Goal: Task Accomplishment & Management: Complete application form

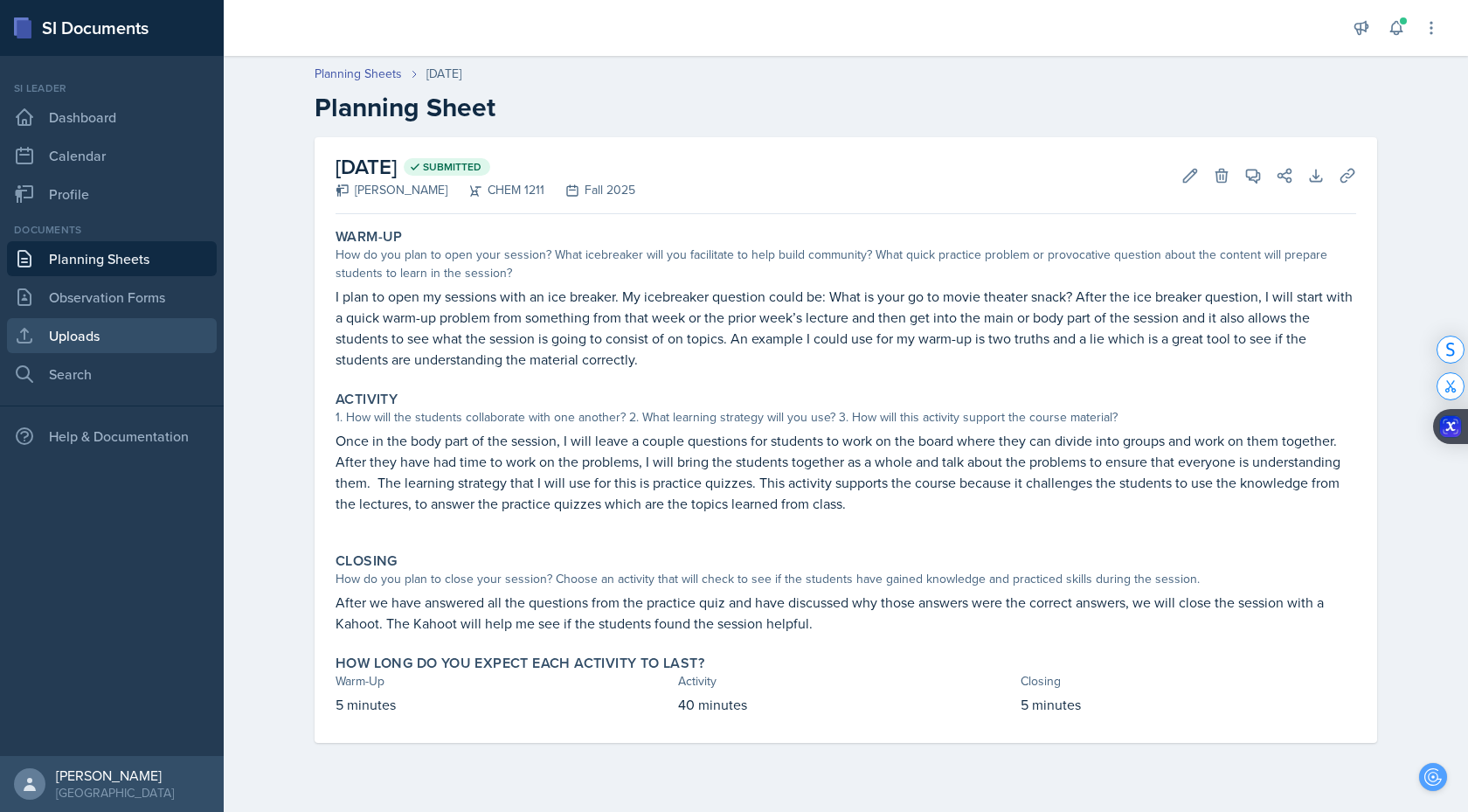
click at [99, 333] on link "Uploads" at bounding box center [112, 335] width 210 height 35
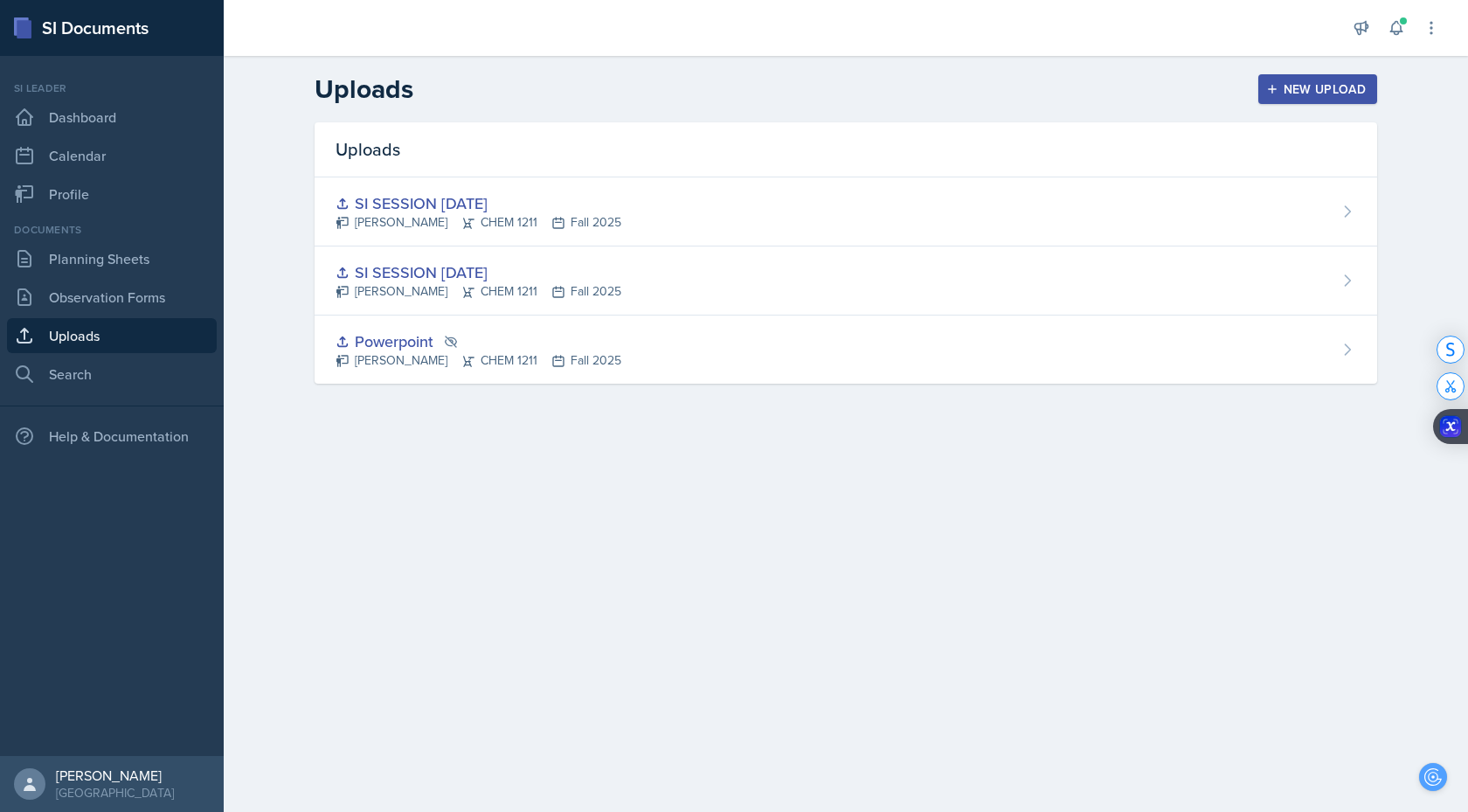
click at [1290, 85] on div "New Upload" at bounding box center [1318, 89] width 97 height 14
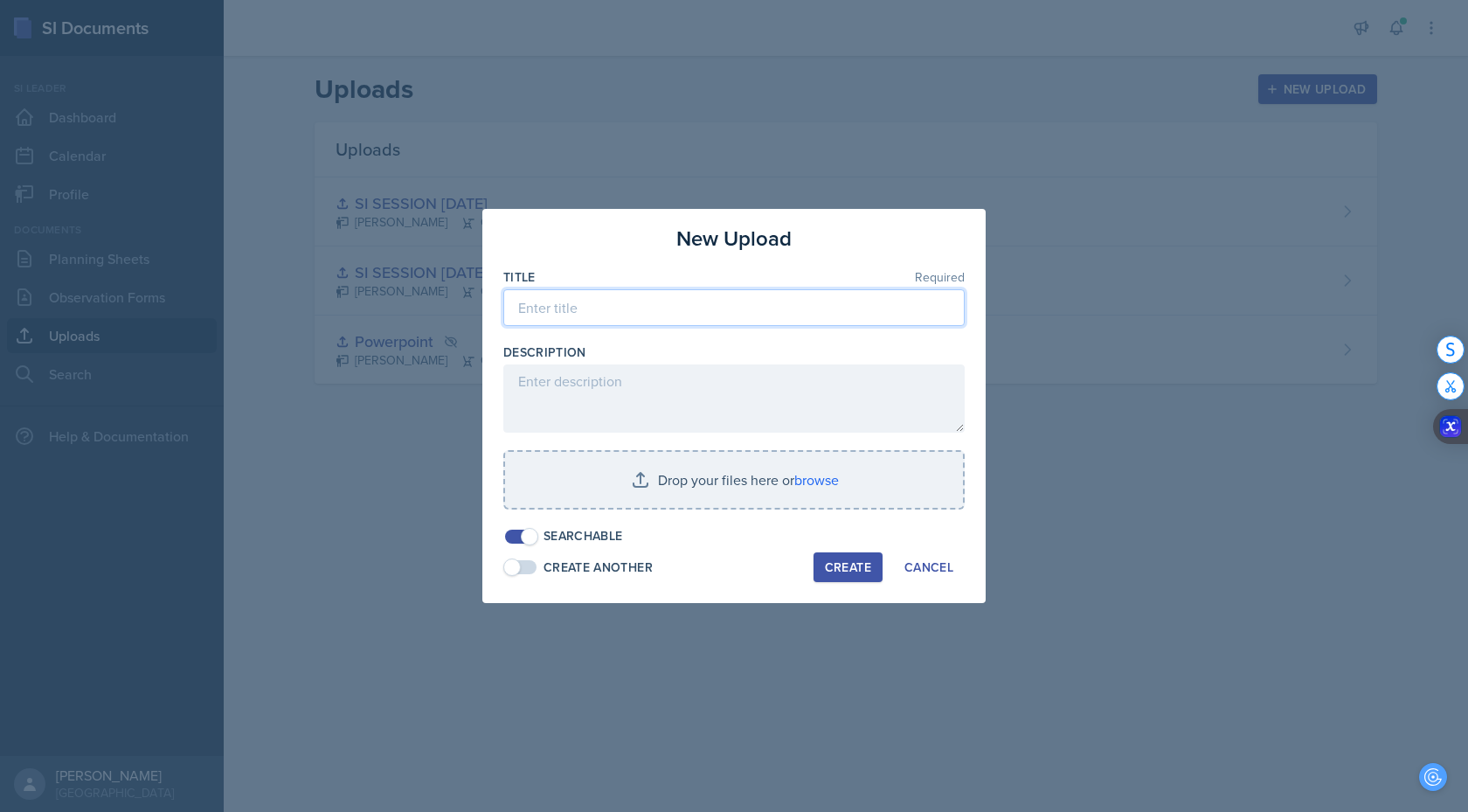
click at [743, 324] on input at bounding box center [733, 307] width 461 height 37
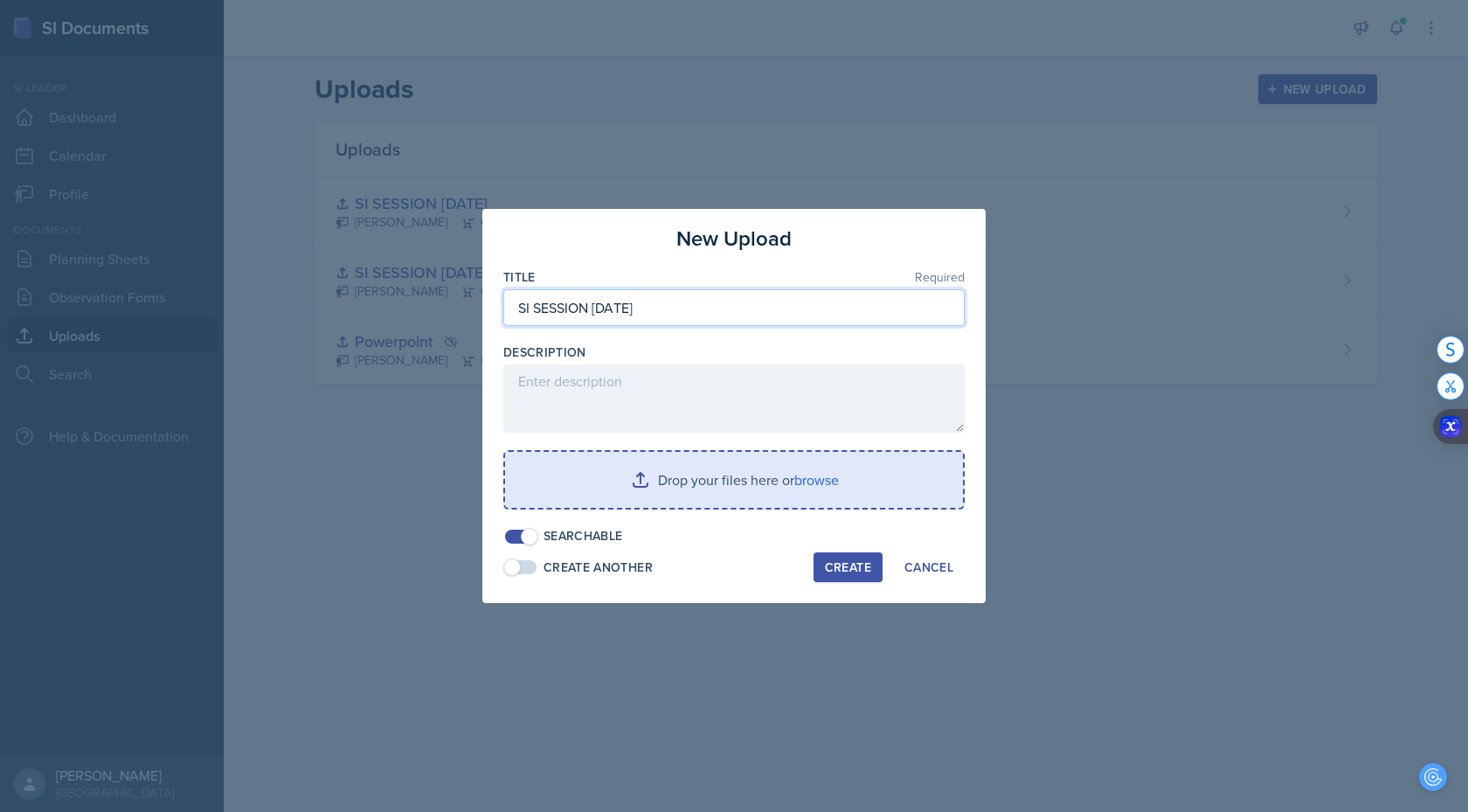
type input "SI SESSION [DATE]"
click at [815, 485] on input "file" at bounding box center [733, 480] width 458 height 56
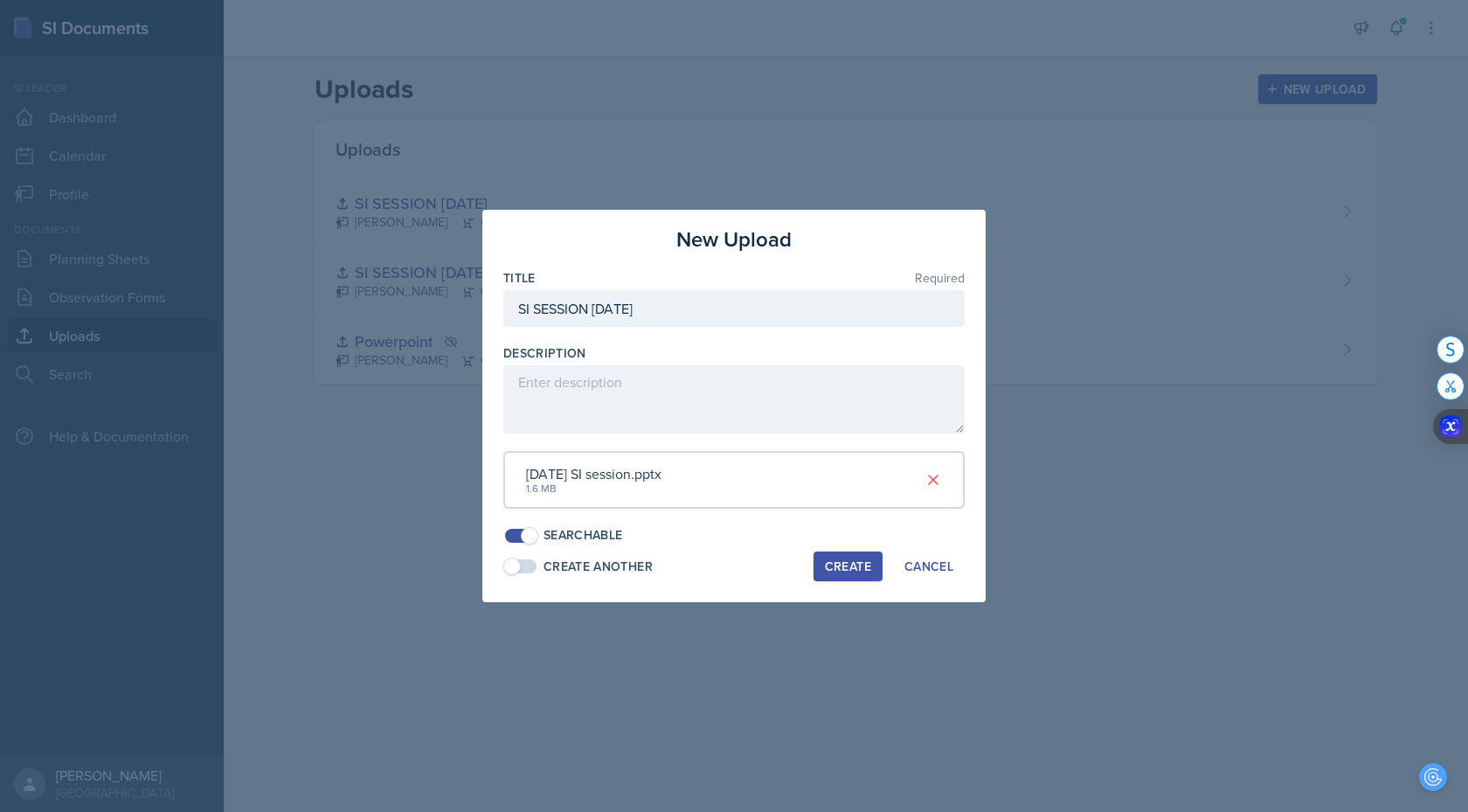
click at [848, 570] on div "Create" at bounding box center [848, 565] width 46 height 14
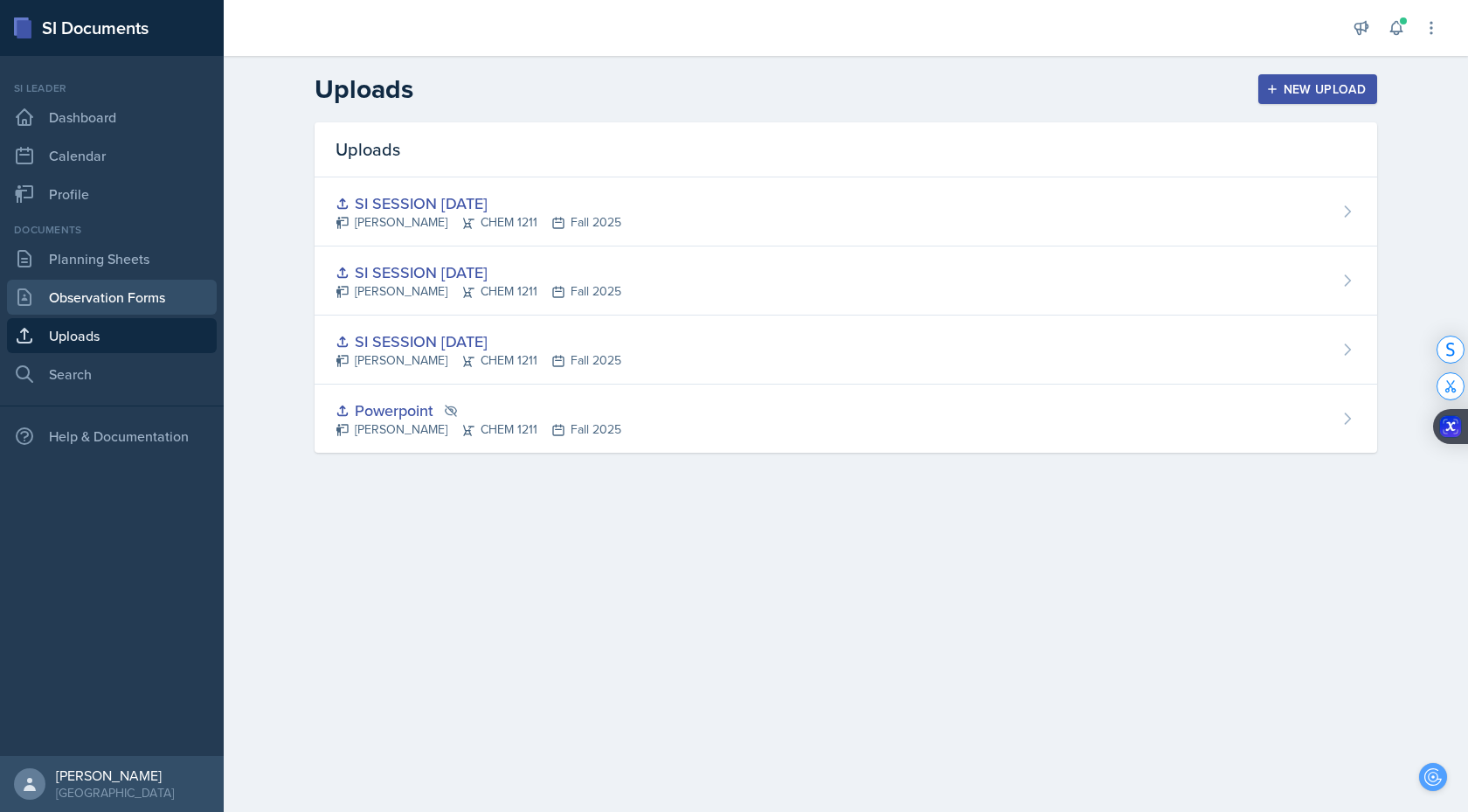
click at [122, 299] on link "Observation Forms" at bounding box center [112, 297] width 210 height 35
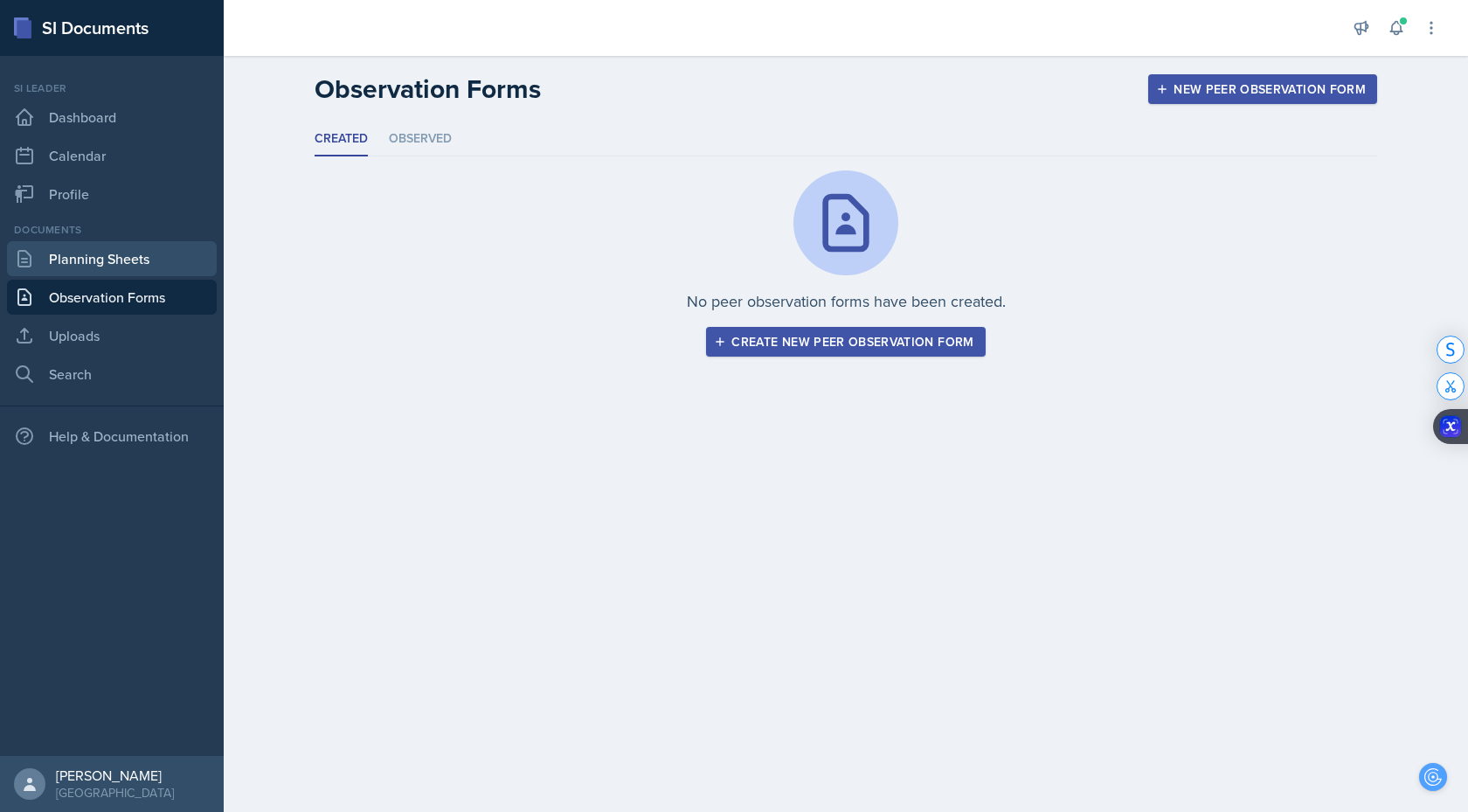
click at [122, 268] on link "Planning Sheets" at bounding box center [112, 258] width 210 height 35
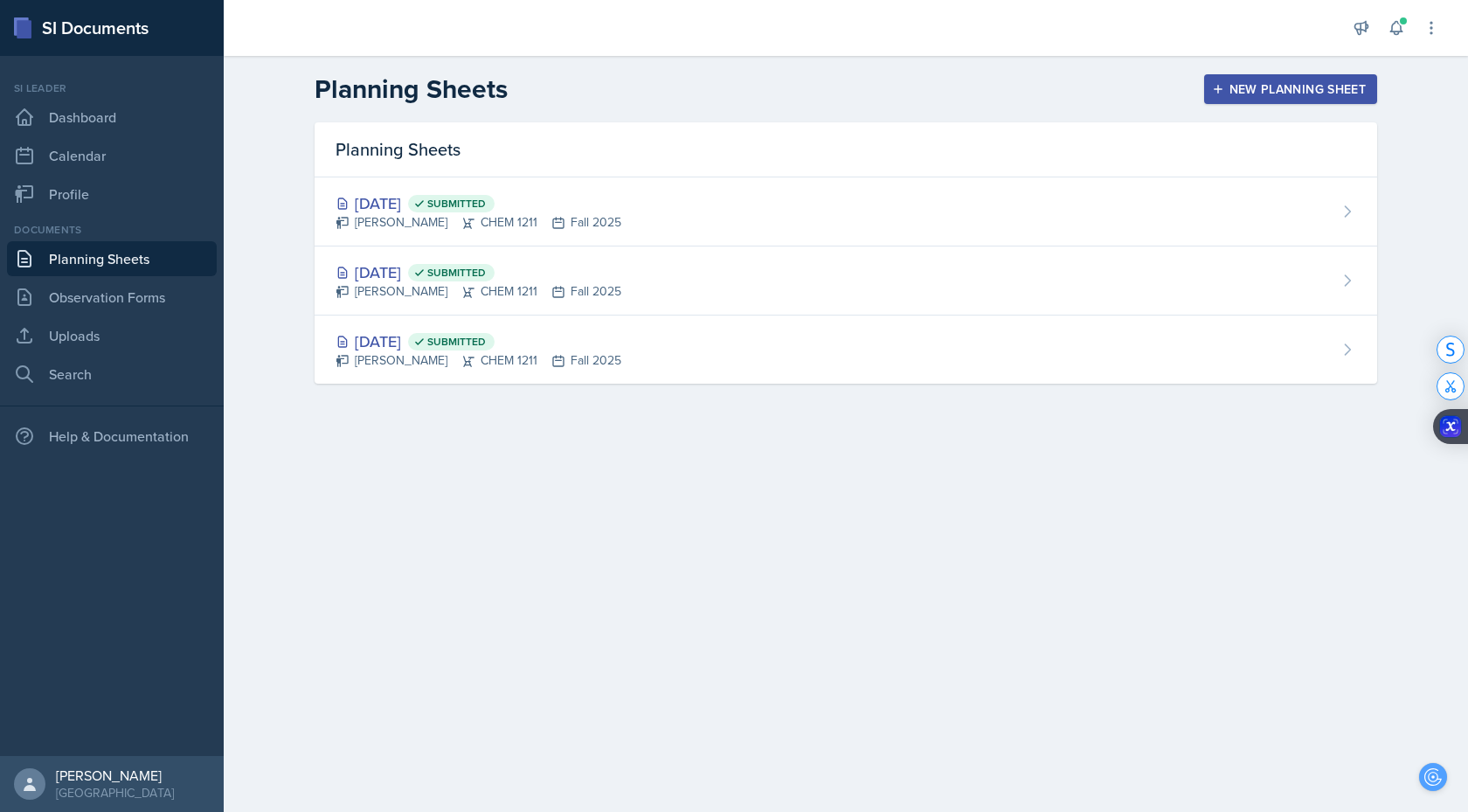
click at [1324, 92] on div "New Planning Sheet" at bounding box center [1291, 89] width 150 height 14
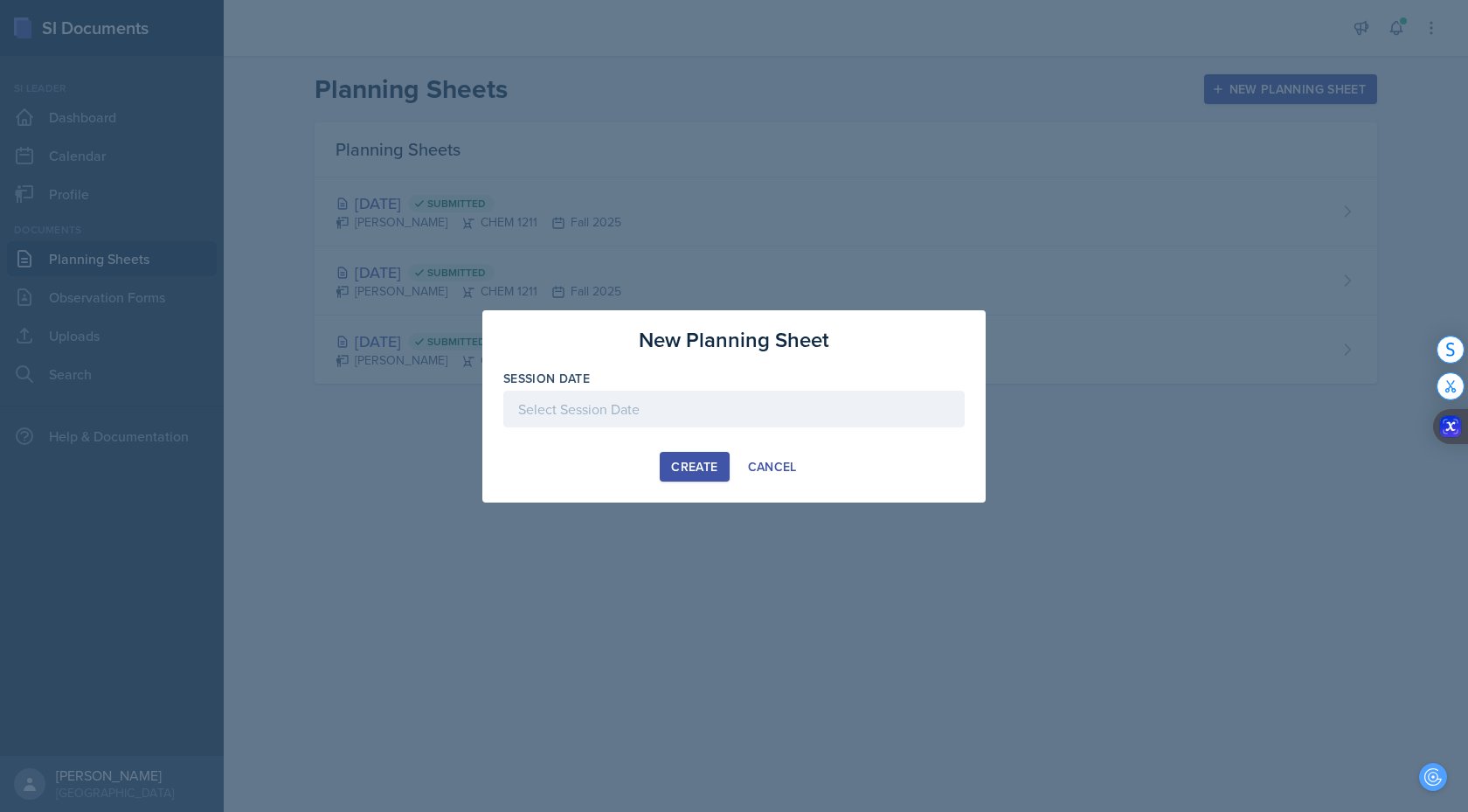
click at [763, 406] on div at bounding box center [733, 408] width 461 height 37
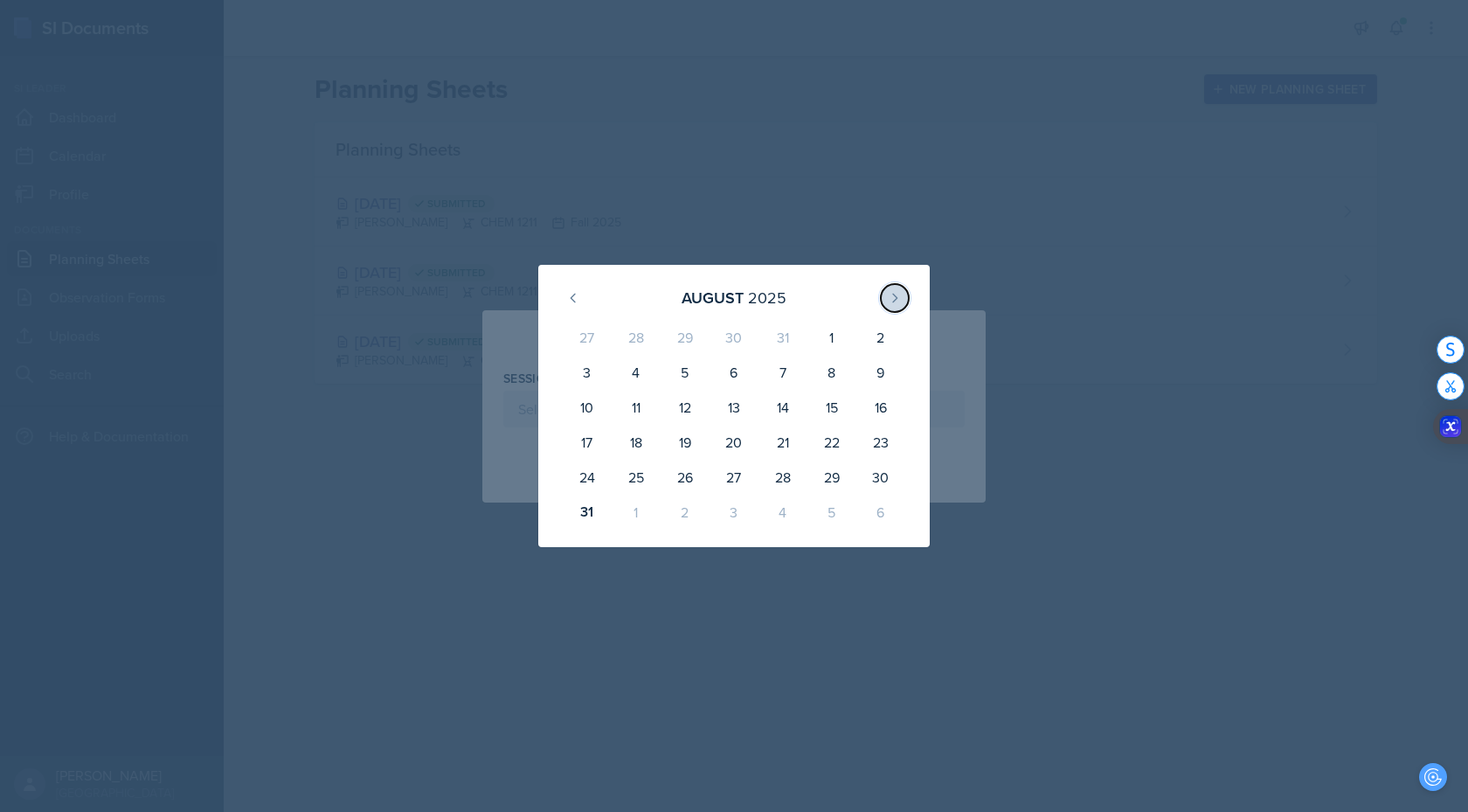
click at [903, 301] on button at bounding box center [894, 298] width 28 height 28
click at [686, 382] on div "9" at bounding box center [685, 382] width 49 height 42
type input "[DATE]"
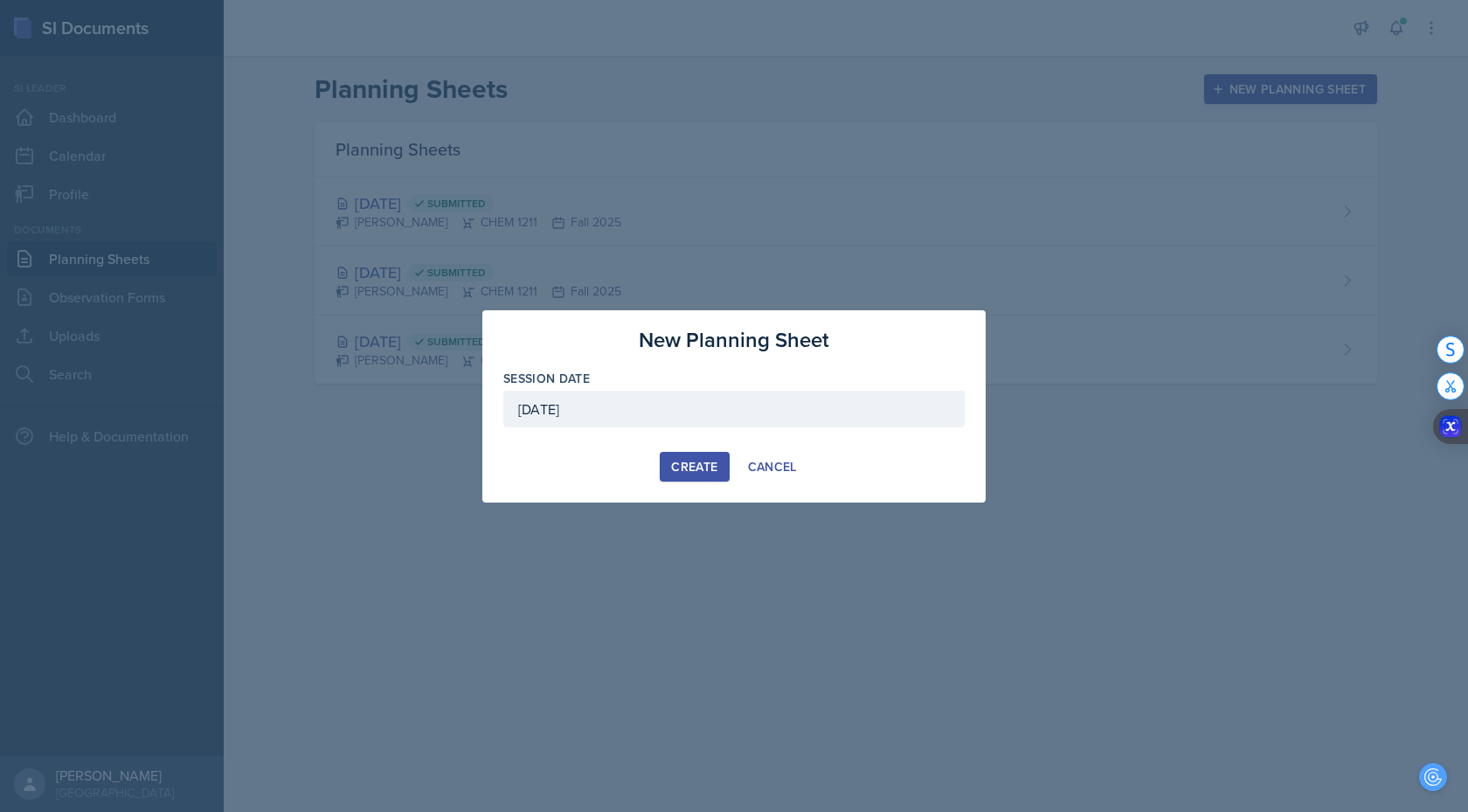
click at [703, 469] on div "Create" at bounding box center [695, 466] width 46 height 14
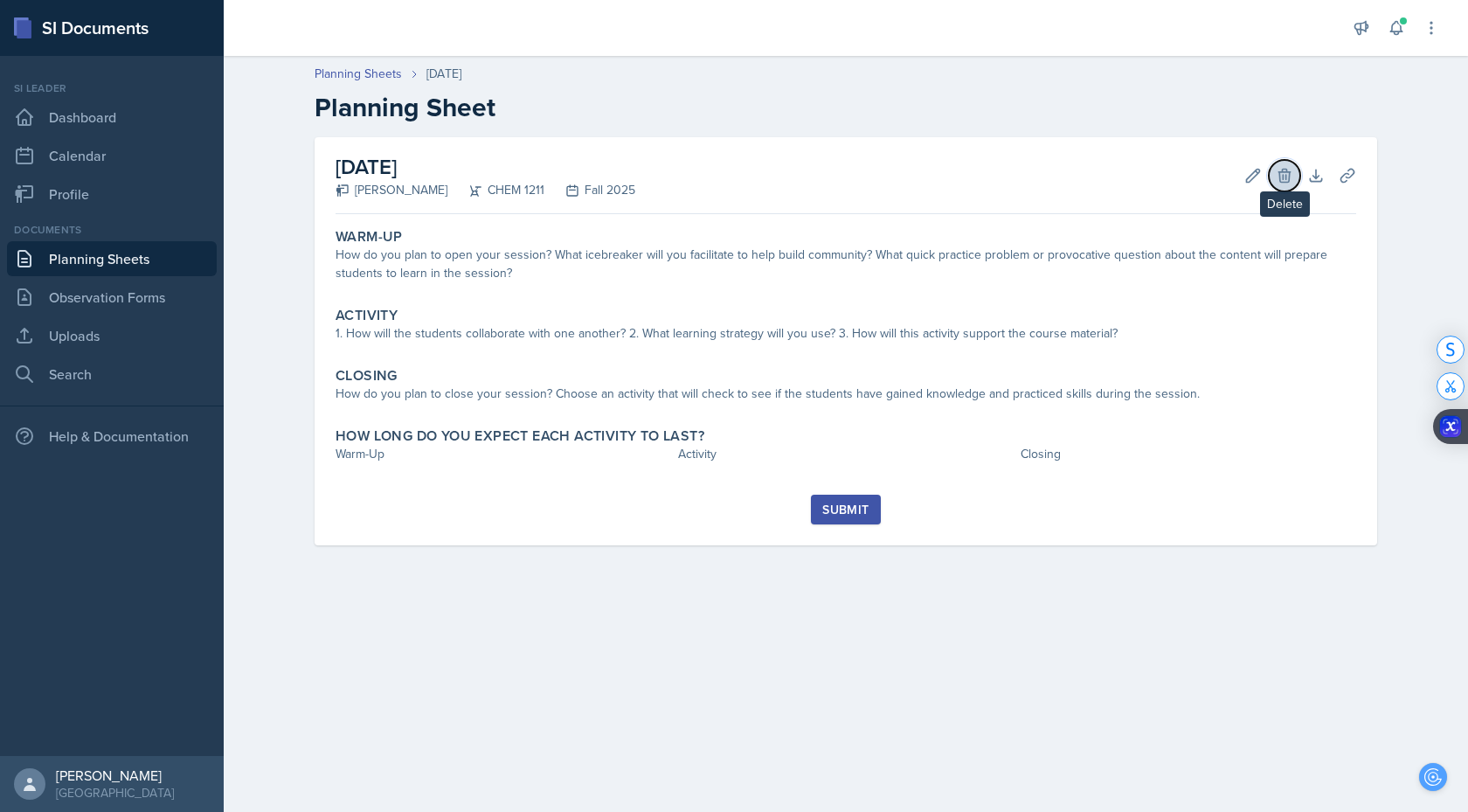
click at [1287, 174] on icon at bounding box center [1284, 175] width 17 height 17
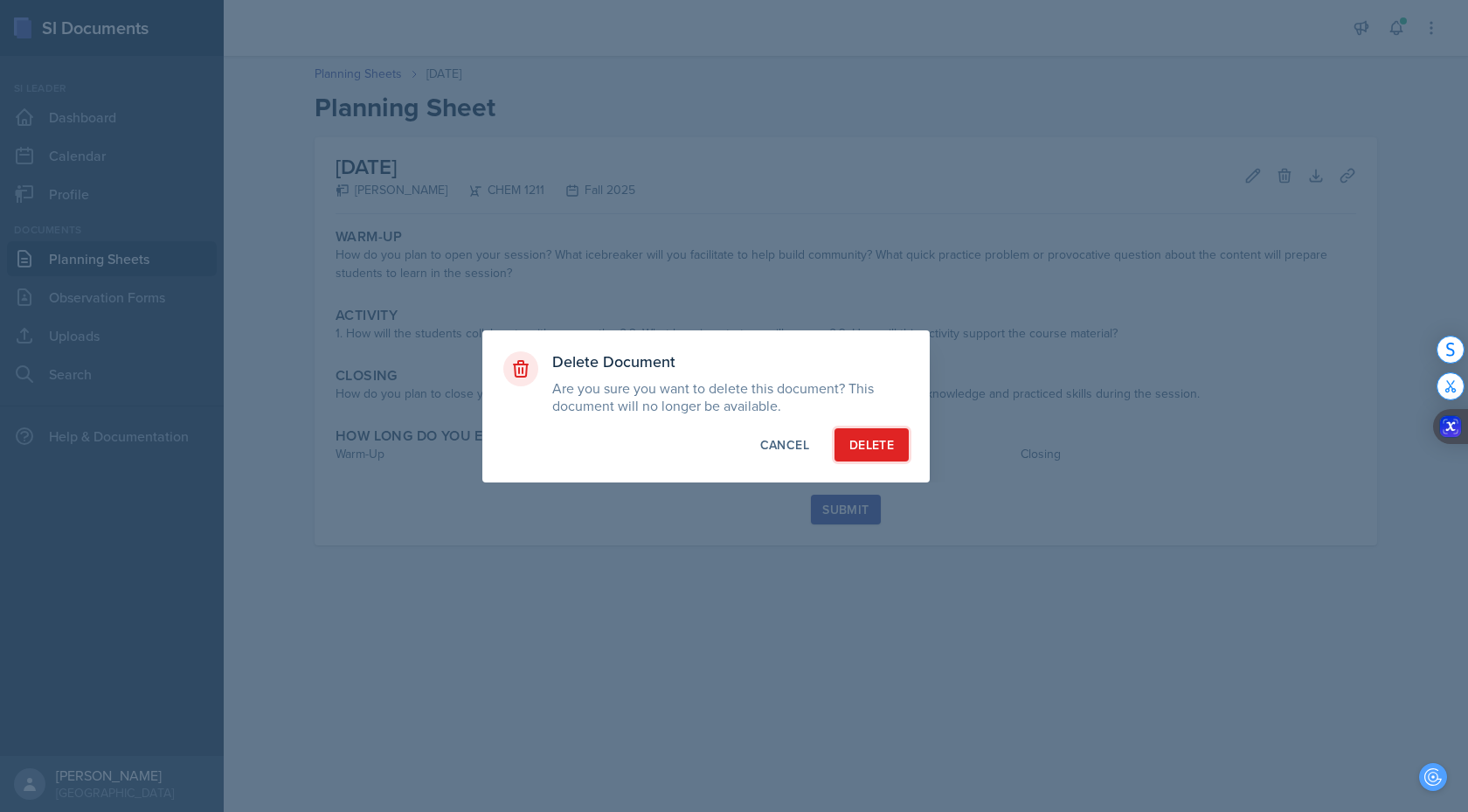
click at [892, 433] on button "Delete" at bounding box center [871, 444] width 74 height 33
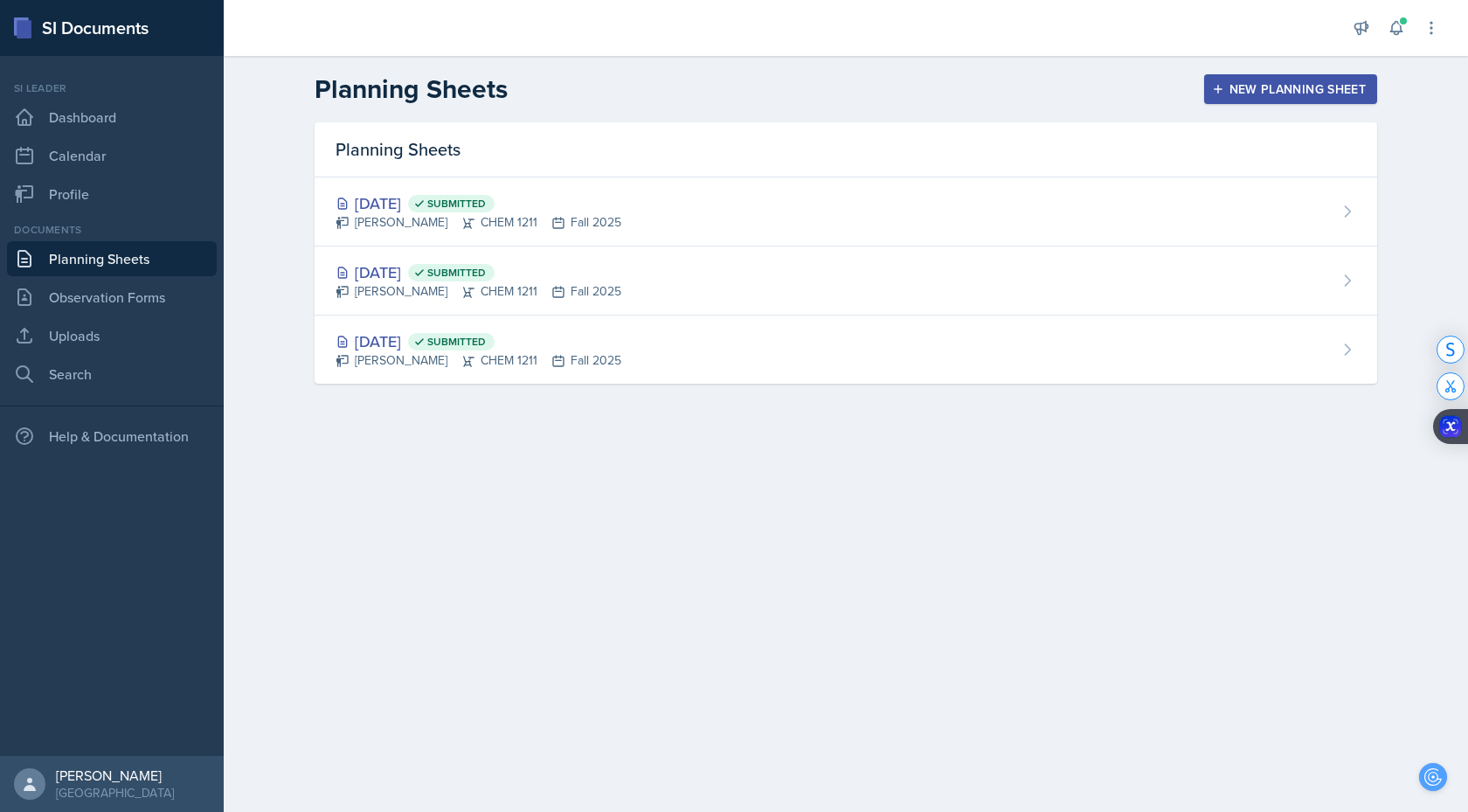
click at [1314, 87] on div "New Planning Sheet" at bounding box center [1291, 89] width 150 height 14
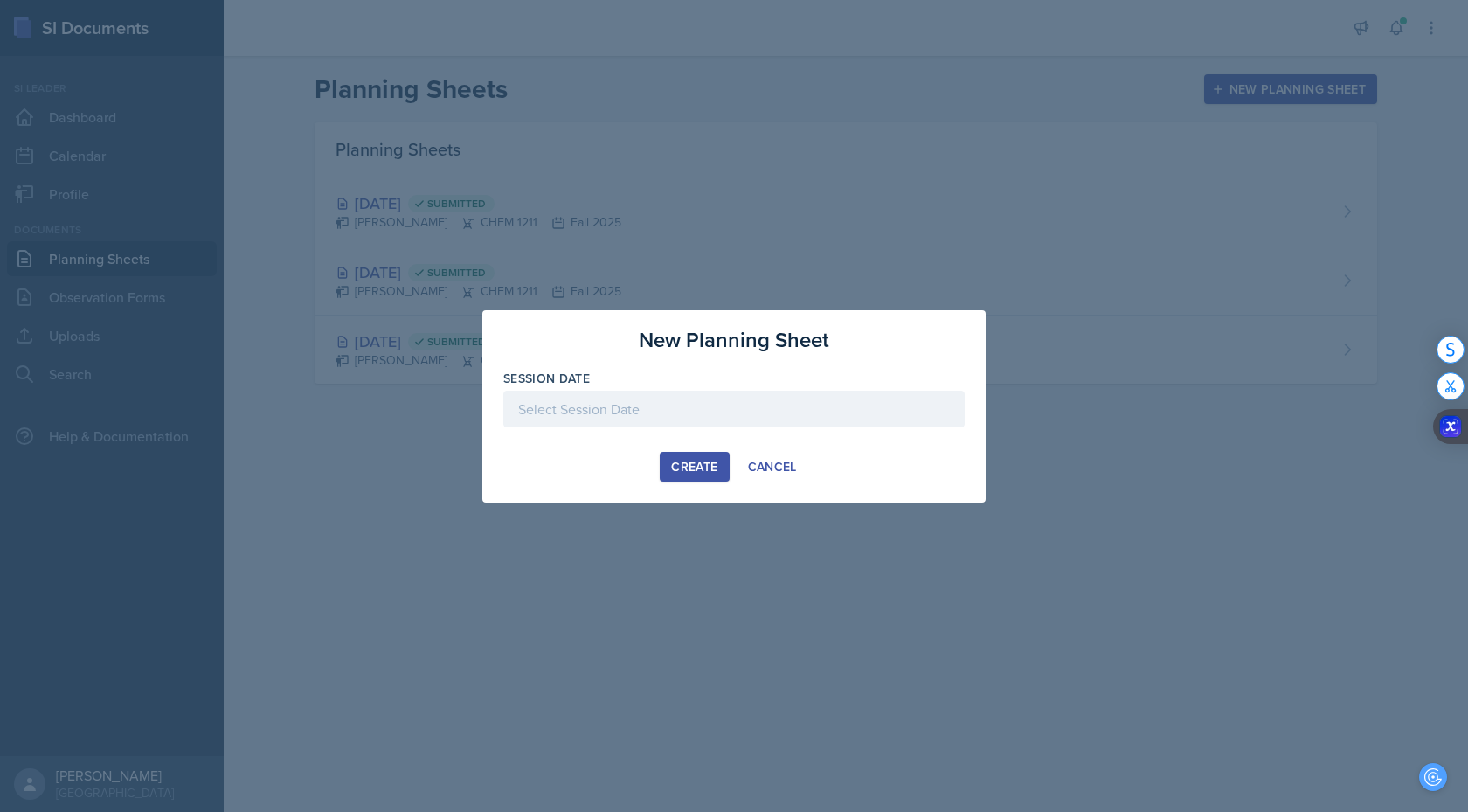
click at [694, 394] on div at bounding box center [733, 408] width 461 height 37
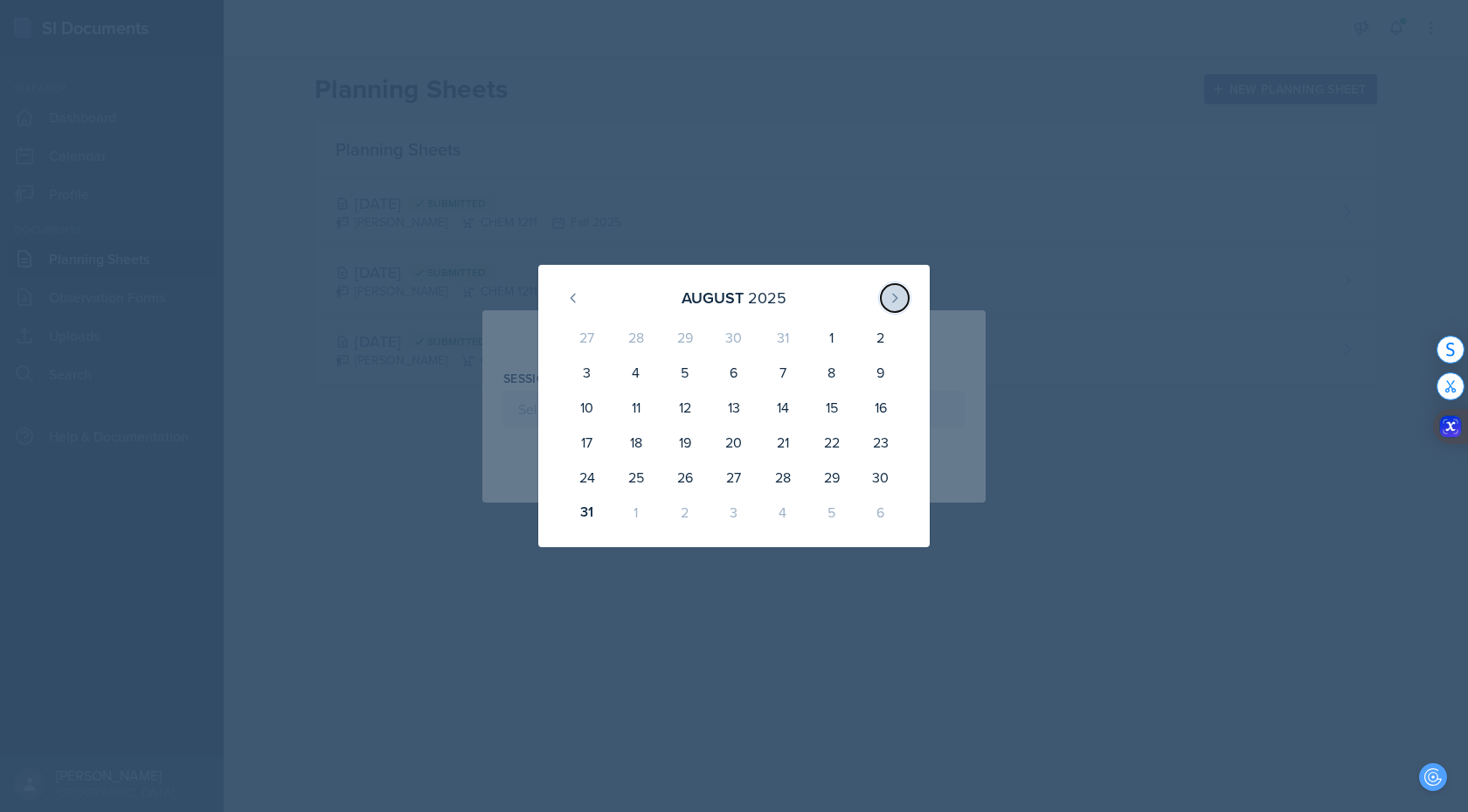
click at [893, 294] on icon at bounding box center [895, 298] width 5 height 8
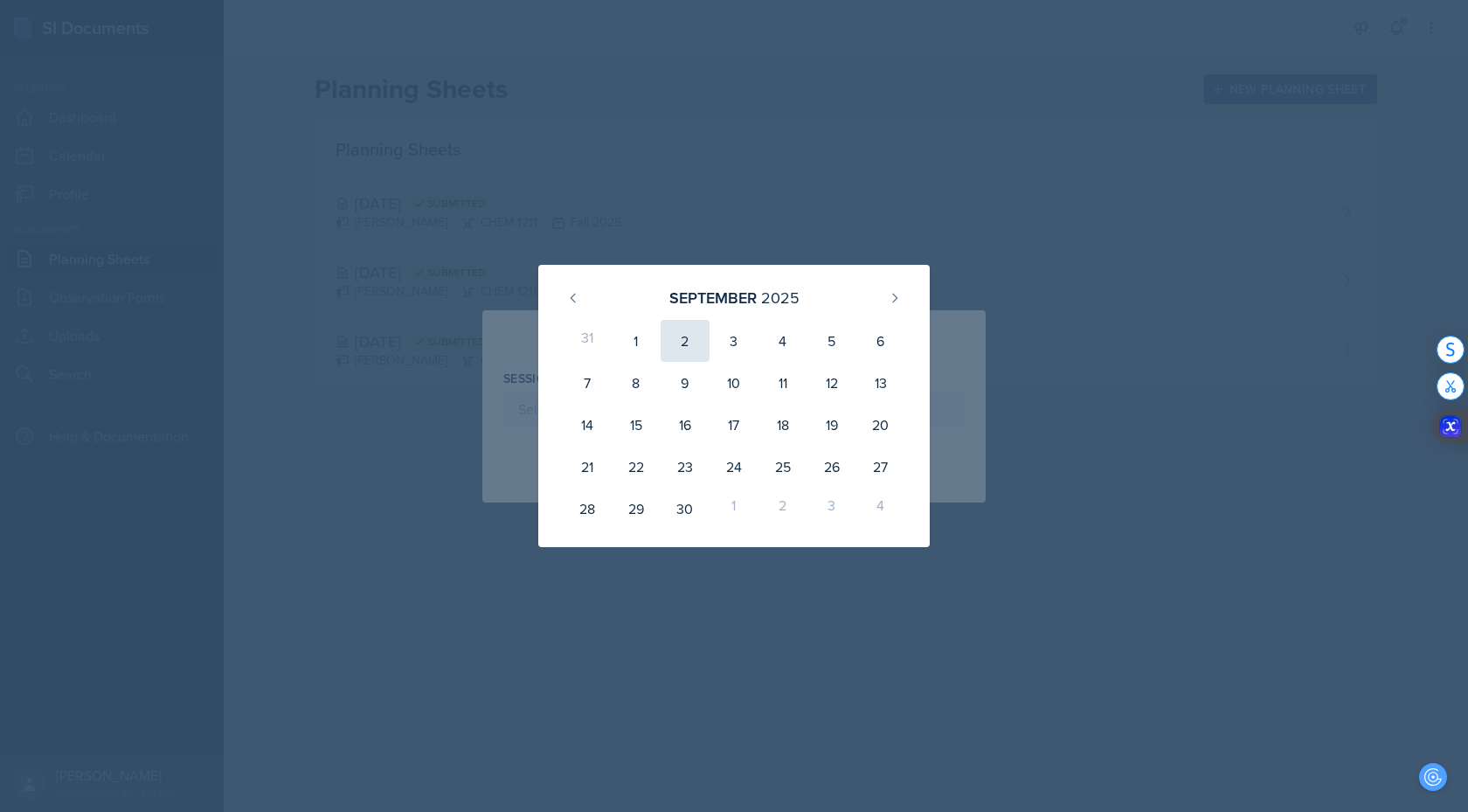
click at [698, 349] on div "2" at bounding box center [685, 341] width 49 height 42
type input "[DATE]"
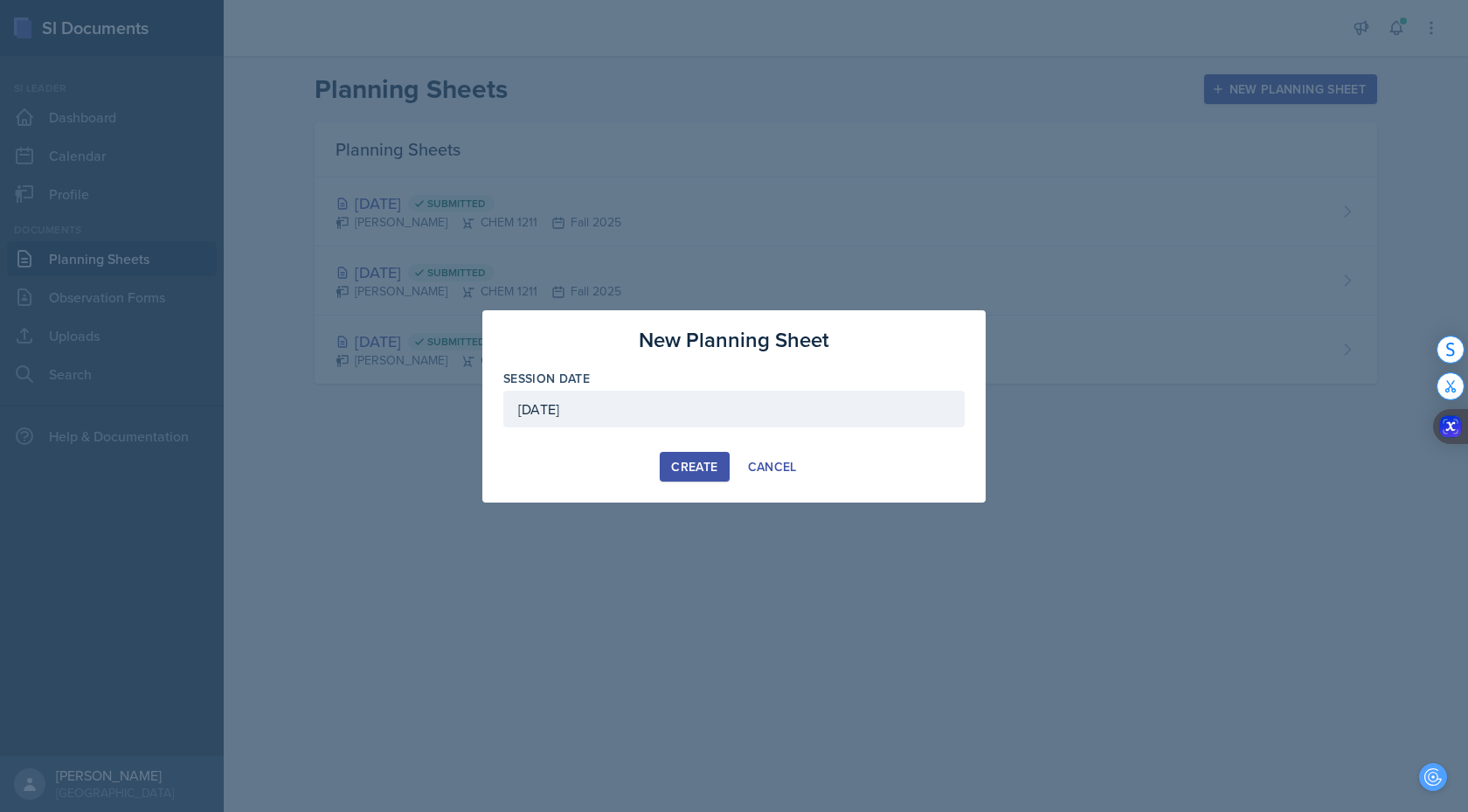
click at [692, 471] on div "Create" at bounding box center [695, 466] width 46 height 14
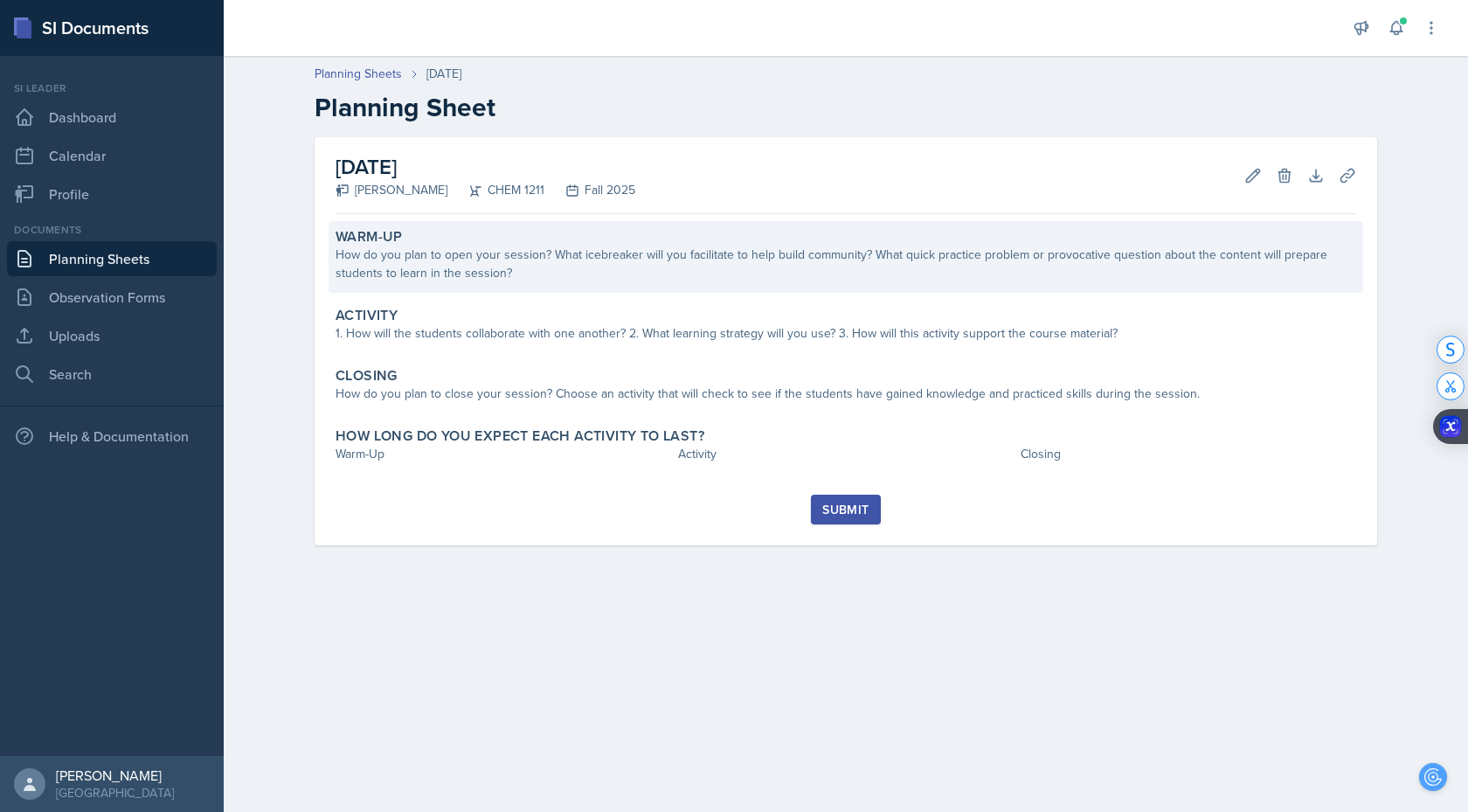
click at [647, 259] on div "How do you plan to open your session? What icebreaker will you facilitate to he…" at bounding box center [845, 264] width 1020 height 37
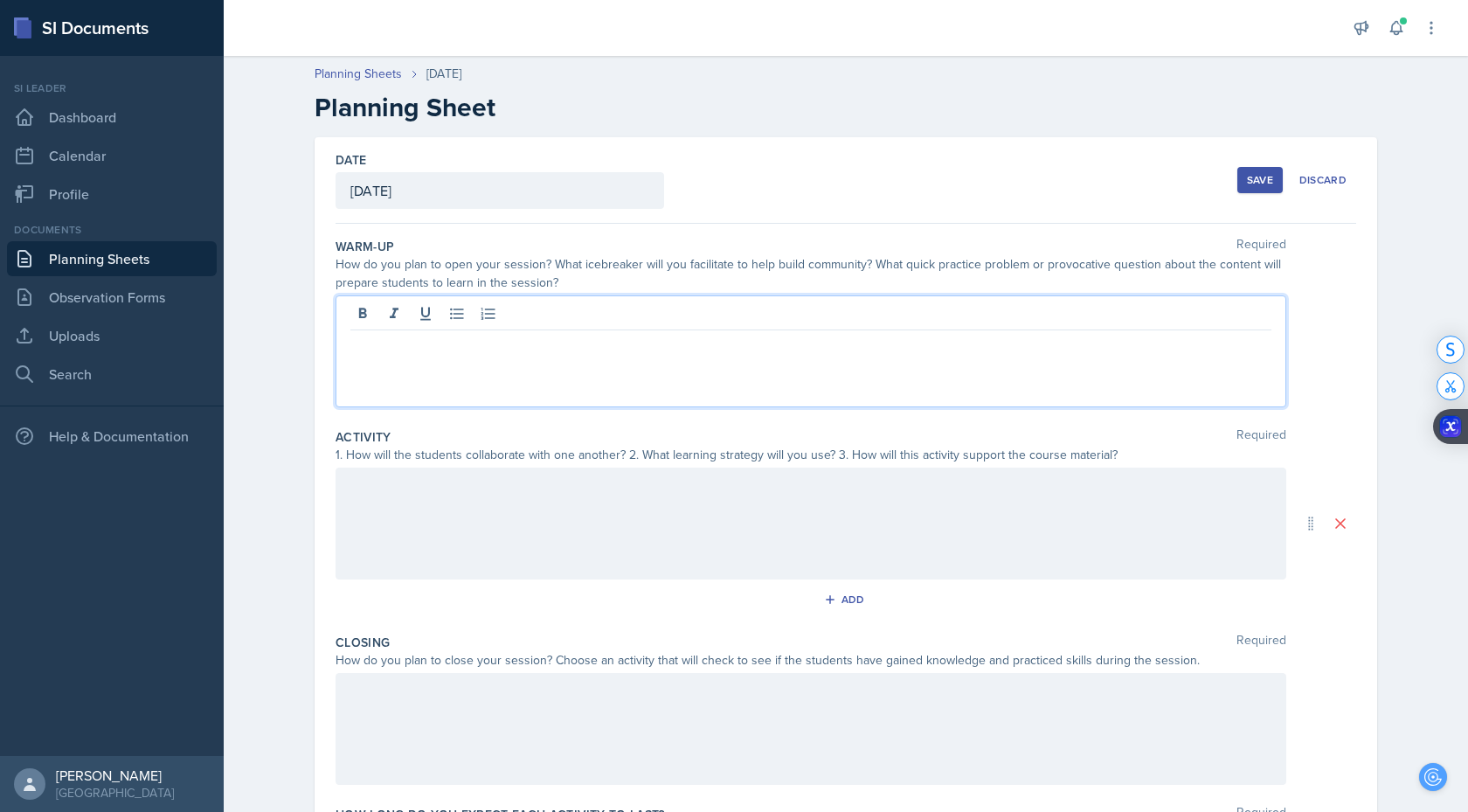
click at [587, 316] on div at bounding box center [810, 352] width 951 height 112
click at [0, 0] on div "[DATE]" at bounding box center [0, 0] width 0 height 0
click at [898, 346] on p "I plan on opening my sessions with an icebreaker. The icebreaker I chose for [D…" at bounding box center [811, 344] width 921 height 21
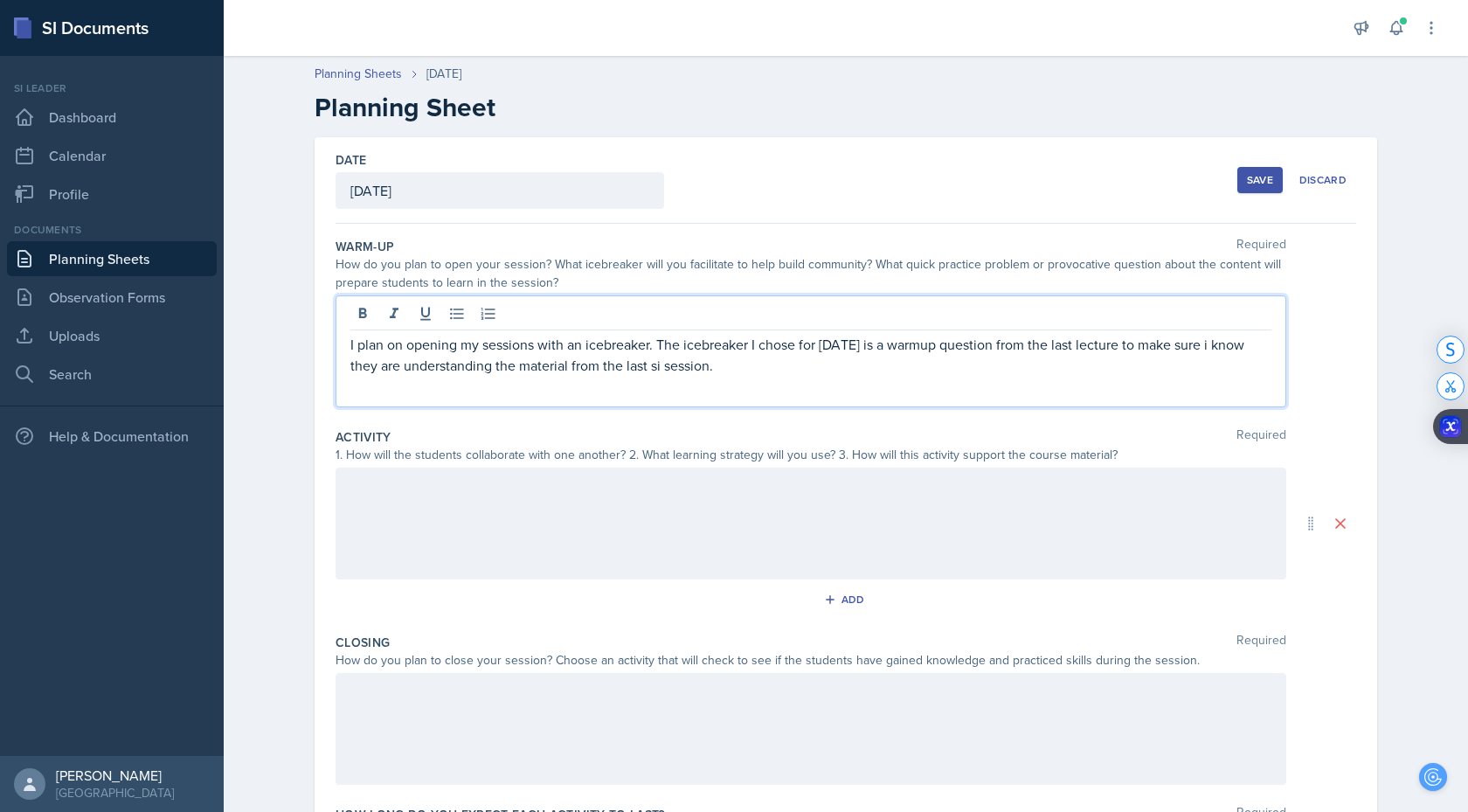
click at [0, 0] on div "I know" at bounding box center [0, 0] width 0 height 0
click at [0, 0] on div "Correct the capitalization SI" at bounding box center [0, 0] width 0 height 0
click at [775, 379] on div "I plan on opening my sessions with an icebreaker. The icebreaker I chose for [D…" at bounding box center [810, 352] width 951 height 112
click at [773, 373] on p "I plan on opening my sessions with an icebreaker. The icebreaker I chose for [D…" at bounding box center [811, 354] width 921 height 42
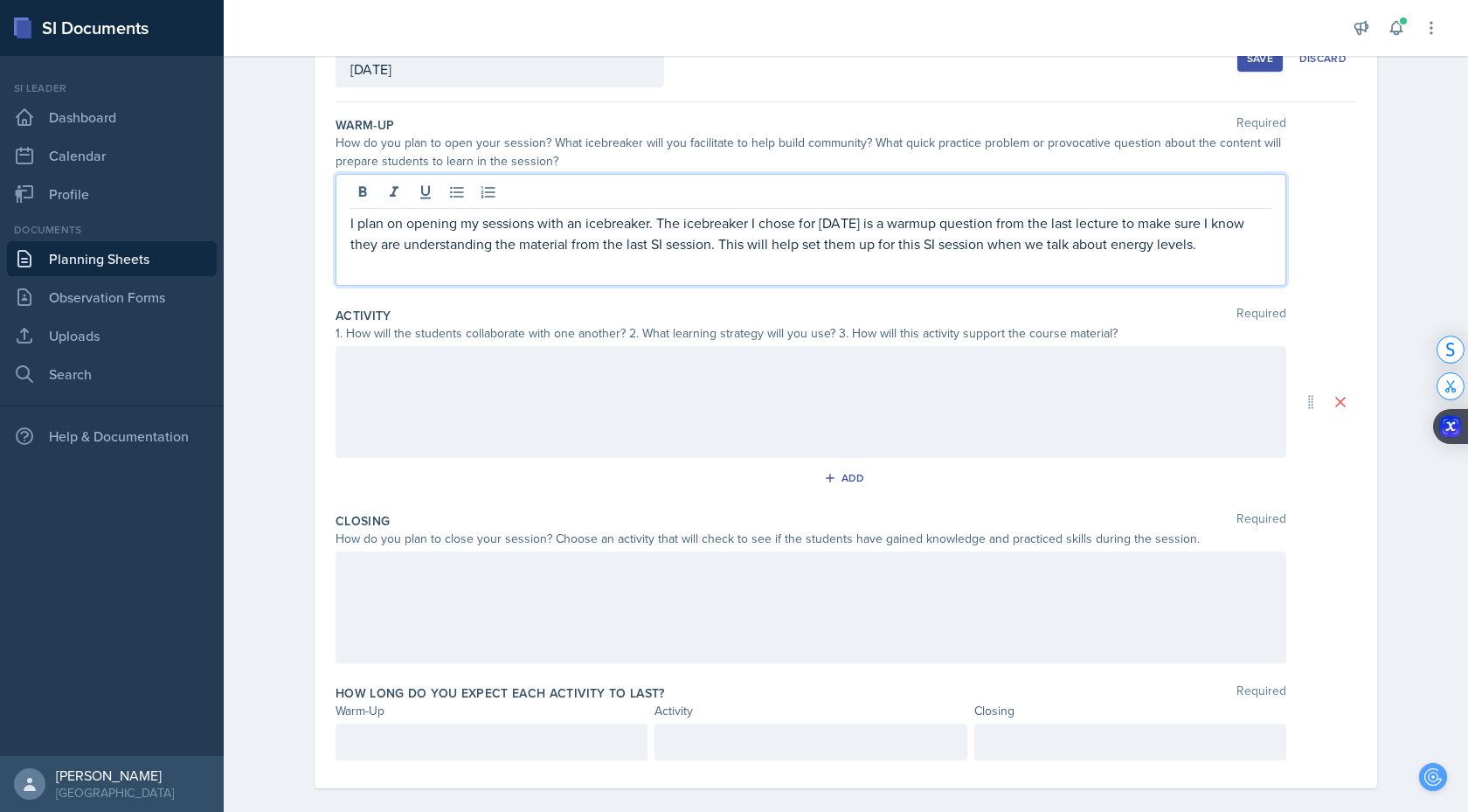
click at [585, 394] on div at bounding box center [810, 402] width 951 height 112
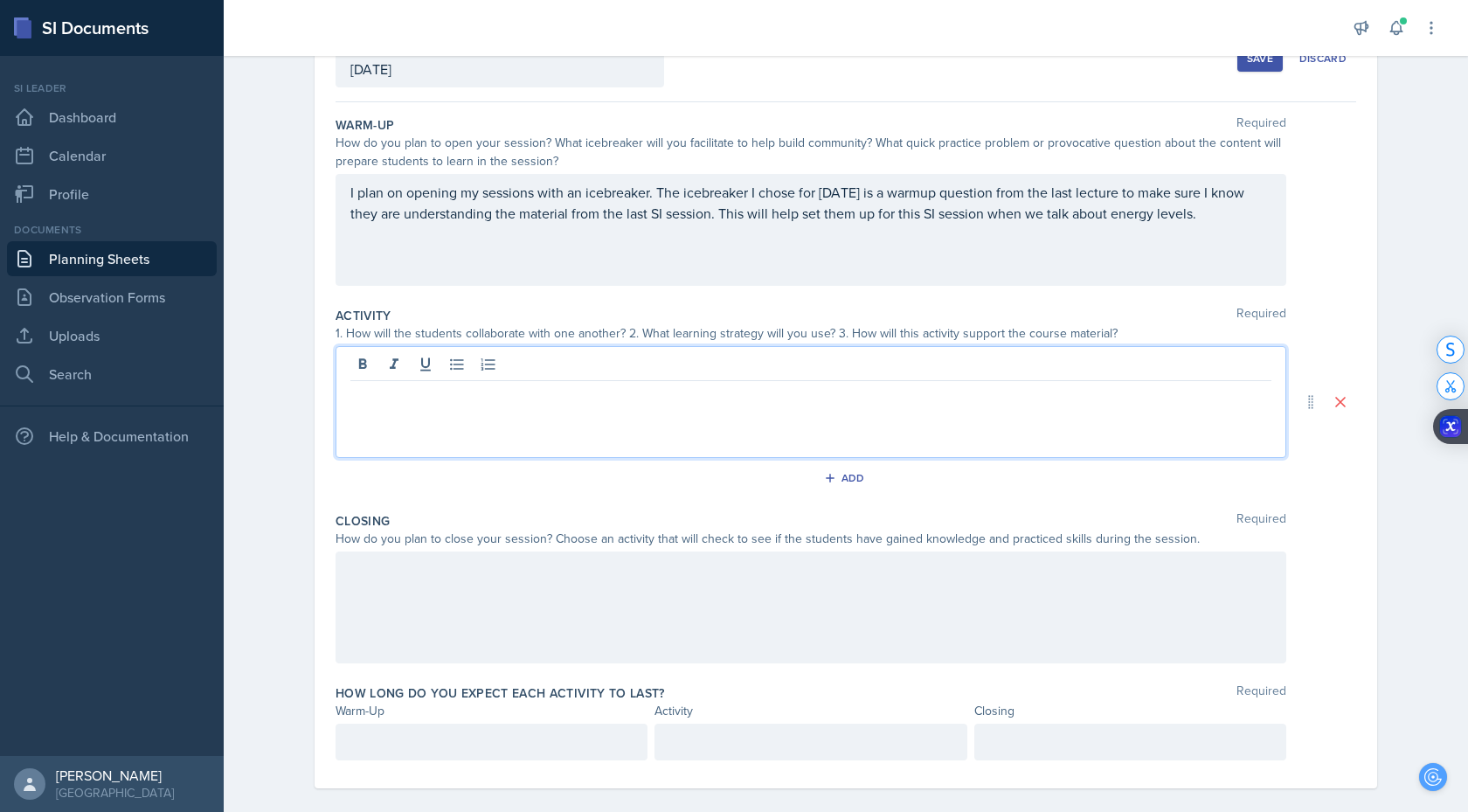
scroll to position [140, 0]
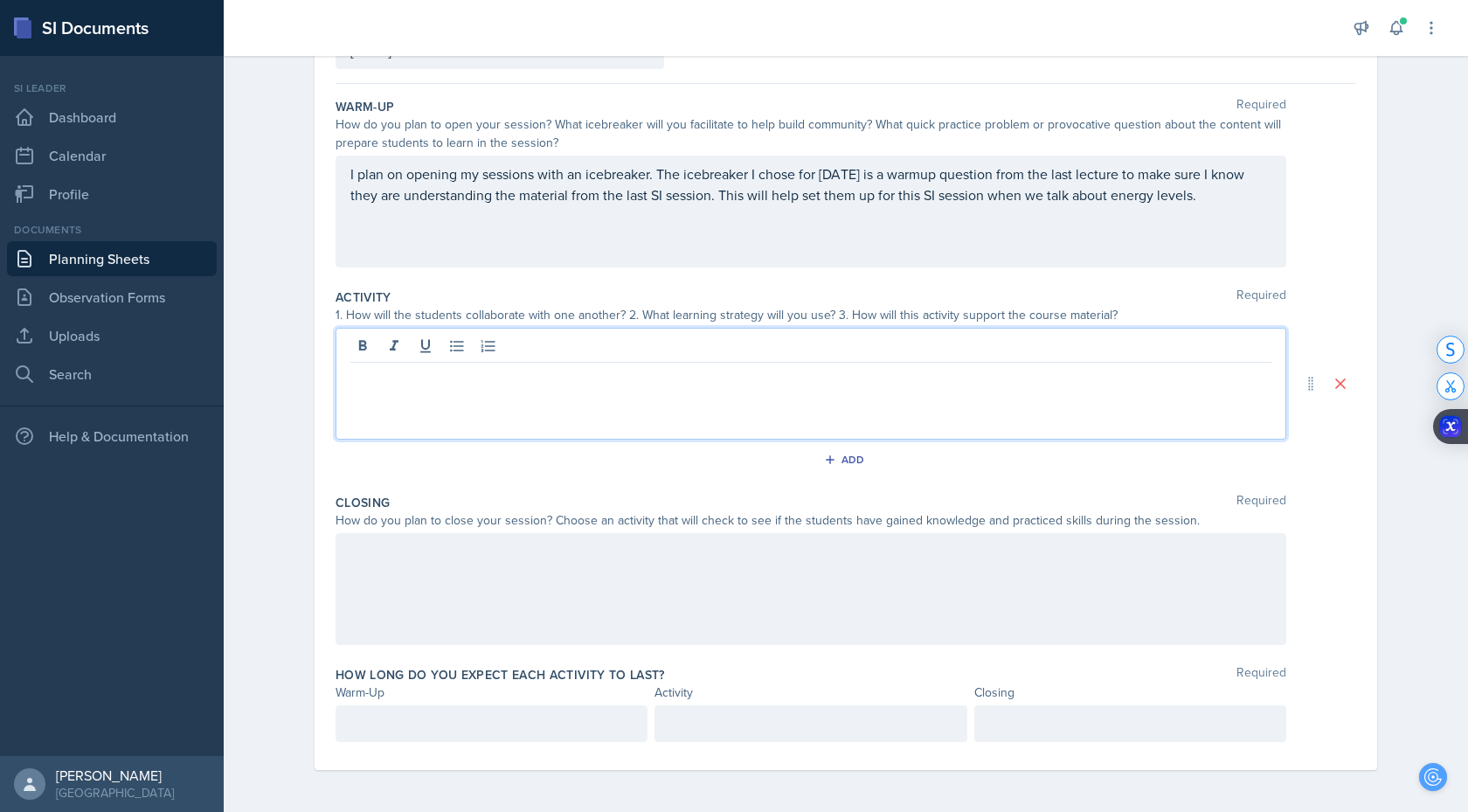
click at [660, 224] on div "I plan on opening my sessions with an icebreaker. The icebreaker I chose for [D…" at bounding box center [810, 211] width 951 height 112
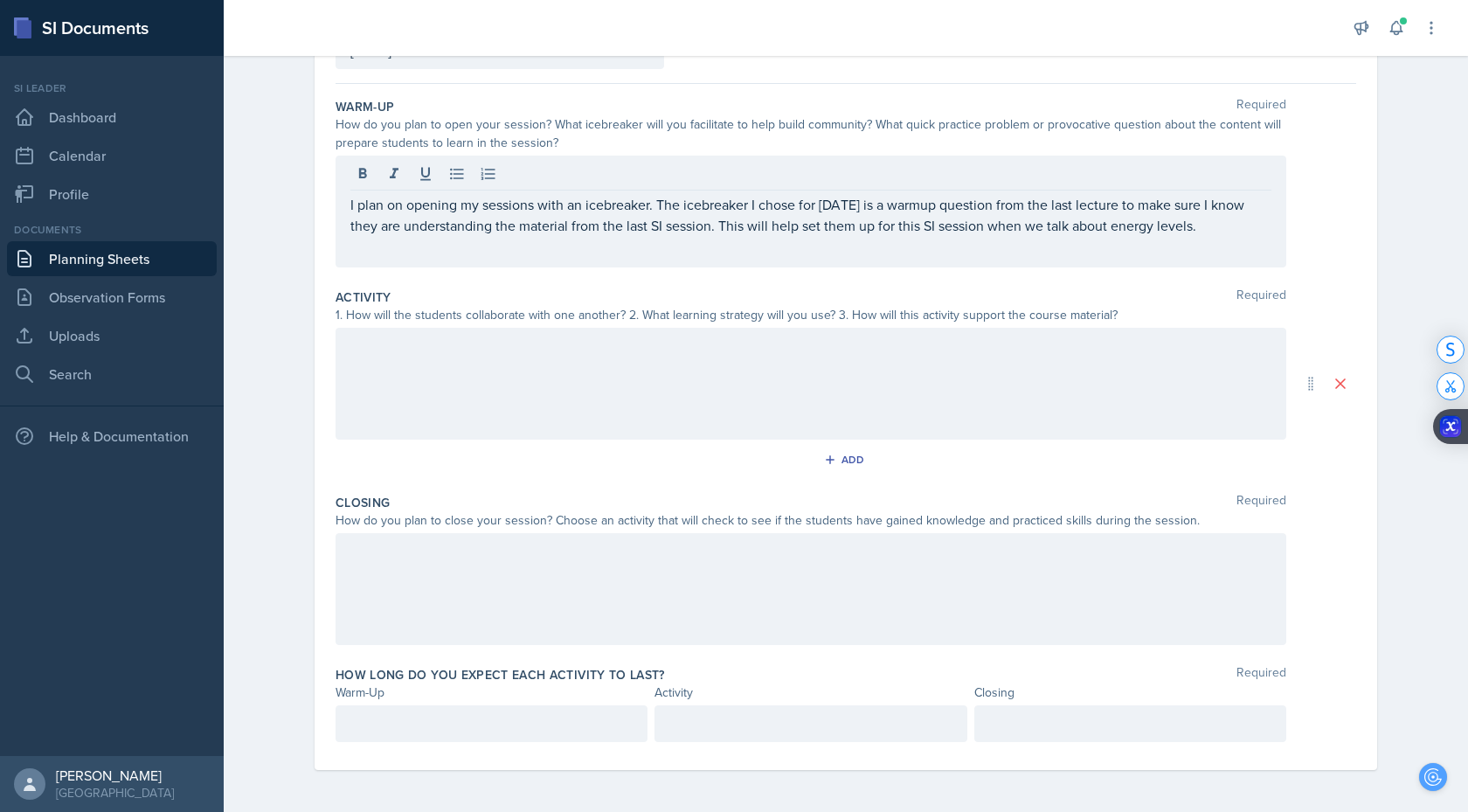
click at [597, 376] on div at bounding box center [810, 383] width 951 height 112
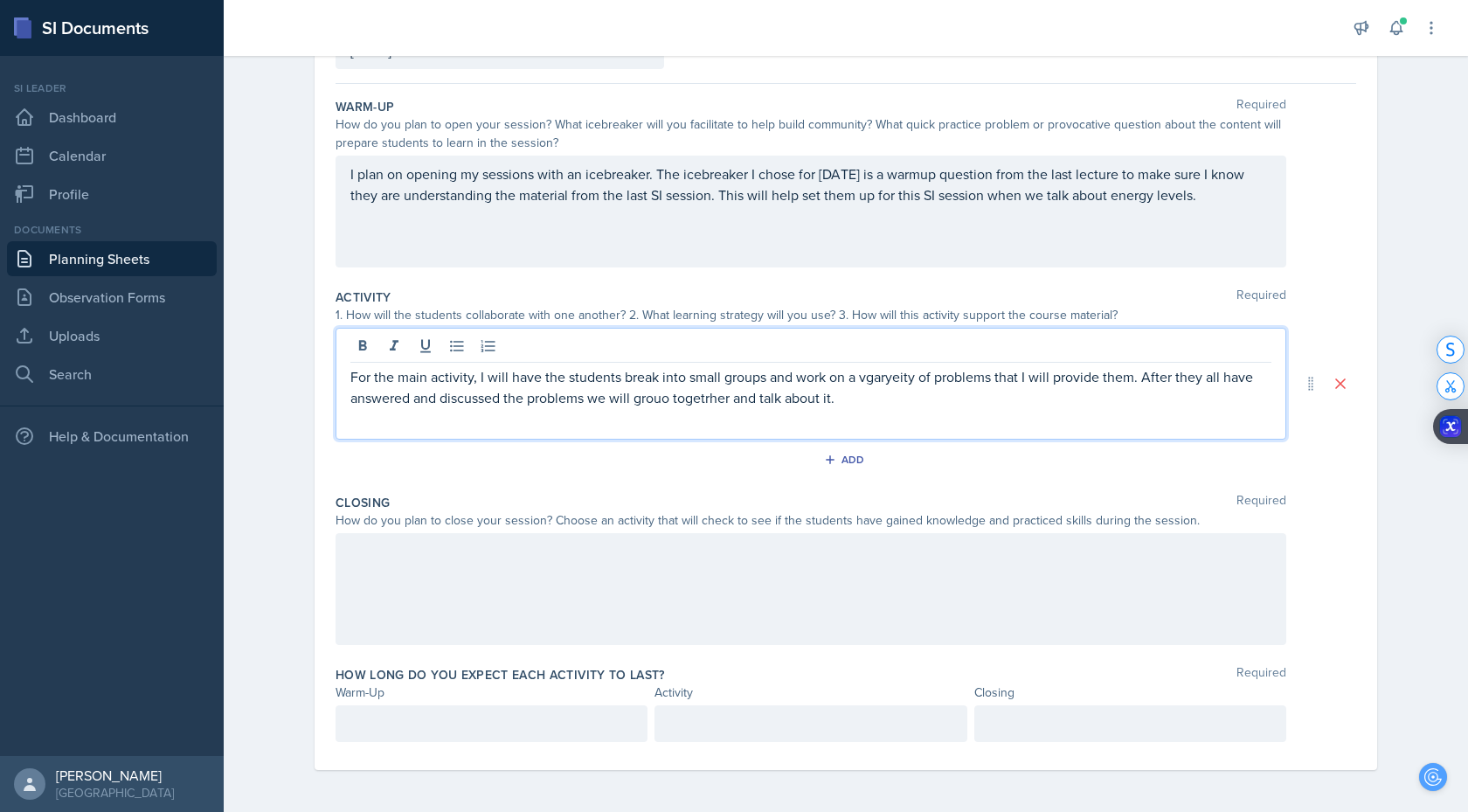
click at [0, 0] on div "variety" at bounding box center [0, 0] width 0 height 0
click at [0, 0] on div "group together" at bounding box center [0, 0] width 0 height 0
click at [0, 0] on span "m" at bounding box center [0, 0] width 0 height 0
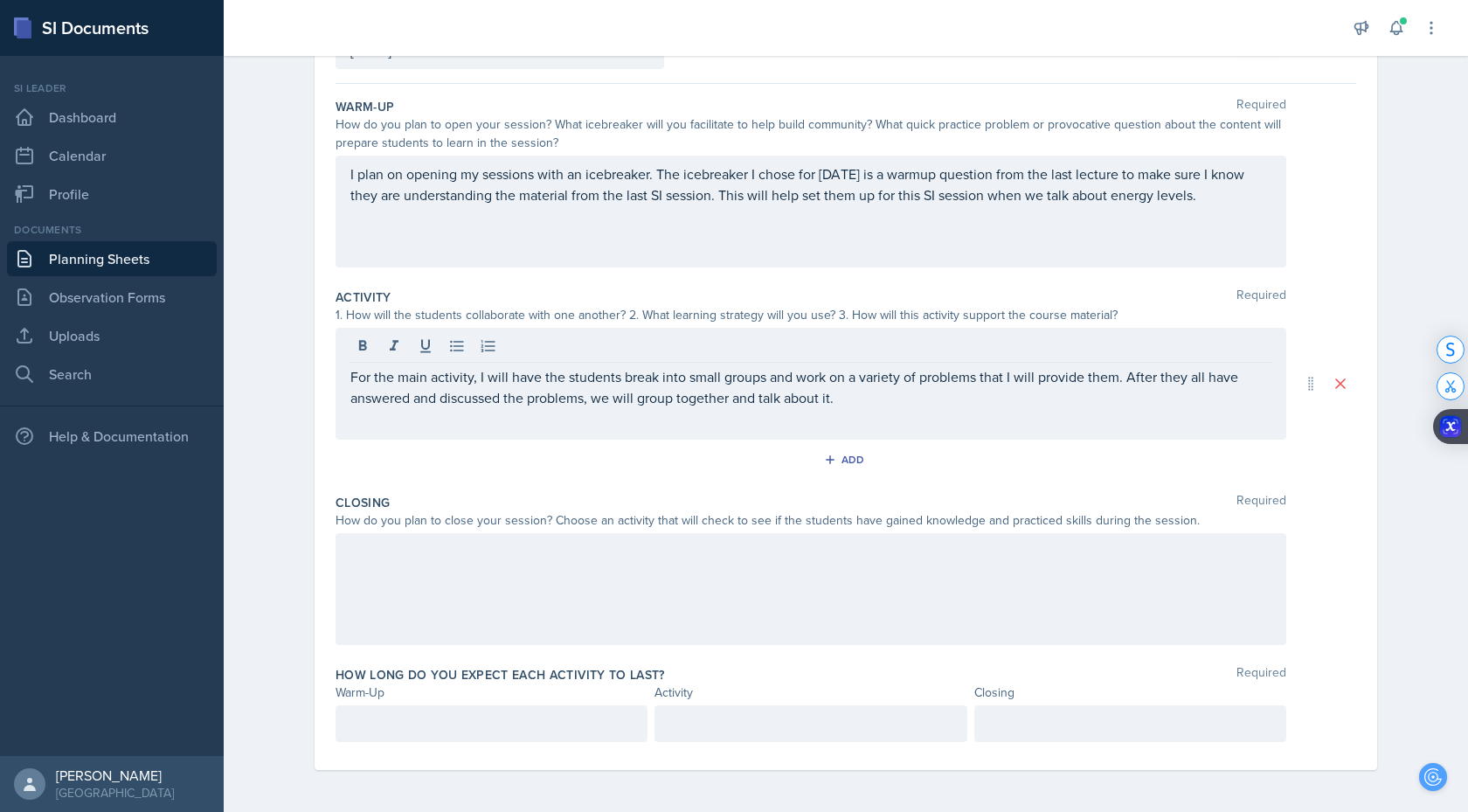
click at [538, 540] on div at bounding box center [810, 589] width 951 height 112
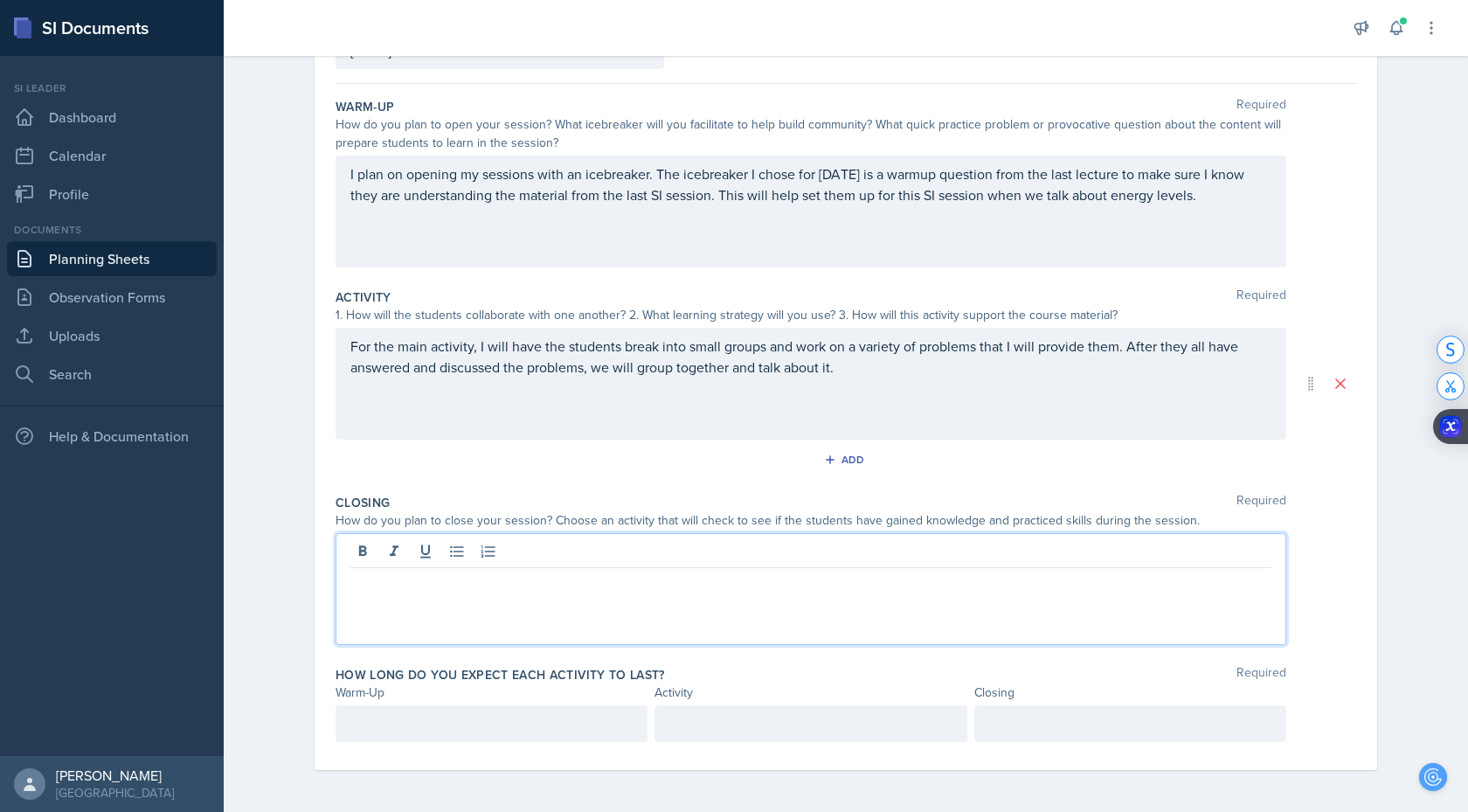
click at [0, 0] on div "FLUENCY · Reduce wordiness" at bounding box center [0, 0] width 0 height 0
click at [792, 380] on div "For the main activity, I will have the students break into small groups and wor…" at bounding box center [810, 383] width 951 height 112
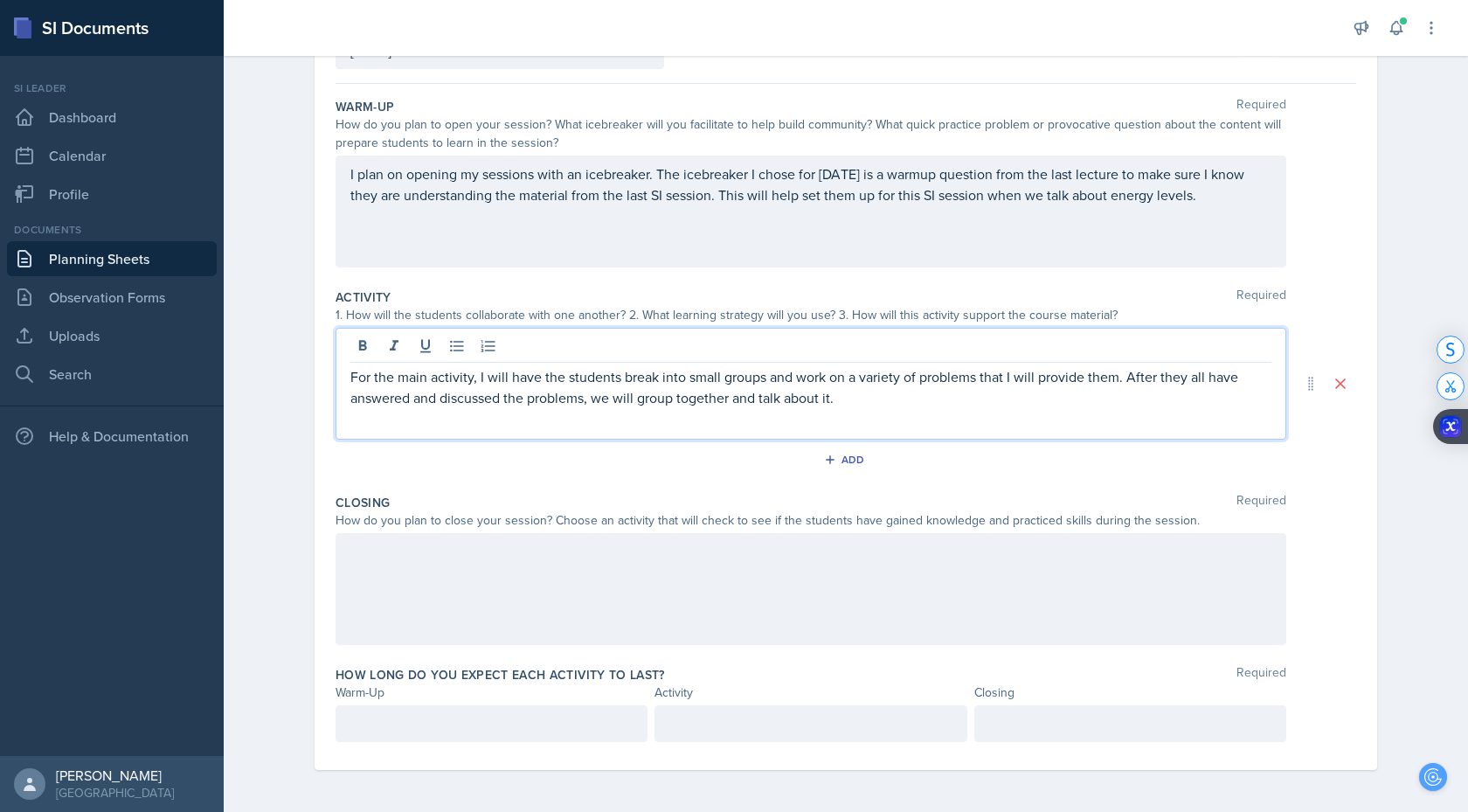
click at [859, 399] on p "For the main activity, I will have the students break into small groups and wor…" at bounding box center [811, 387] width 921 height 42
click at [624, 553] on div at bounding box center [810, 589] width 951 height 112
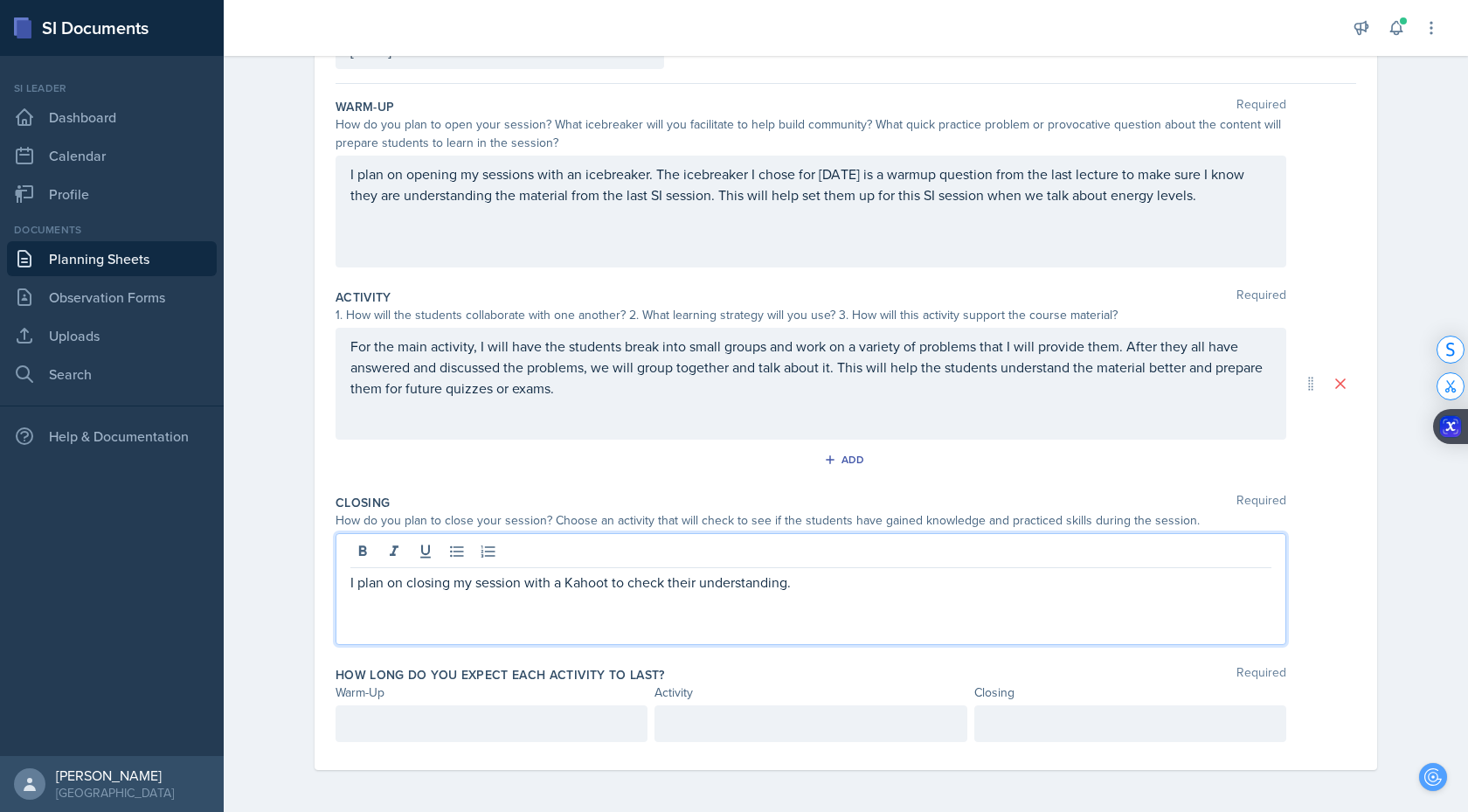
click at [422, 742] on div "How long do you expect each activity to last? Required Warm-Up Activity Closing" at bounding box center [845, 707] width 1020 height 97
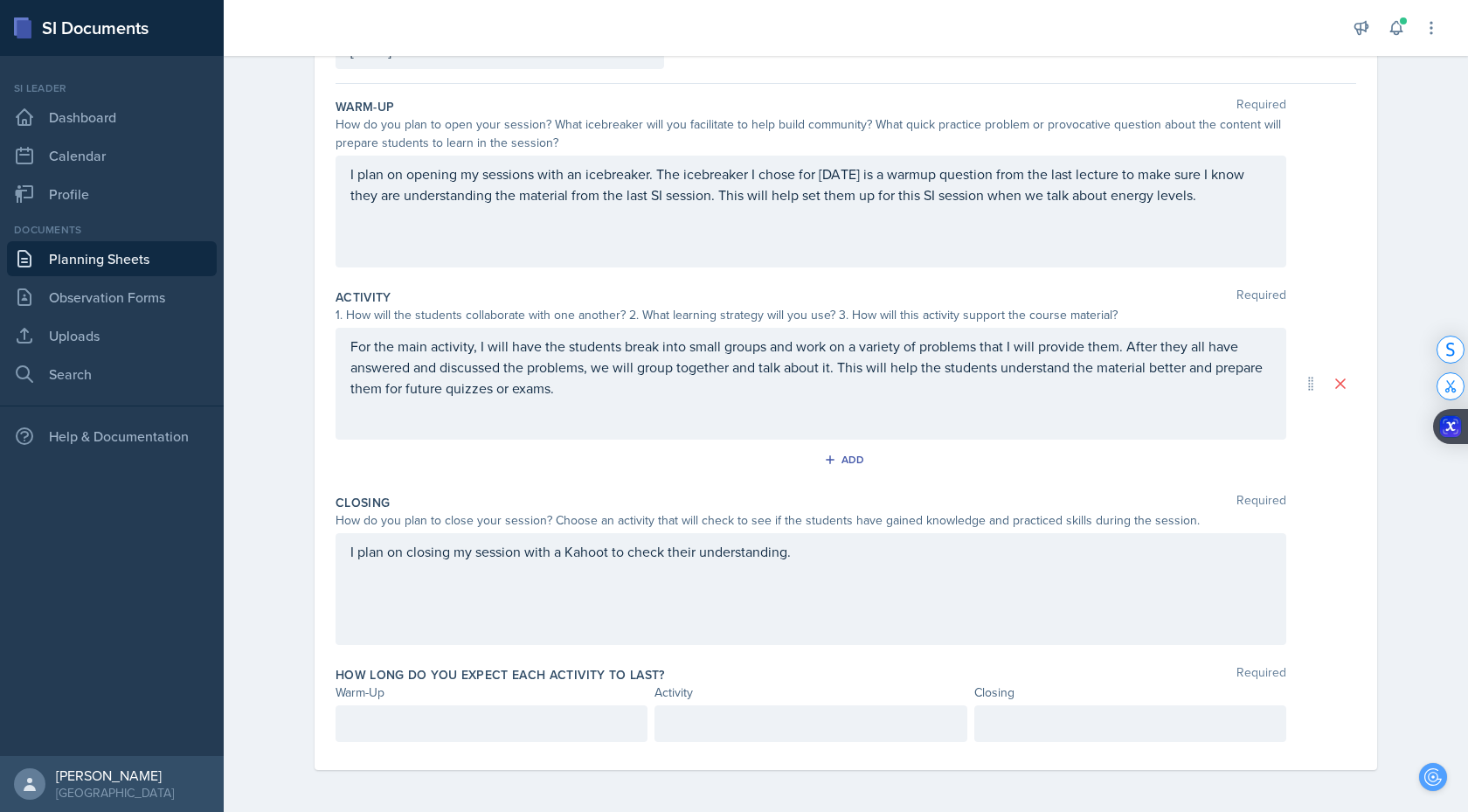
click at [524, 724] on div at bounding box center [491, 723] width 312 height 37
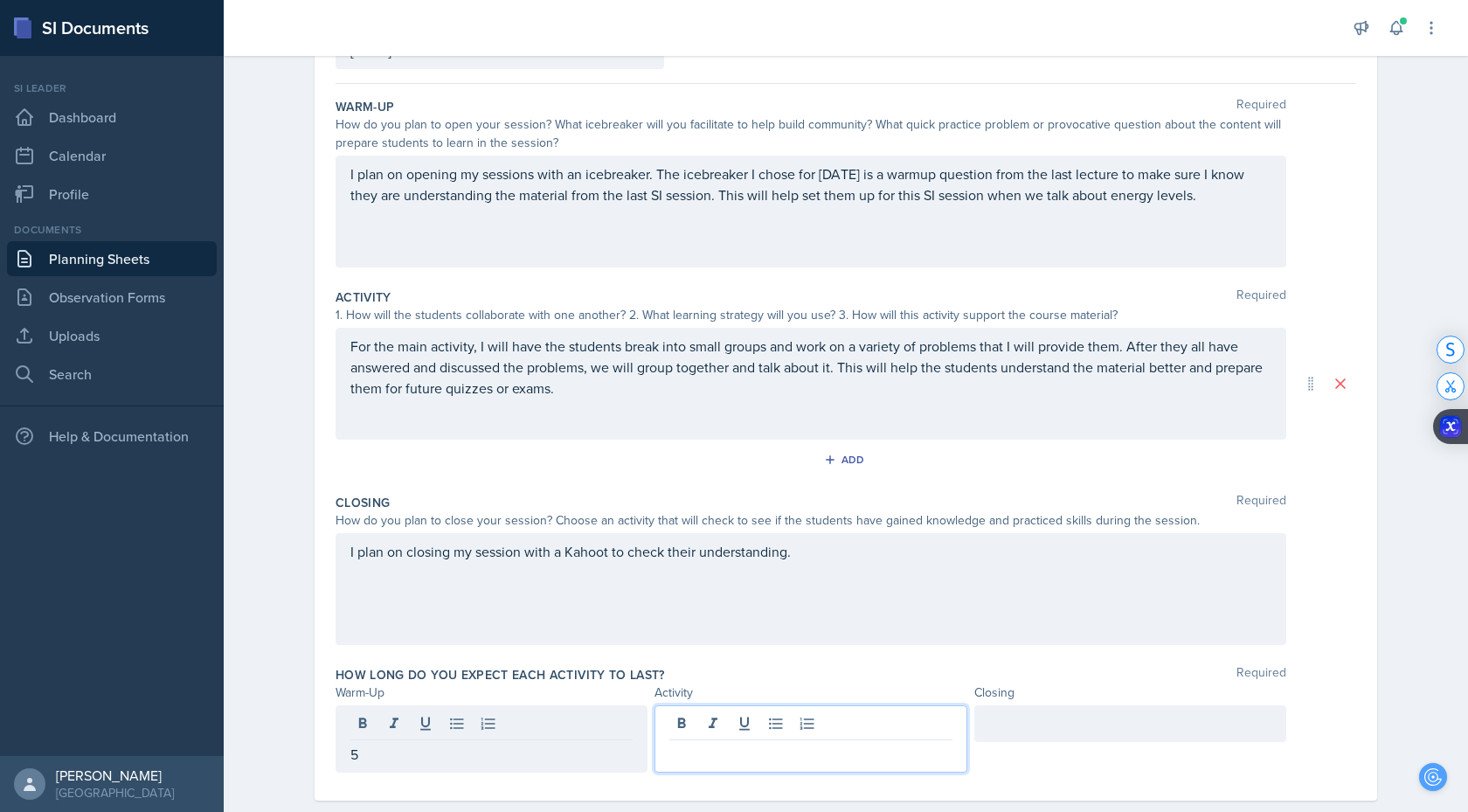
click at [714, 725] on div at bounding box center [810, 739] width 312 height 67
click at [1023, 727] on div at bounding box center [1130, 723] width 312 height 37
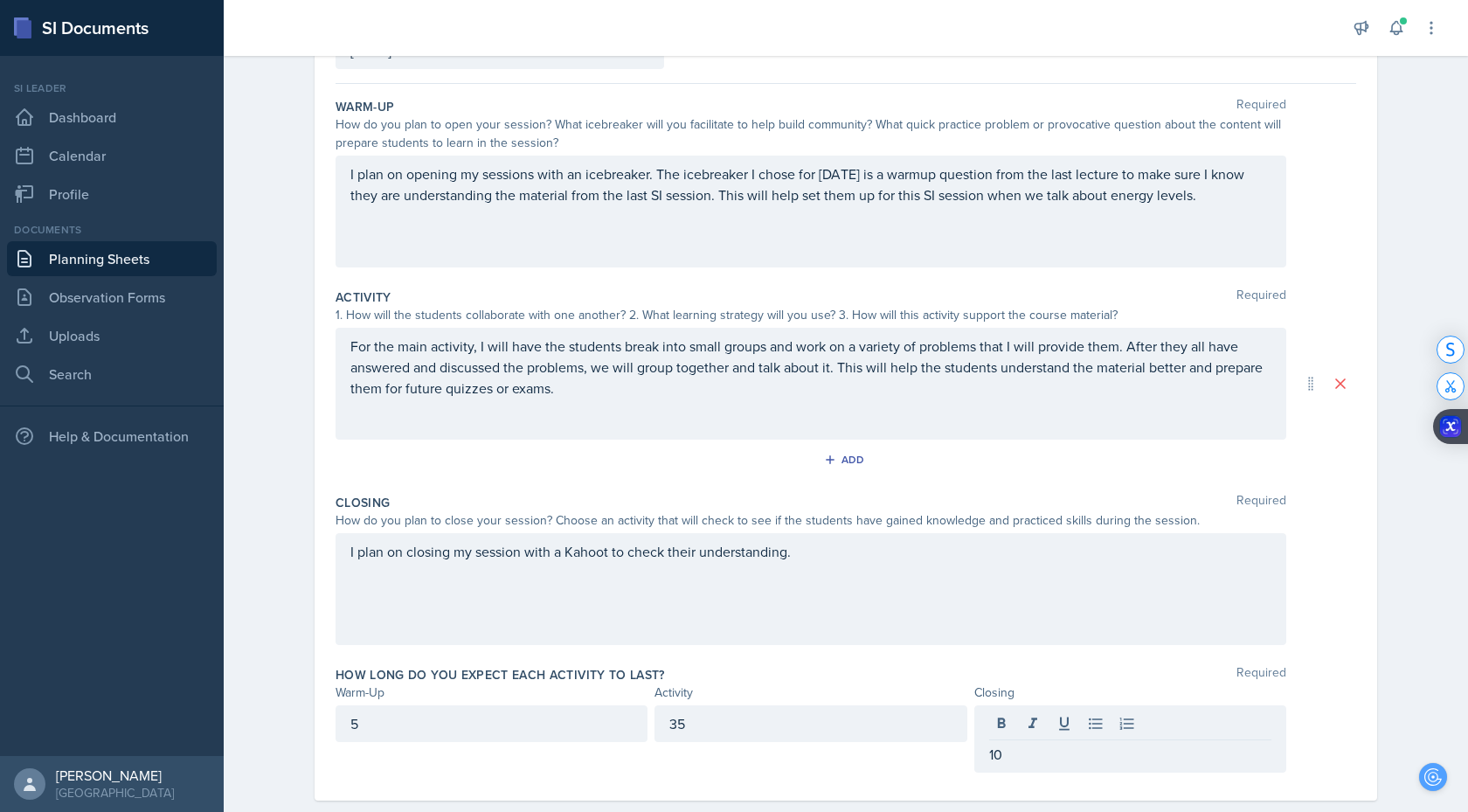
click at [918, 662] on div "How long do you expect each activity to last? Required Warm-Up Activity Closing…" at bounding box center [845, 722] width 1020 height 127
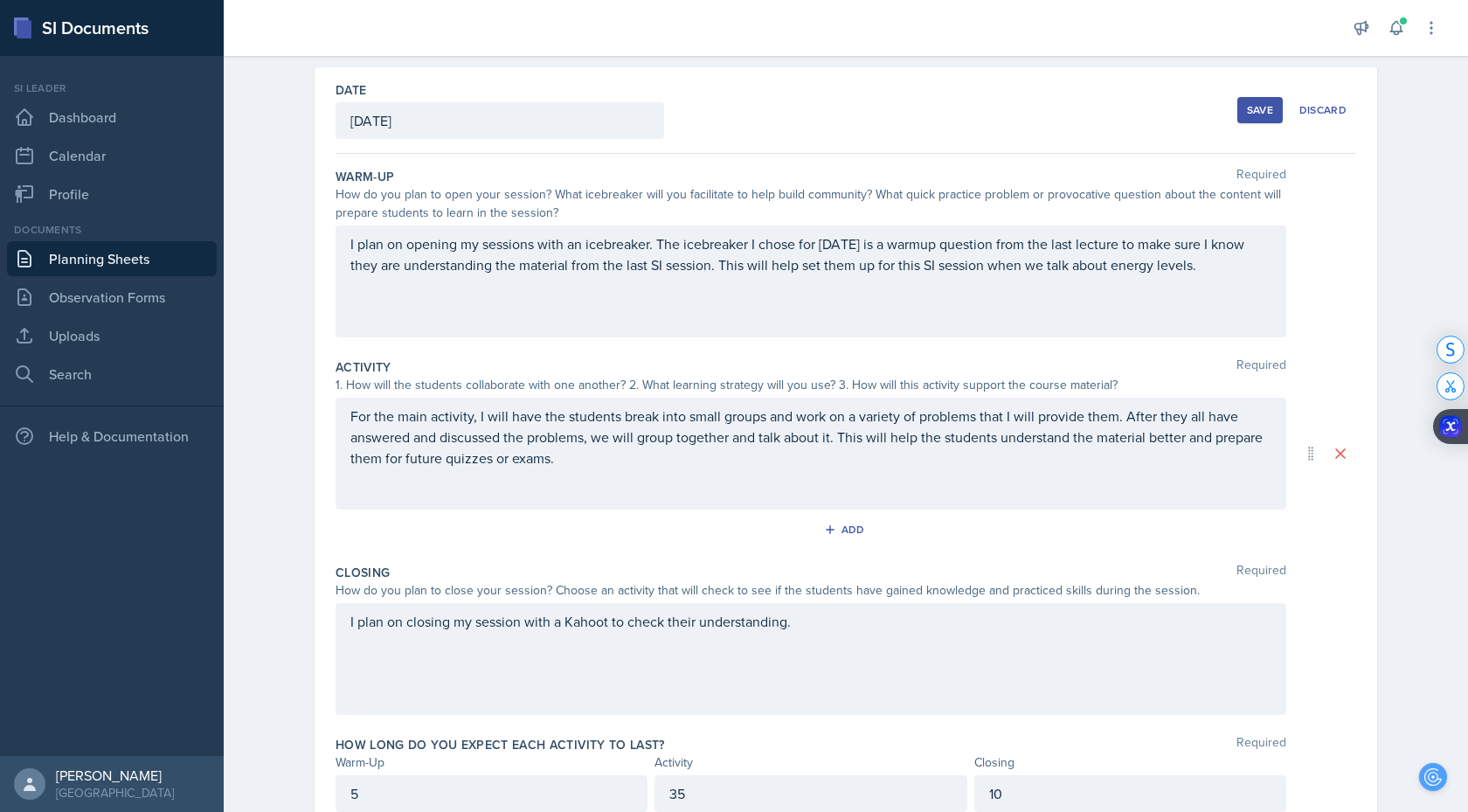
scroll to position [0, 0]
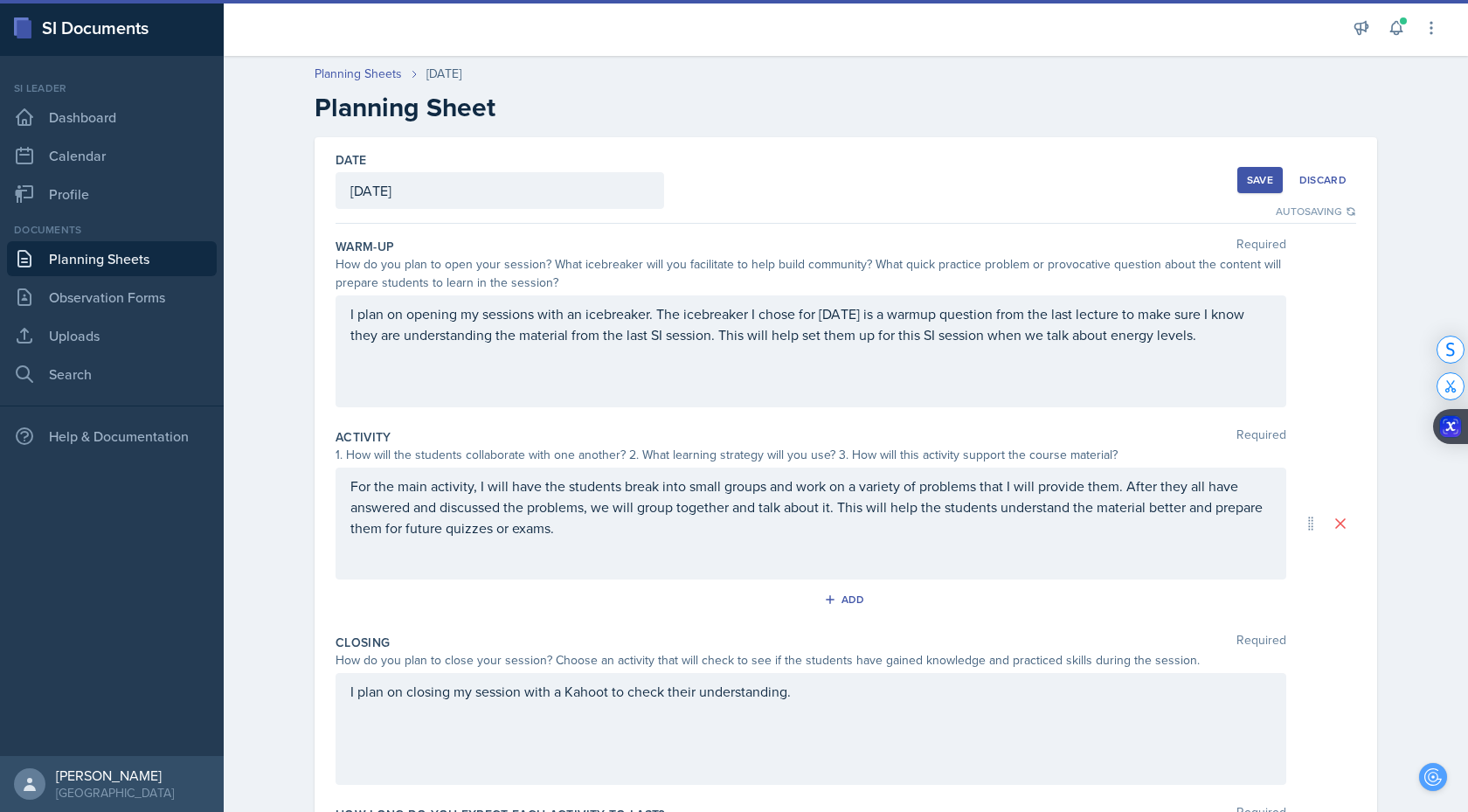
click at [1260, 173] on div "Save" at bounding box center [1259, 180] width 26 height 14
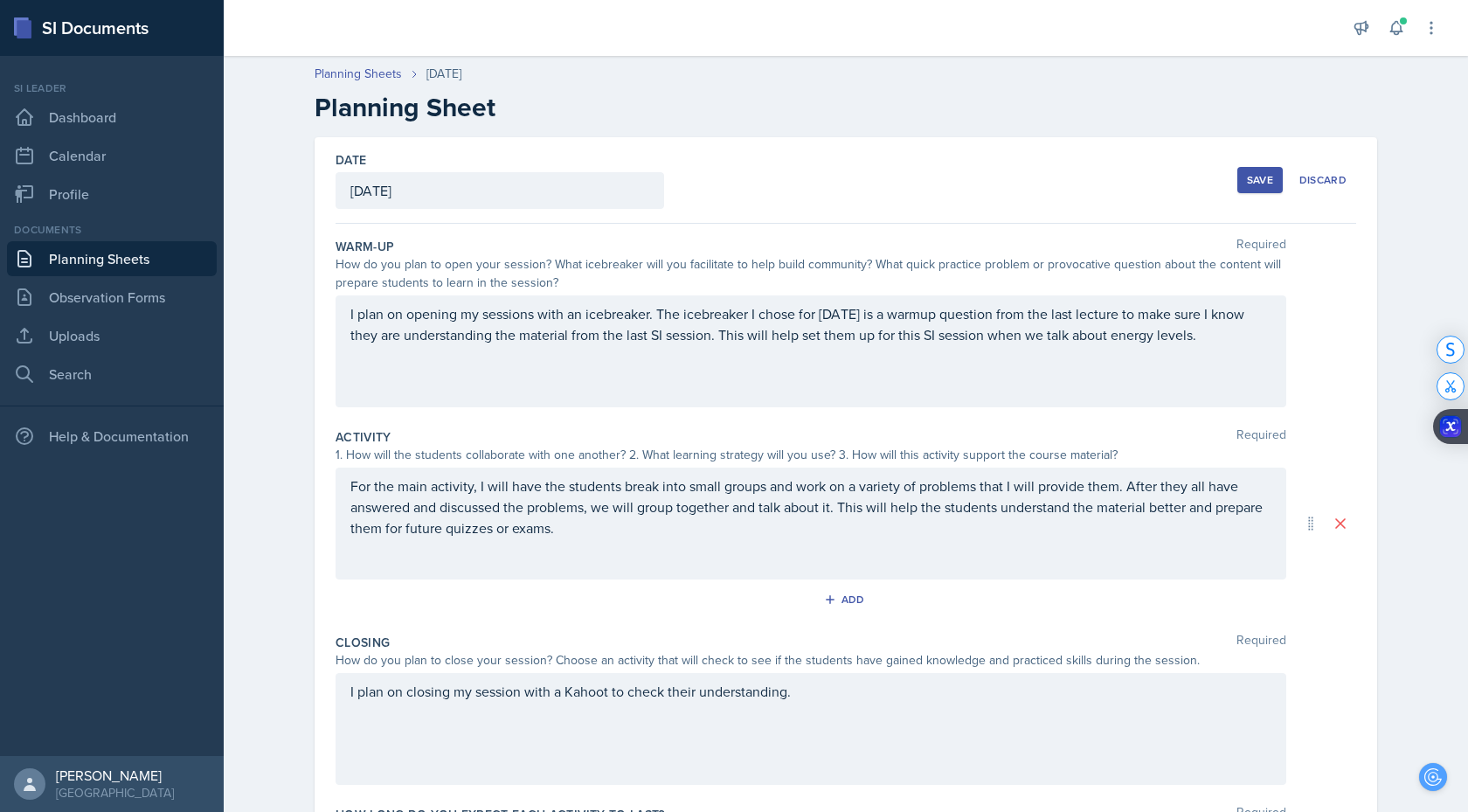
click at [1261, 179] on div "Save" at bounding box center [1259, 180] width 26 height 14
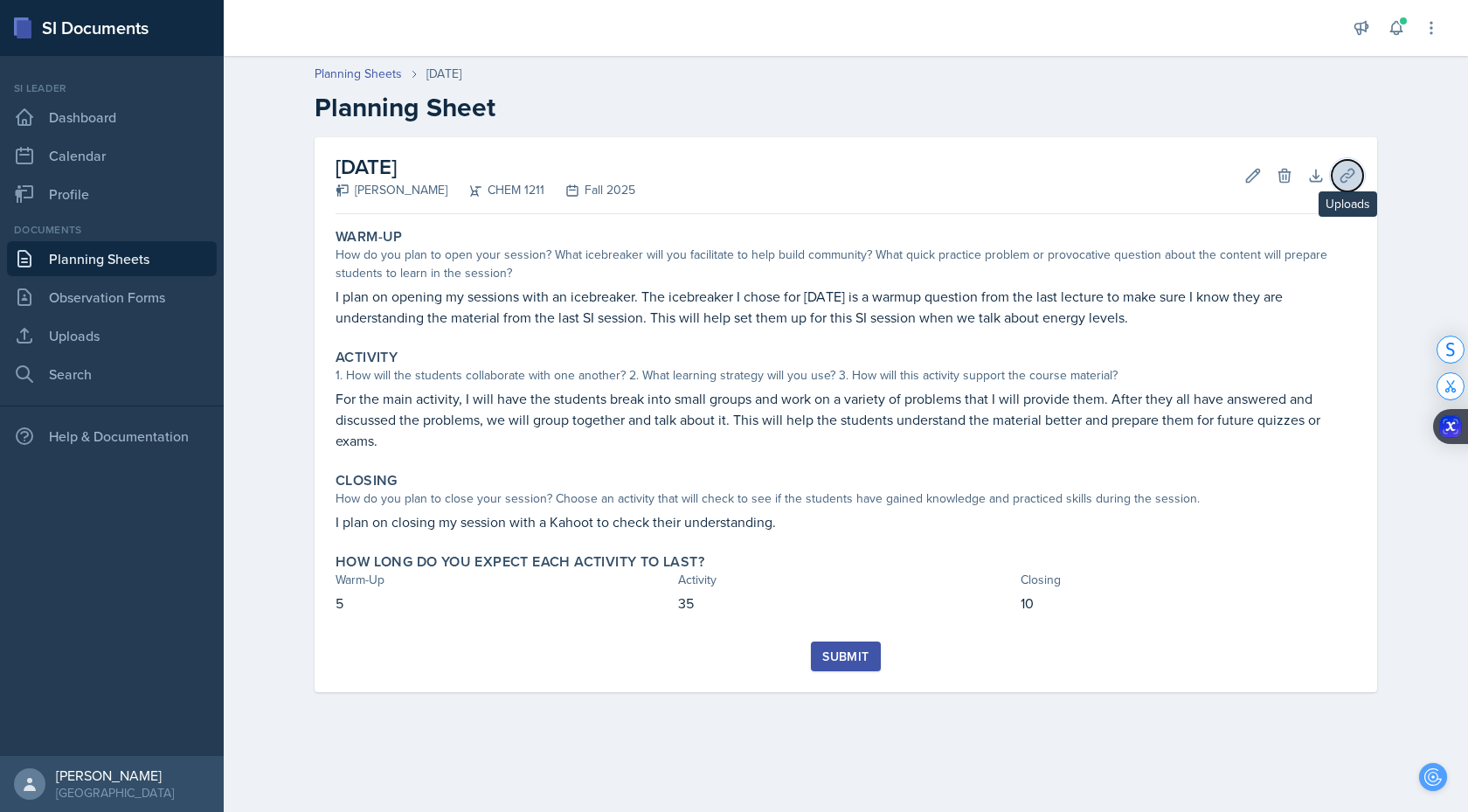
click at [1339, 175] on icon at bounding box center [1348, 175] width 17 height 17
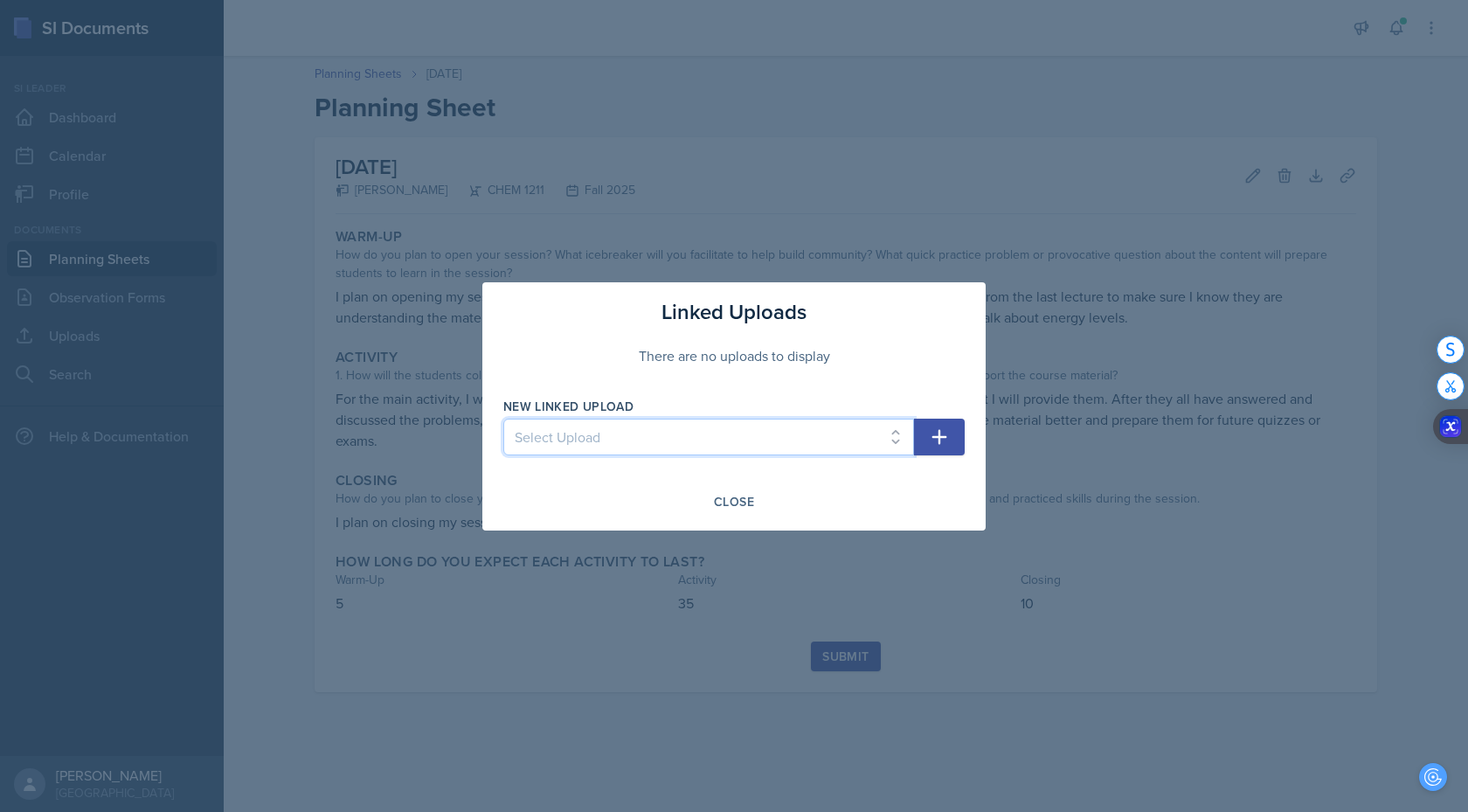
click at [812, 421] on select "Select Upload Powerpoint SI SESSION [DATE] SI SESSION [DATE] SI SESSION [DATE]" at bounding box center [708, 436] width 410 height 37
select select "03e3eb5d-5ae1-409e-aa0d-c1628fc34e2b"
click at [730, 503] on div "Close" at bounding box center [734, 501] width 40 height 14
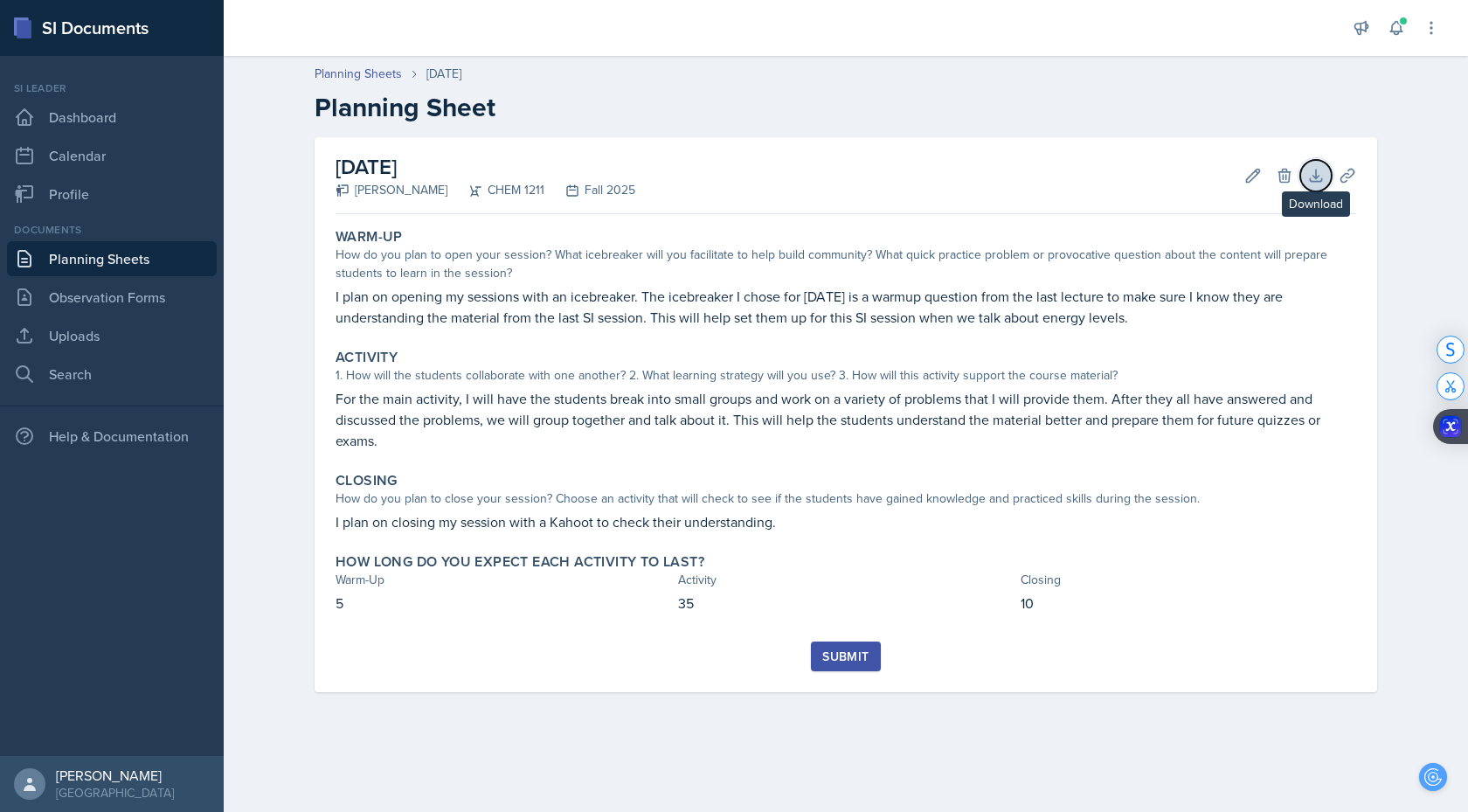
click at [1310, 175] on icon at bounding box center [1316, 175] width 17 height 17
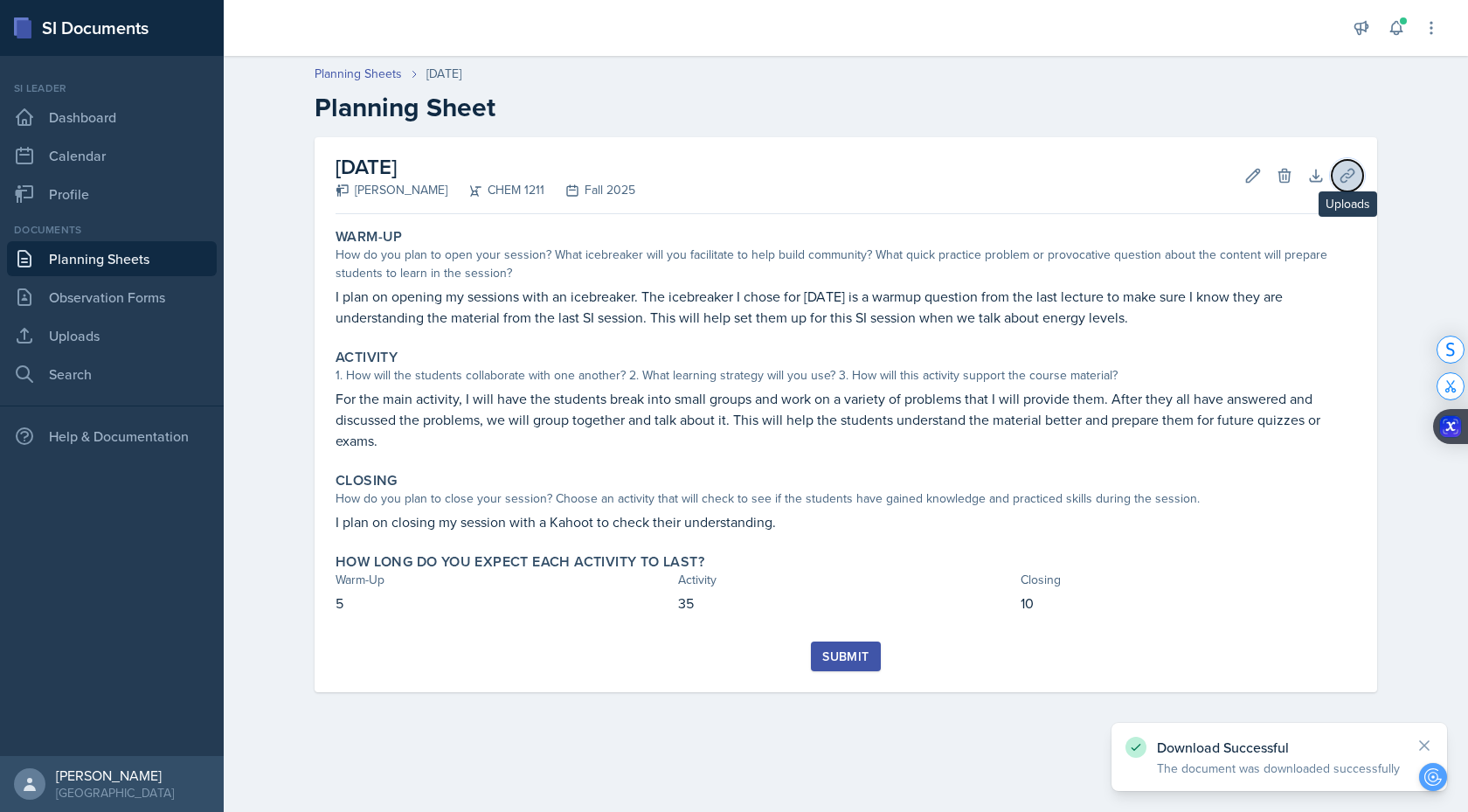
click at [1352, 170] on icon at bounding box center [1348, 175] width 17 height 17
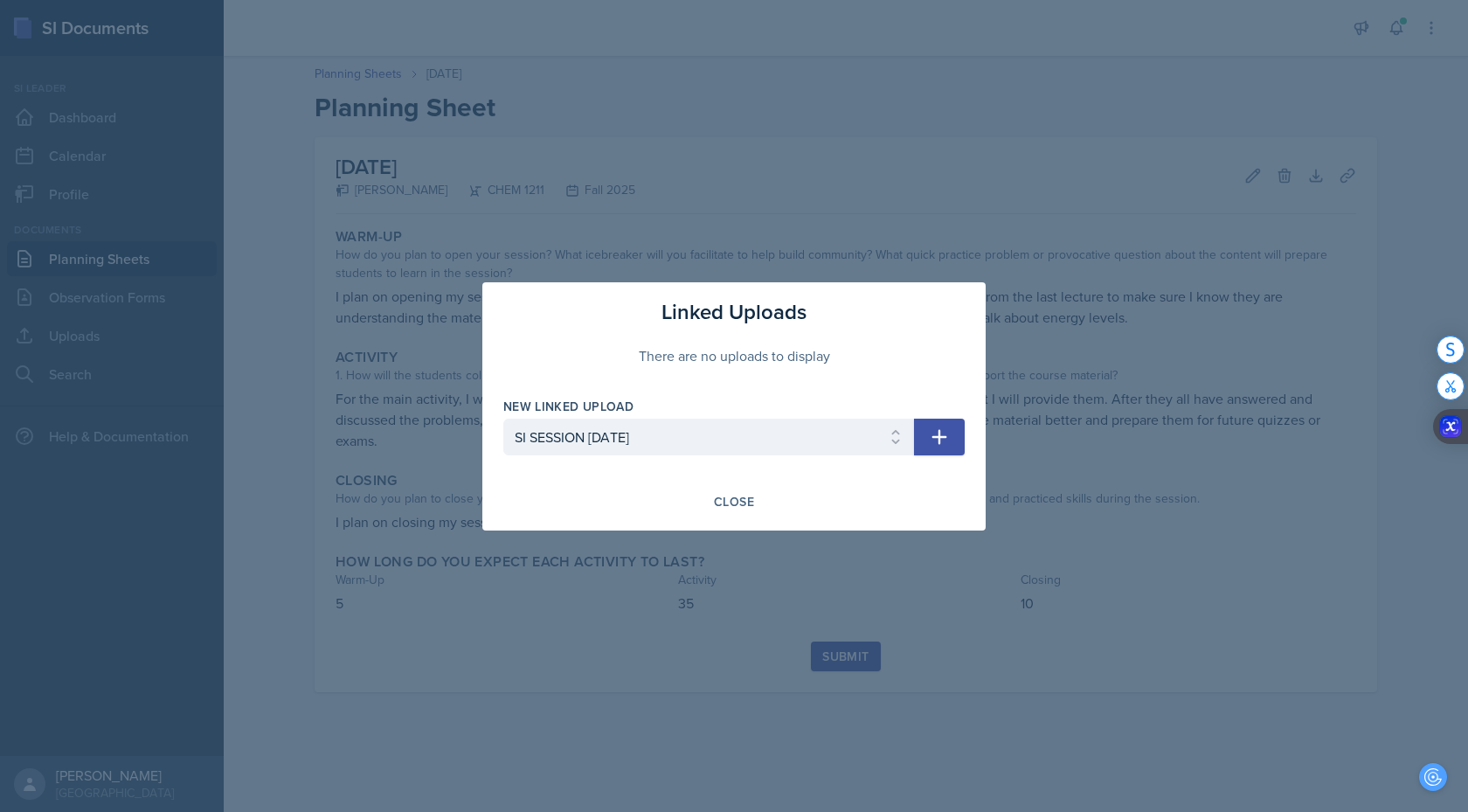
click at [949, 435] on icon "button" at bounding box center [939, 437] width 21 height 21
select select
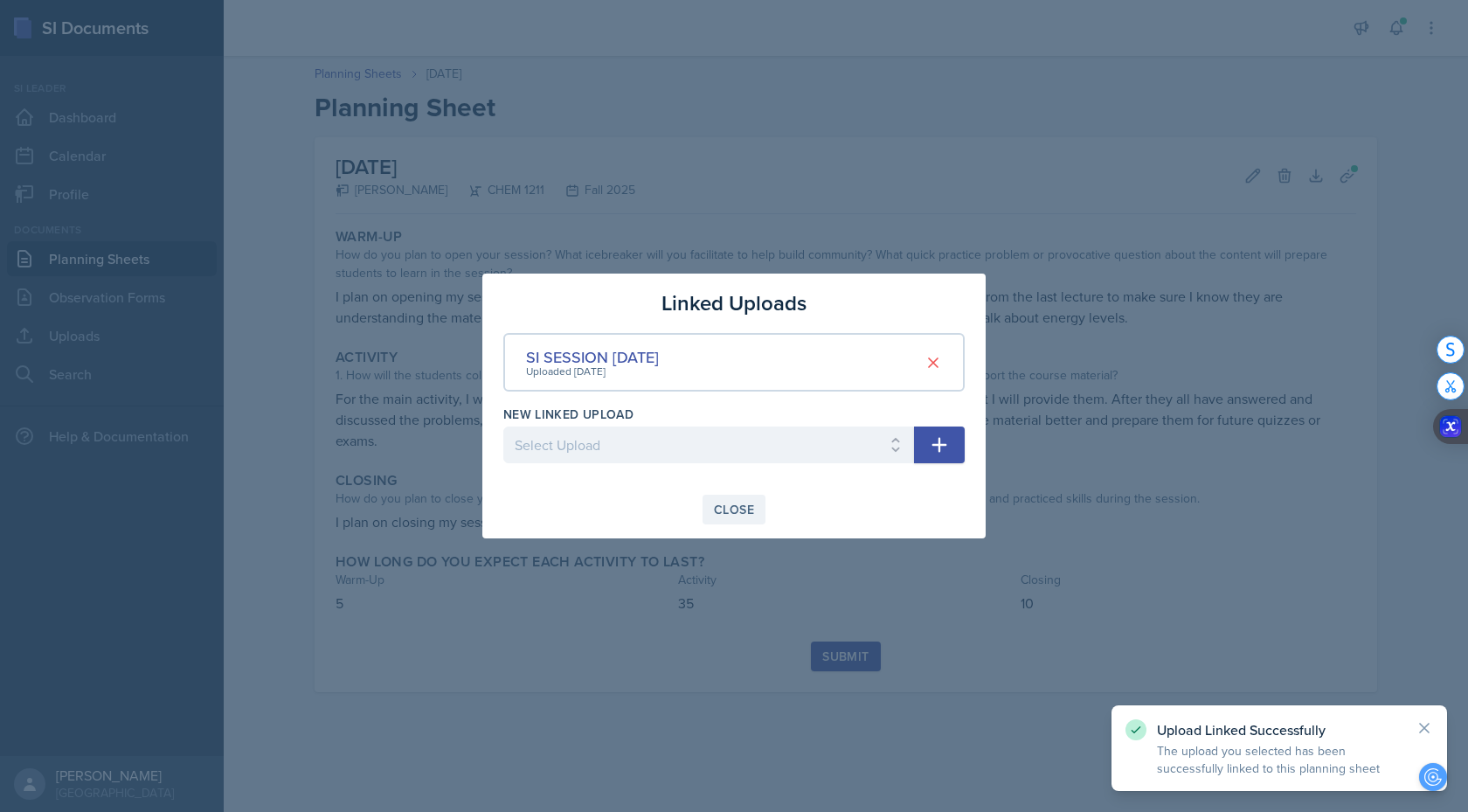
click at [737, 509] on div "Close" at bounding box center [734, 510] width 40 height 14
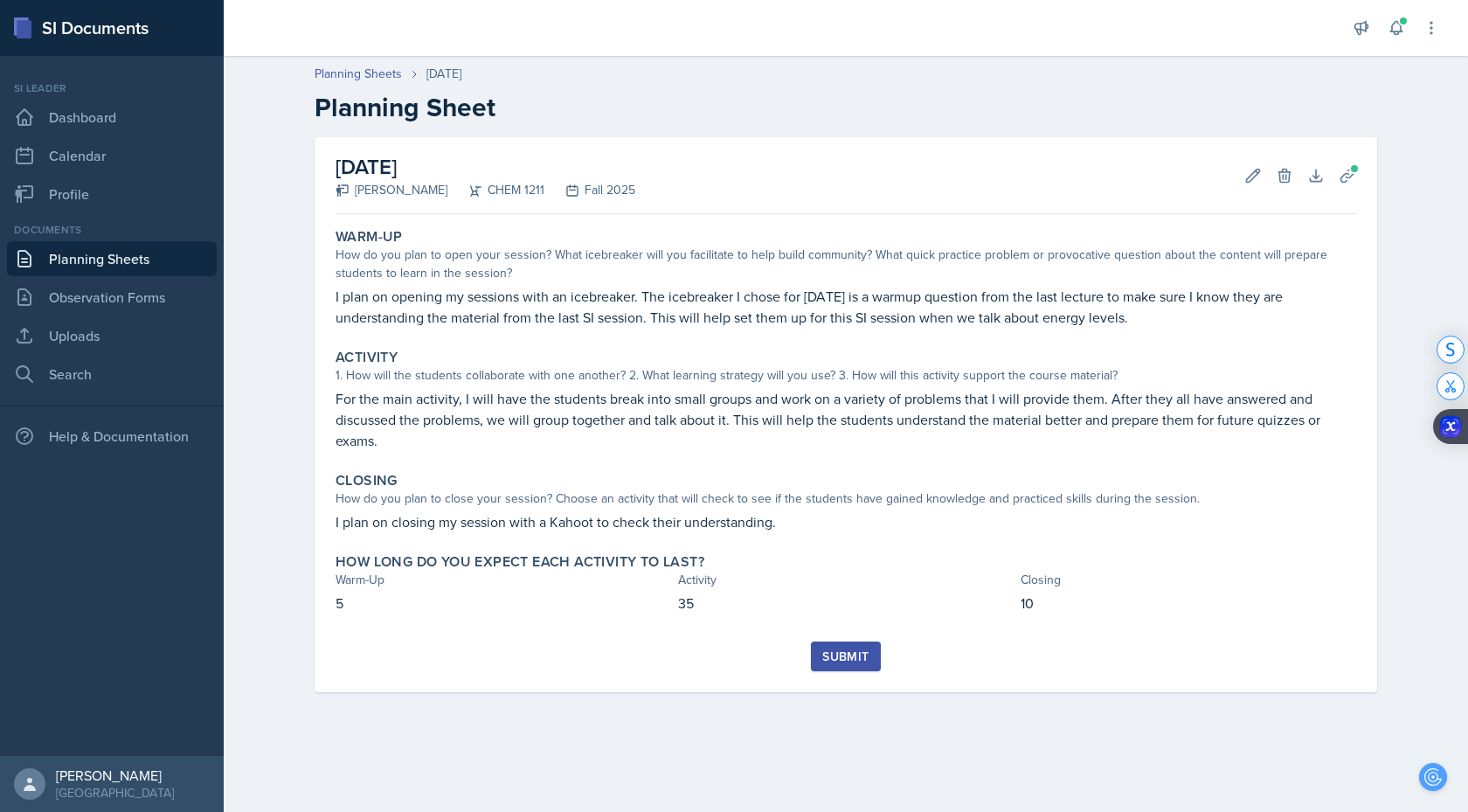
click at [829, 657] on div "Submit" at bounding box center [845, 656] width 46 height 14
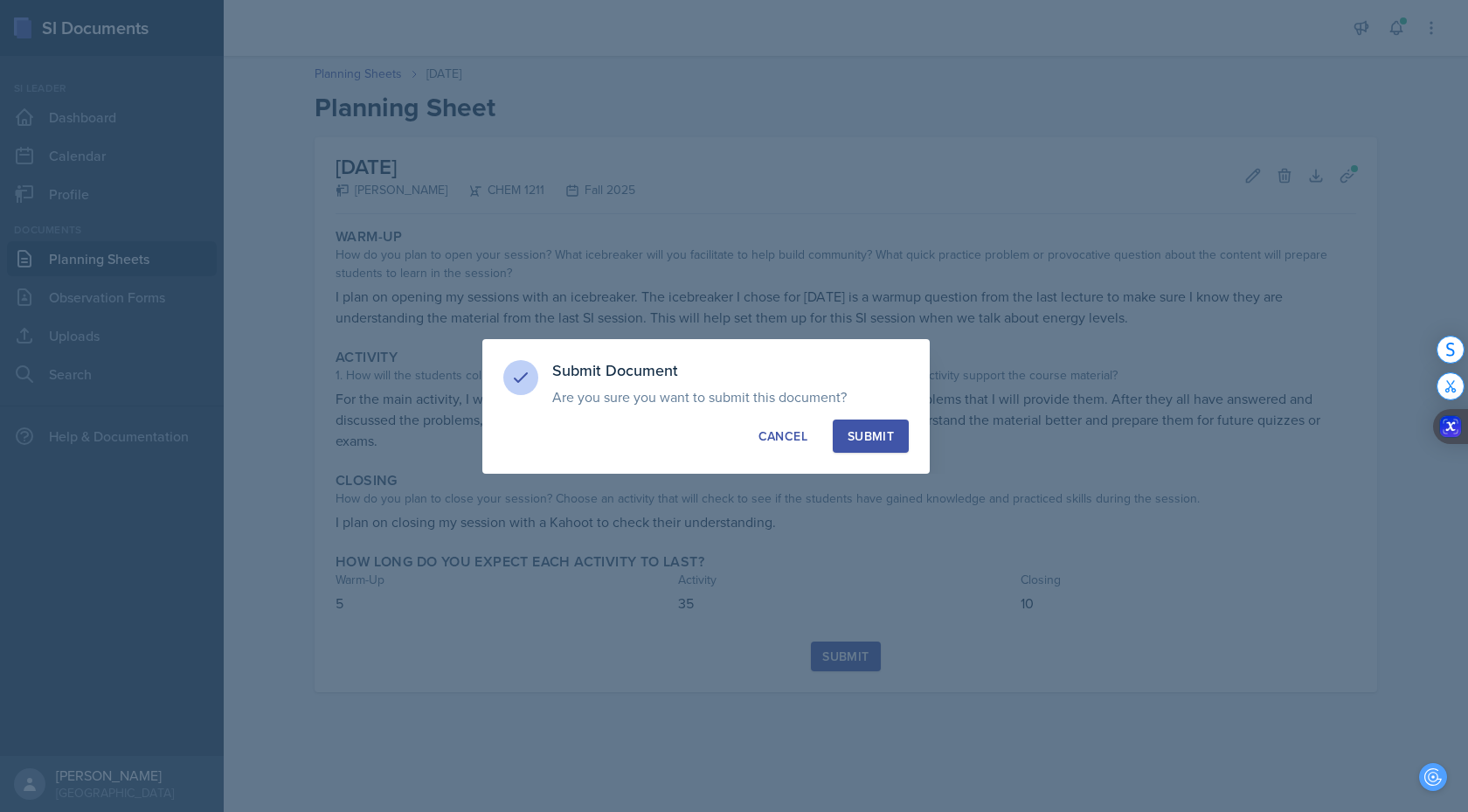
click at [880, 442] on div "Submit" at bounding box center [871, 436] width 46 height 17
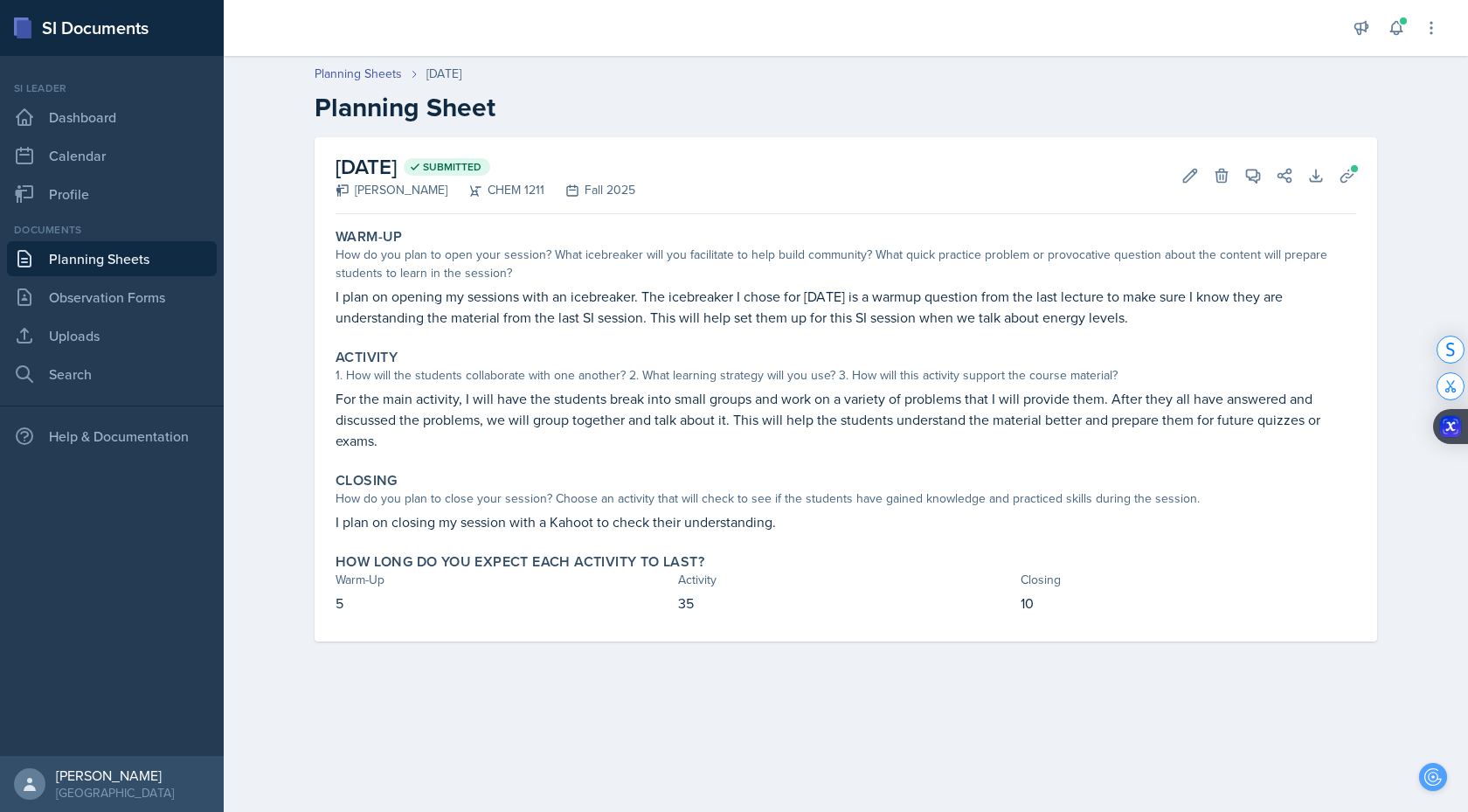
click at [116, 261] on link "Planning Sheets" at bounding box center [112, 258] width 210 height 35
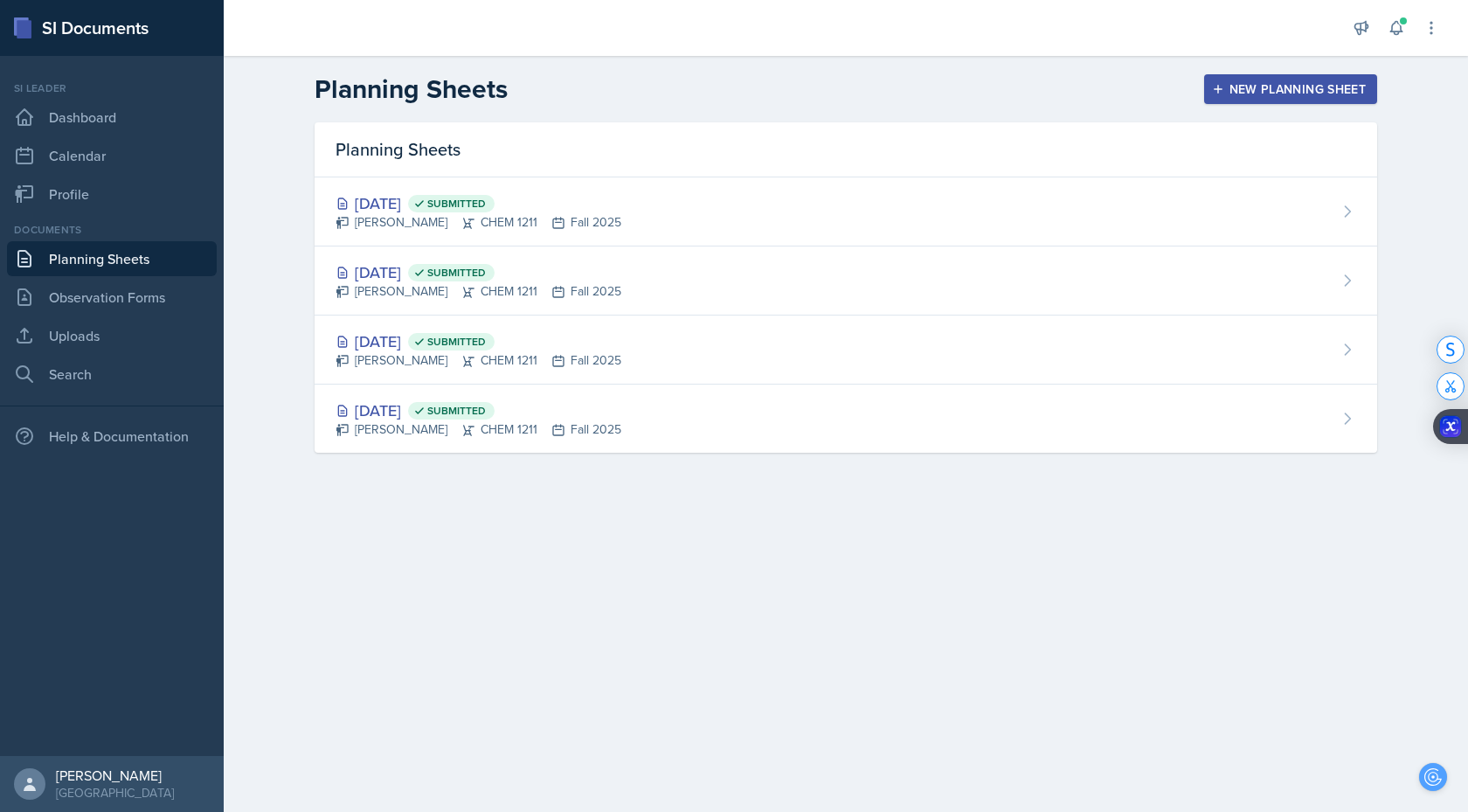
click at [1308, 99] on button "New Planning Sheet" at bounding box center [1291, 89] width 173 height 30
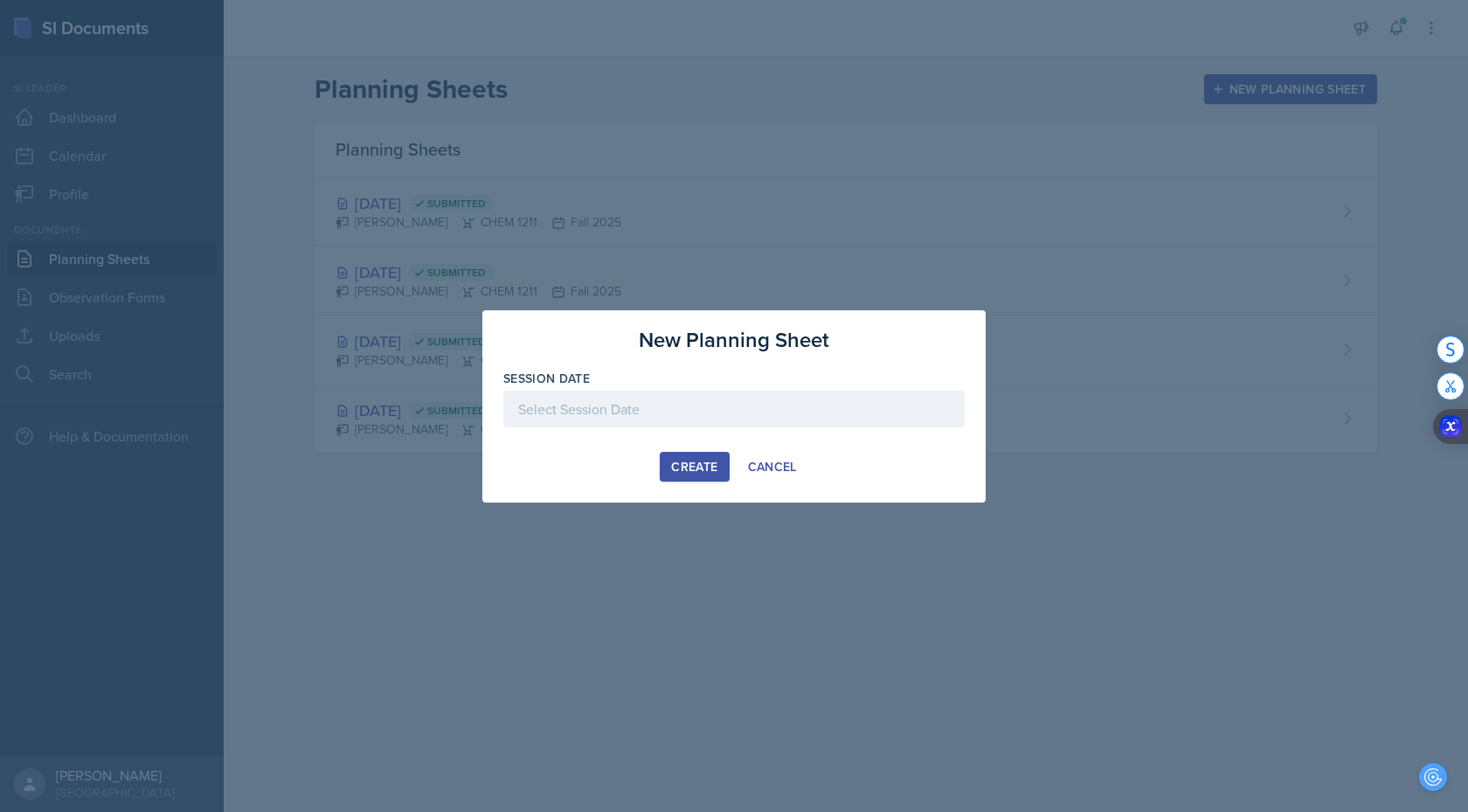
click at [685, 411] on div at bounding box center [733, 408] width 461 height 37
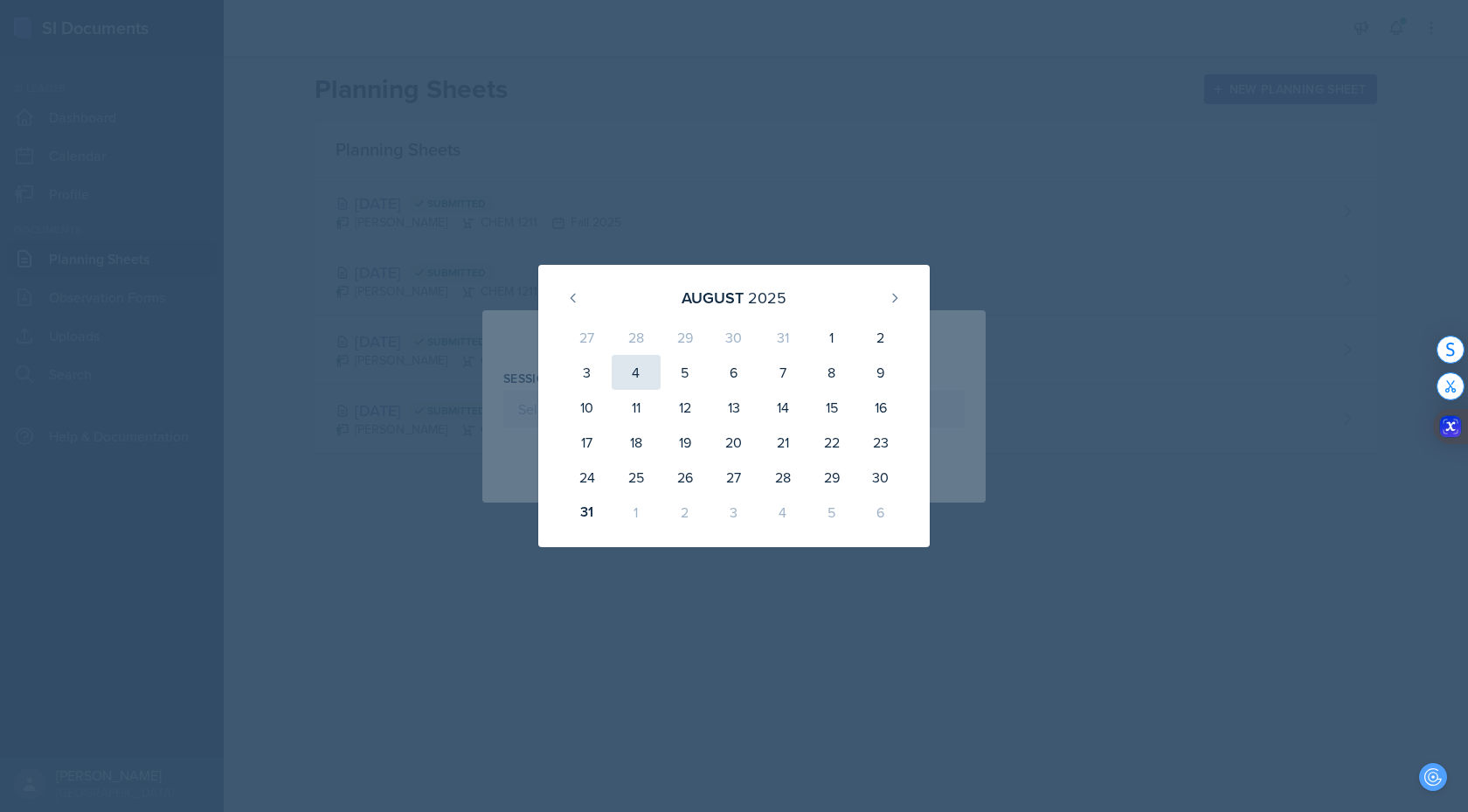
click at [631, 380] on div "4" at bounding box center [636, 372] width 49 height 35
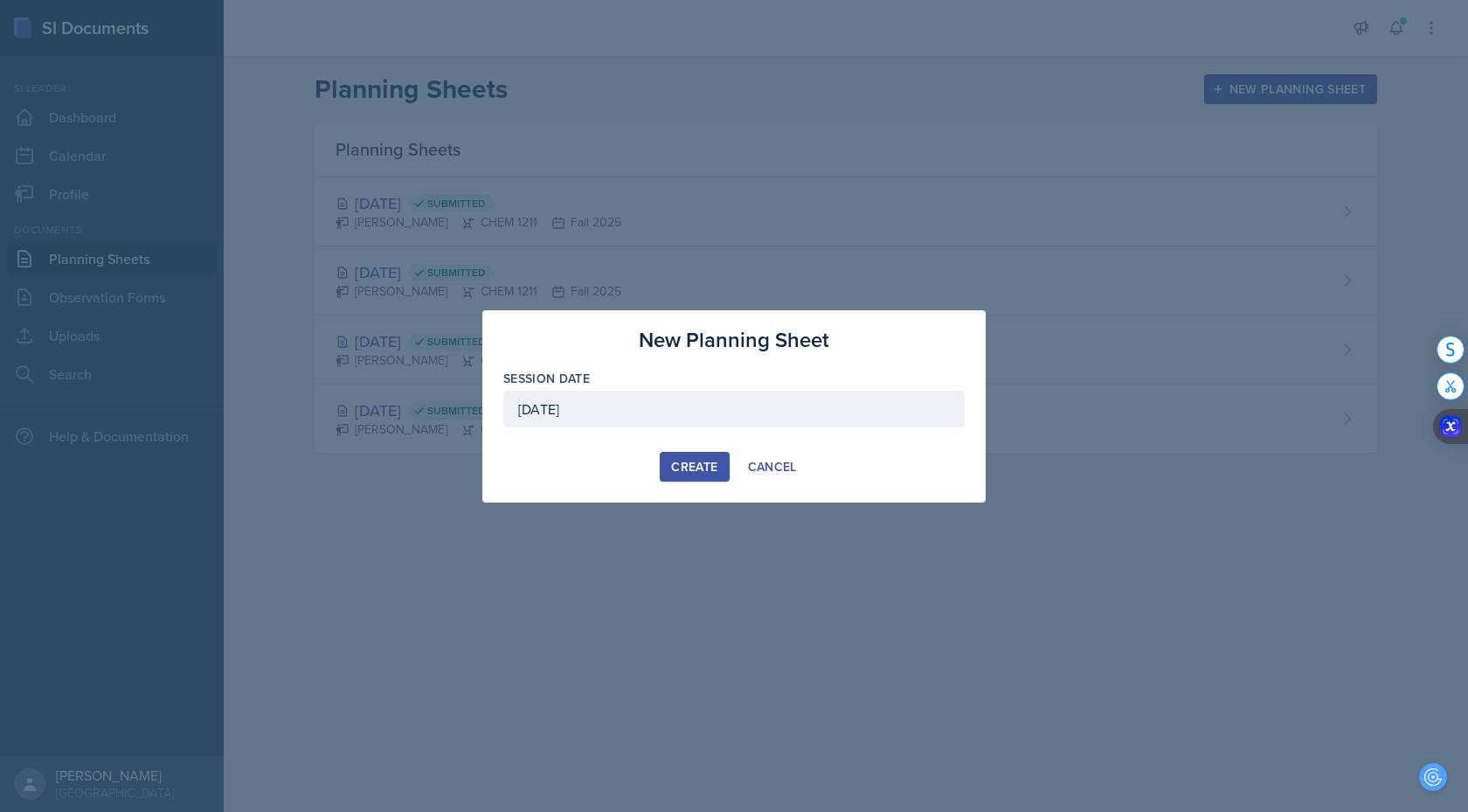
click at [738, 411] on div "[DATE]" at bounding box center [733, 408] width 461 height 37
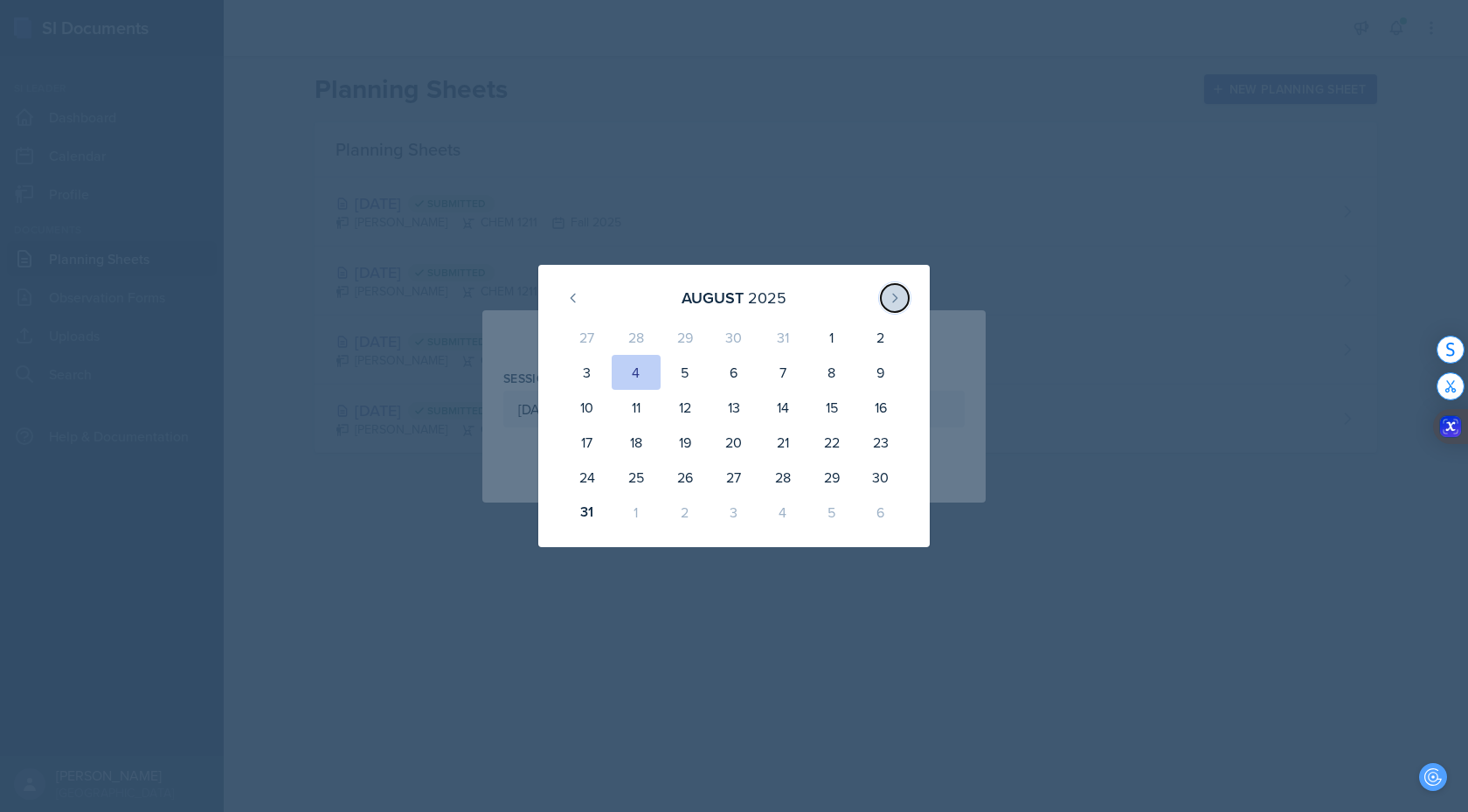
click at [894, 296] on icon at bounding box center [895, 298] width 14 height 14
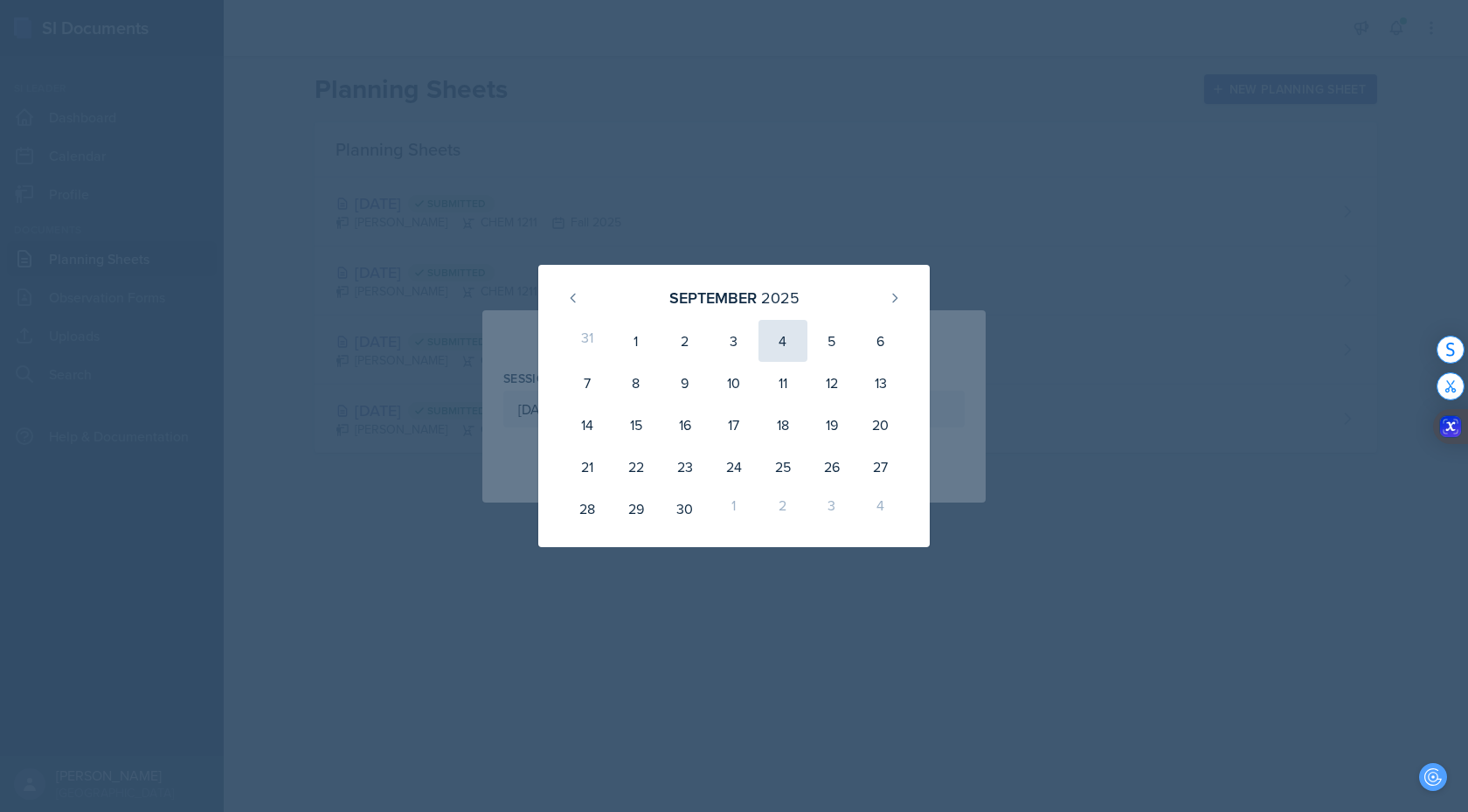
click at [781, 342] on div "4" at bounding box center [782, 341] width 49 height 42
type input "[DATE]"
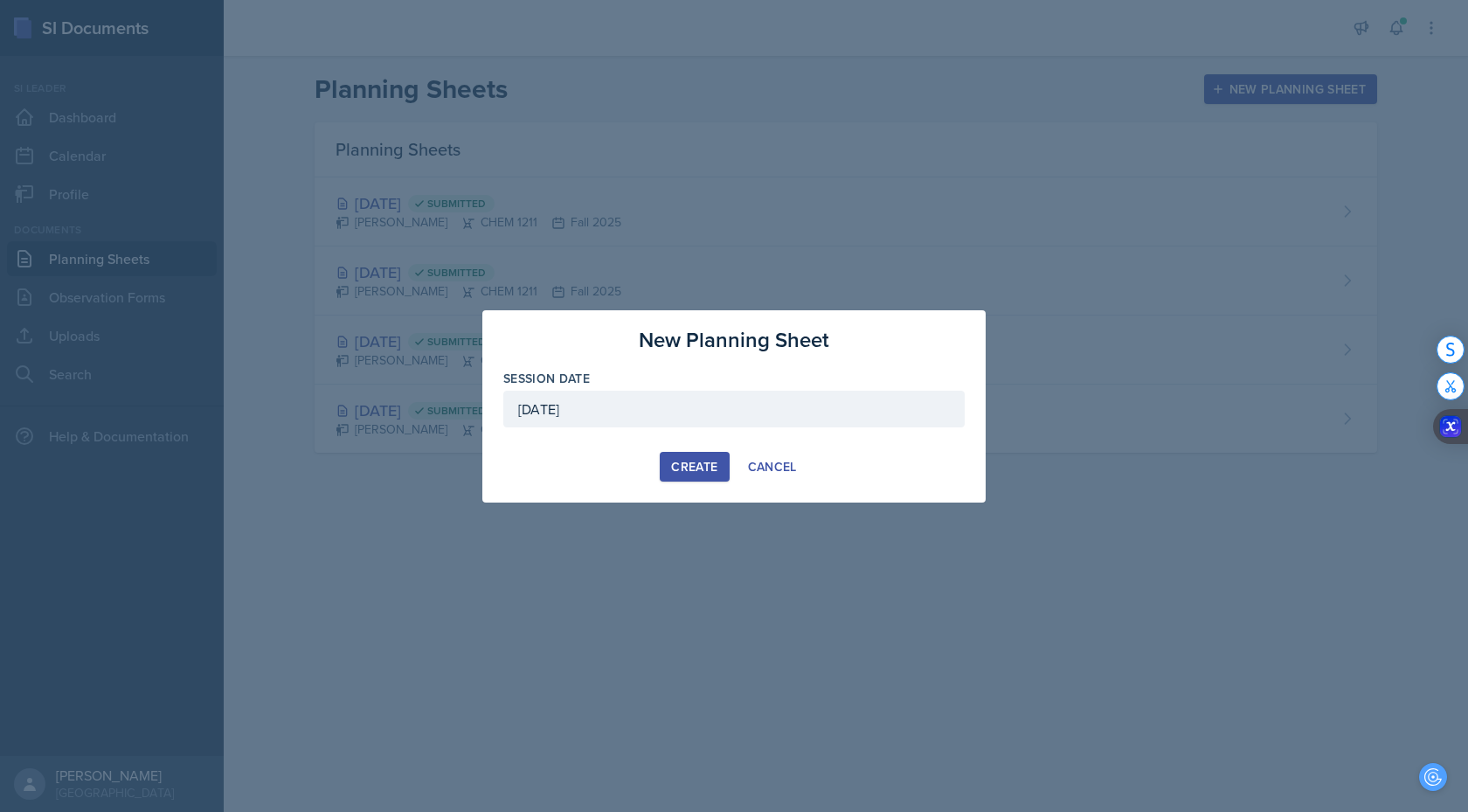
click at [682, 459] on div "Create" at bounding box center [695, 466] width 46 height 14
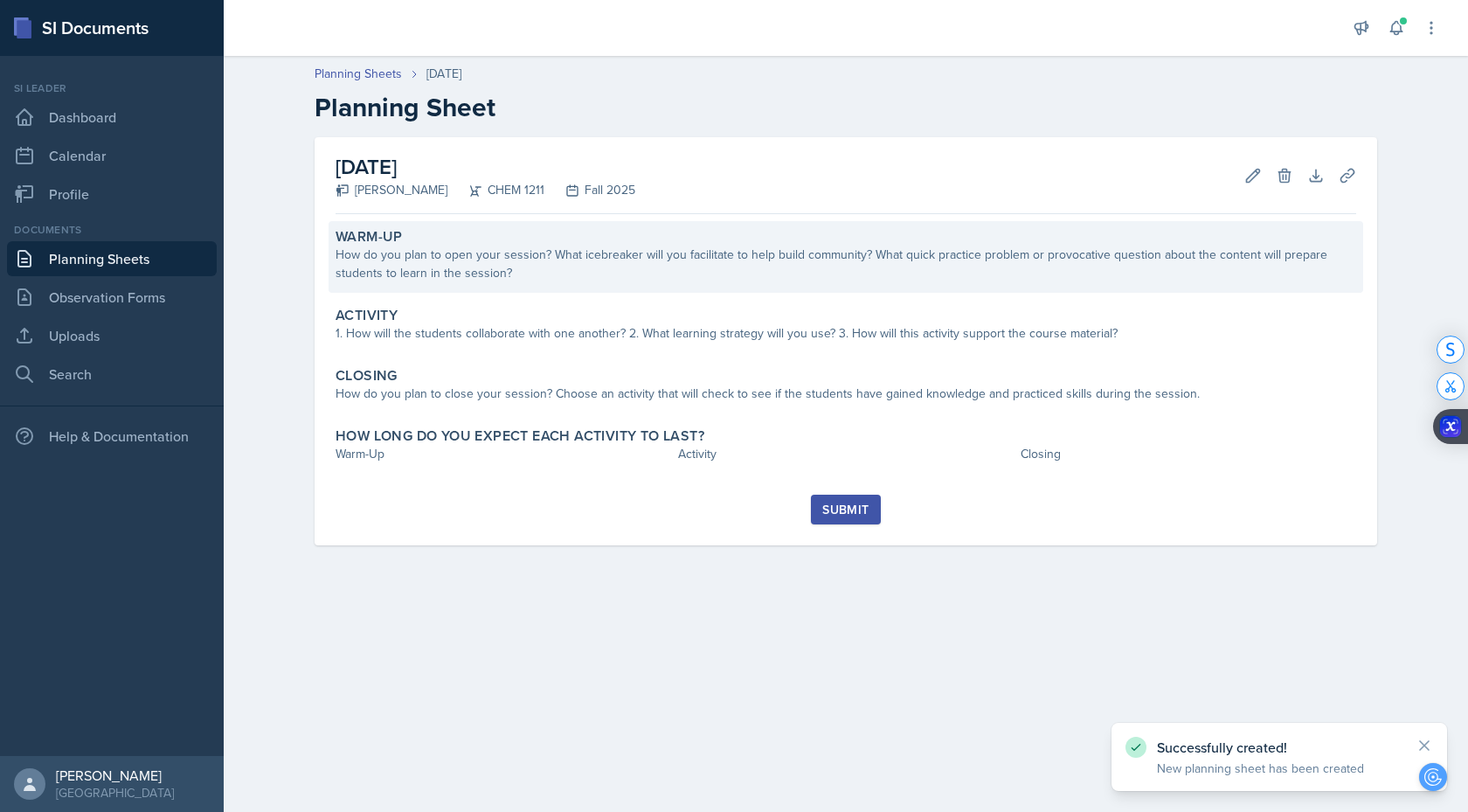
click at [604, 275] on div "How do you plan to open your session? What icebreaker will you facilitate to he…" at bounding box center [845, 264] width 1020 height 37
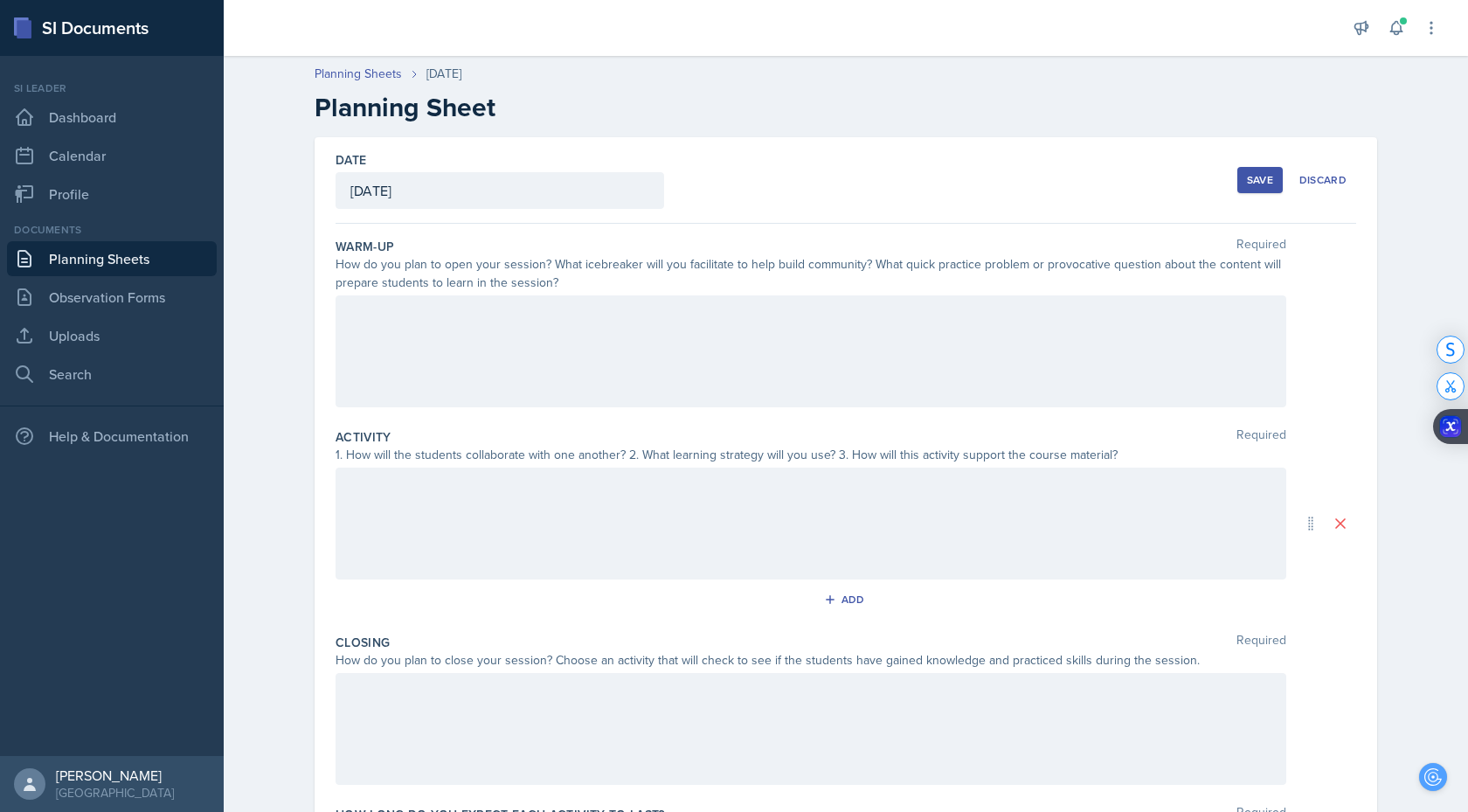
click at [577, 324] on div at bounding box center [810, 352] width 951 height 112
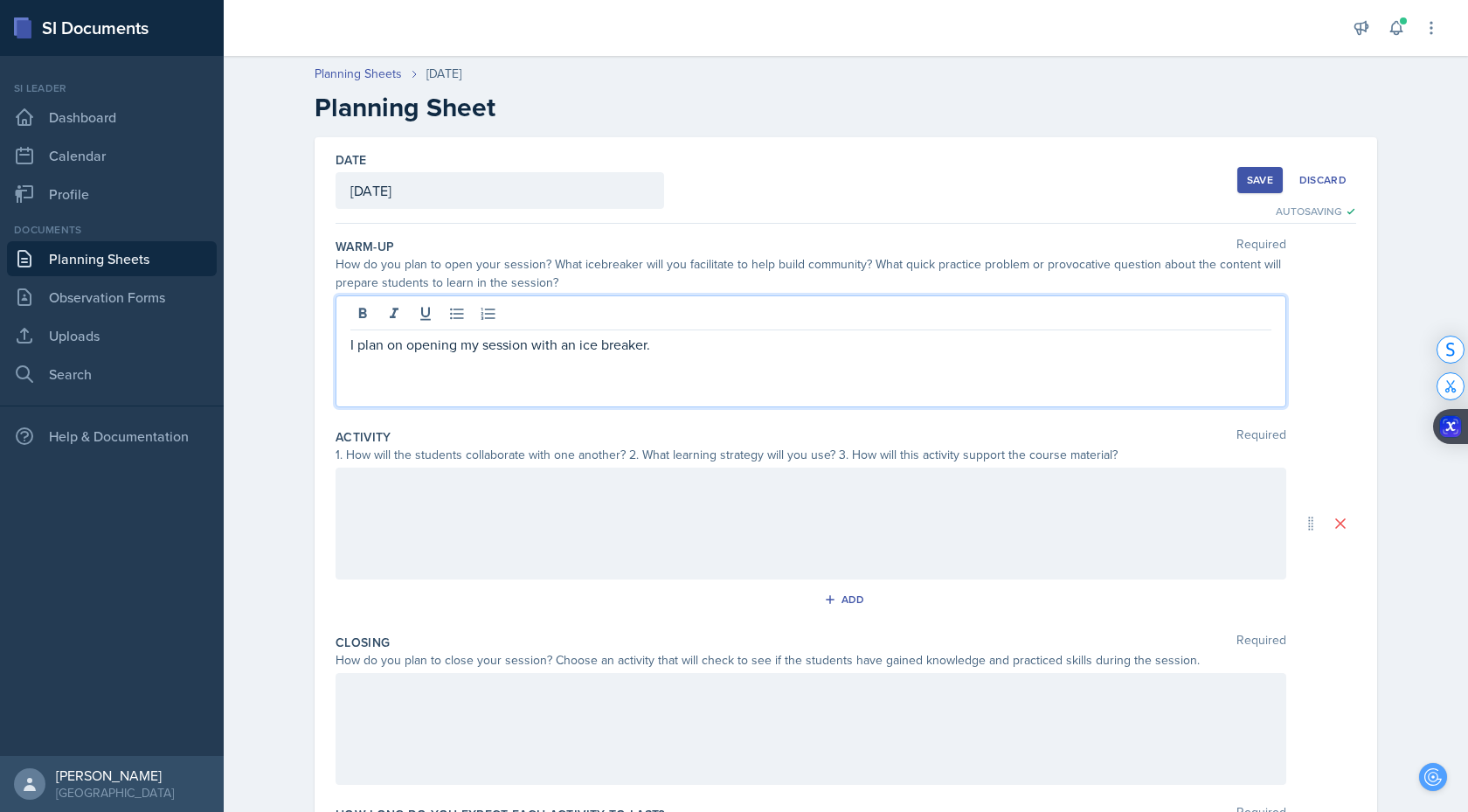
click at [0, 0] on div "i c e b r e a k e r ." at bounding box center [0, 0] width 0 height 0
click at [667, 346] on p "I plan on opening my session with an icebreaker." at bounding box center [811, 344] width 921 height 21
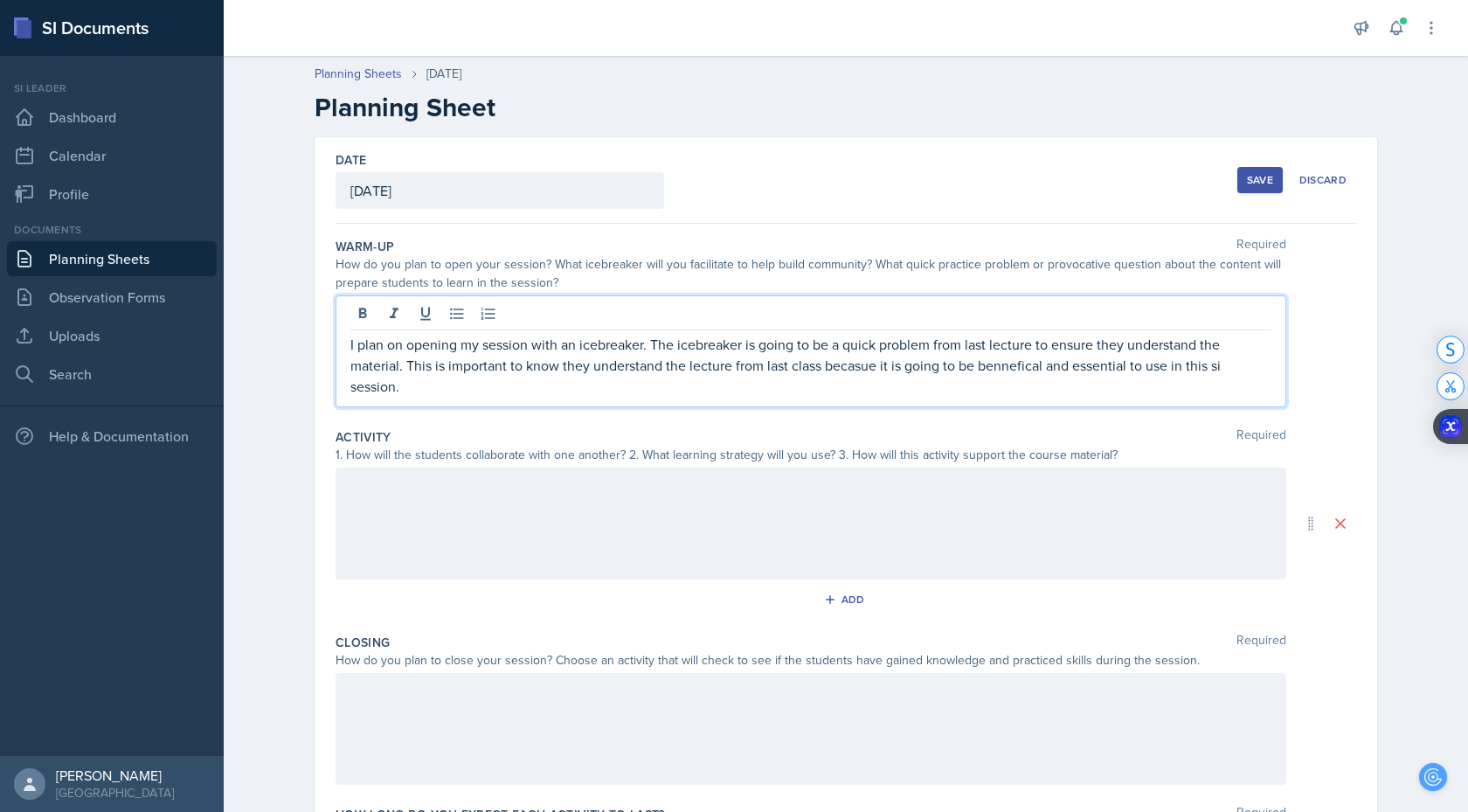
click at [0, 0] on div "because" at bounding box center [0, 0] width 0 height 0
click at [0, 0] on div "beneficial" at bounding box center [0, 0] width 0 height 0
click at [0, 0] on div "SI" at bounding box center [0, 0] width 0 height 0
click at [0, 0] on div "the last" at bounding box center [0, 0] width 0 height 0
click at [0, 0] on span "w" at bounding box center [0, 0] width 0 height 0
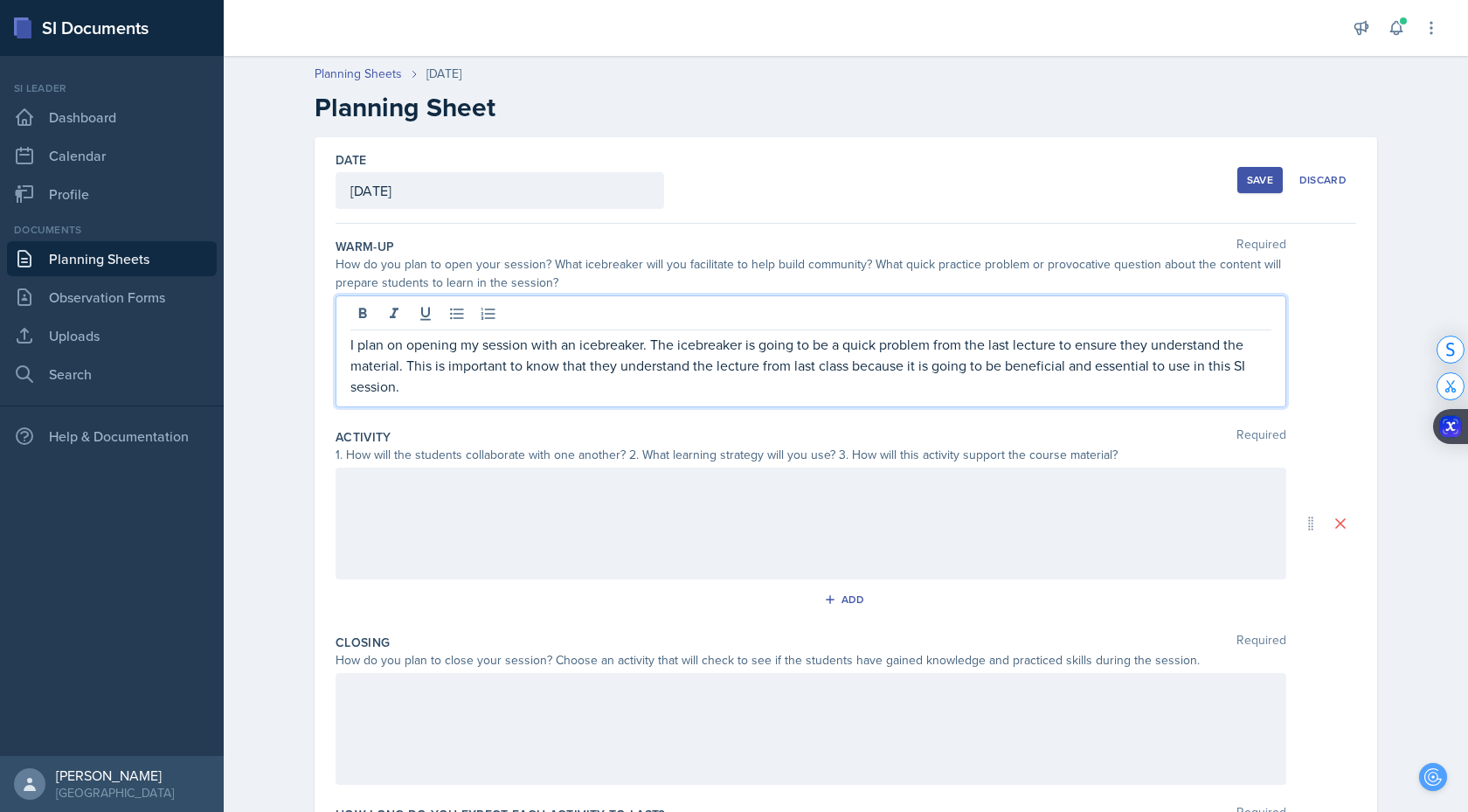
click at [483, 509] on div at bounding box center [810, 523] width 951 height 112
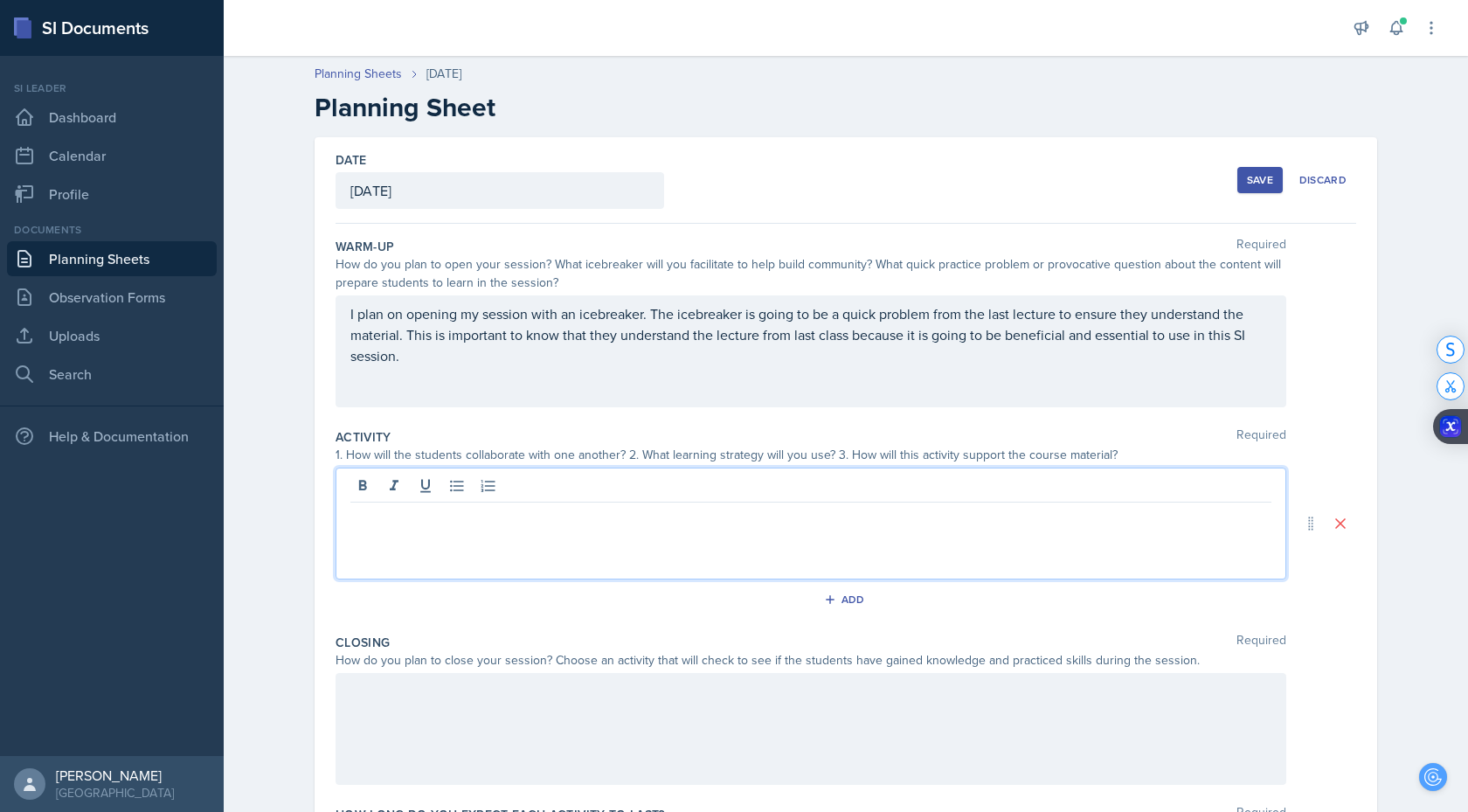
click at [0, 0] on div "It" at bounding box center [0, 0] width 0 height 0
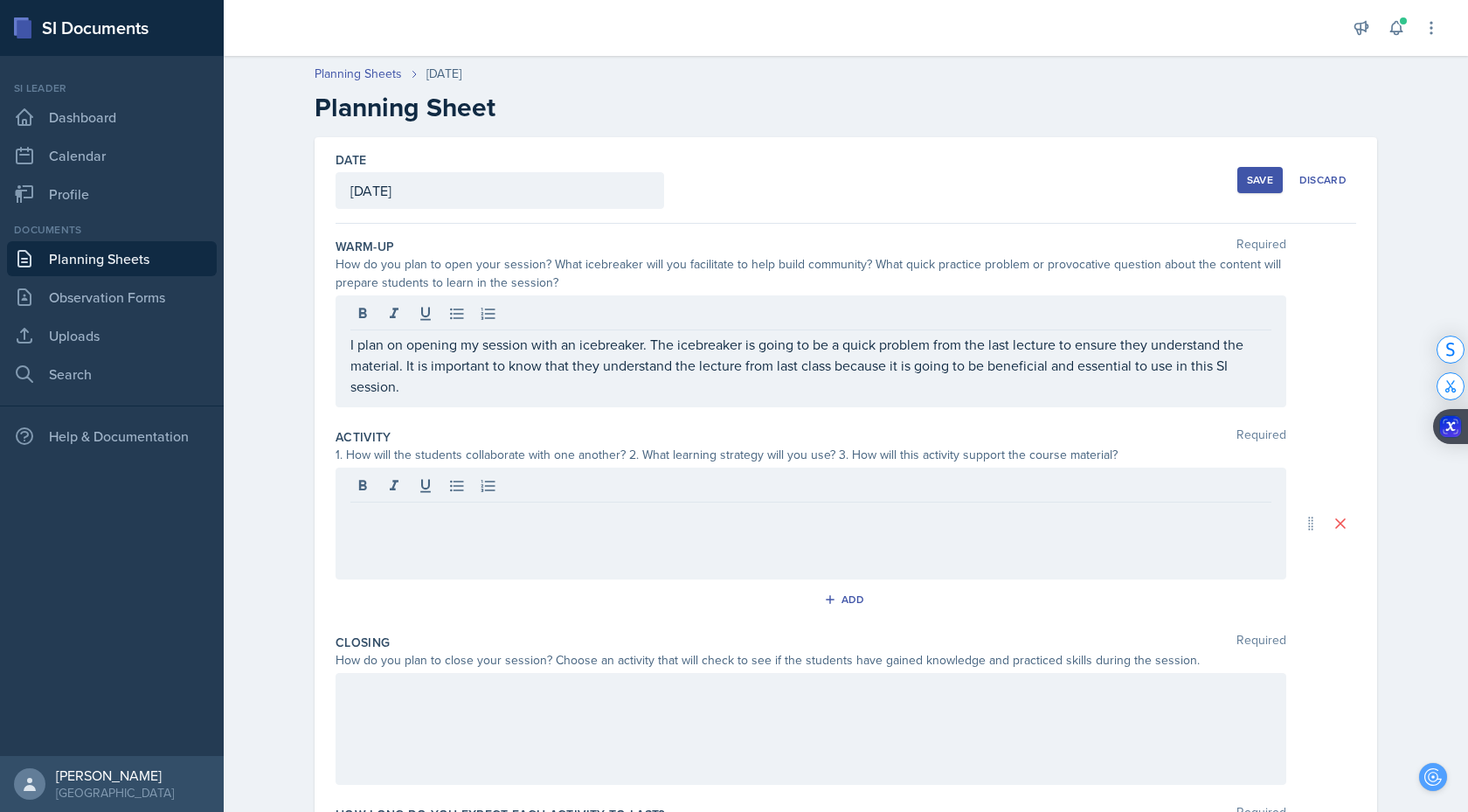
click at [423, 538] on div at bounding box center [810, 523] width 951 height 112
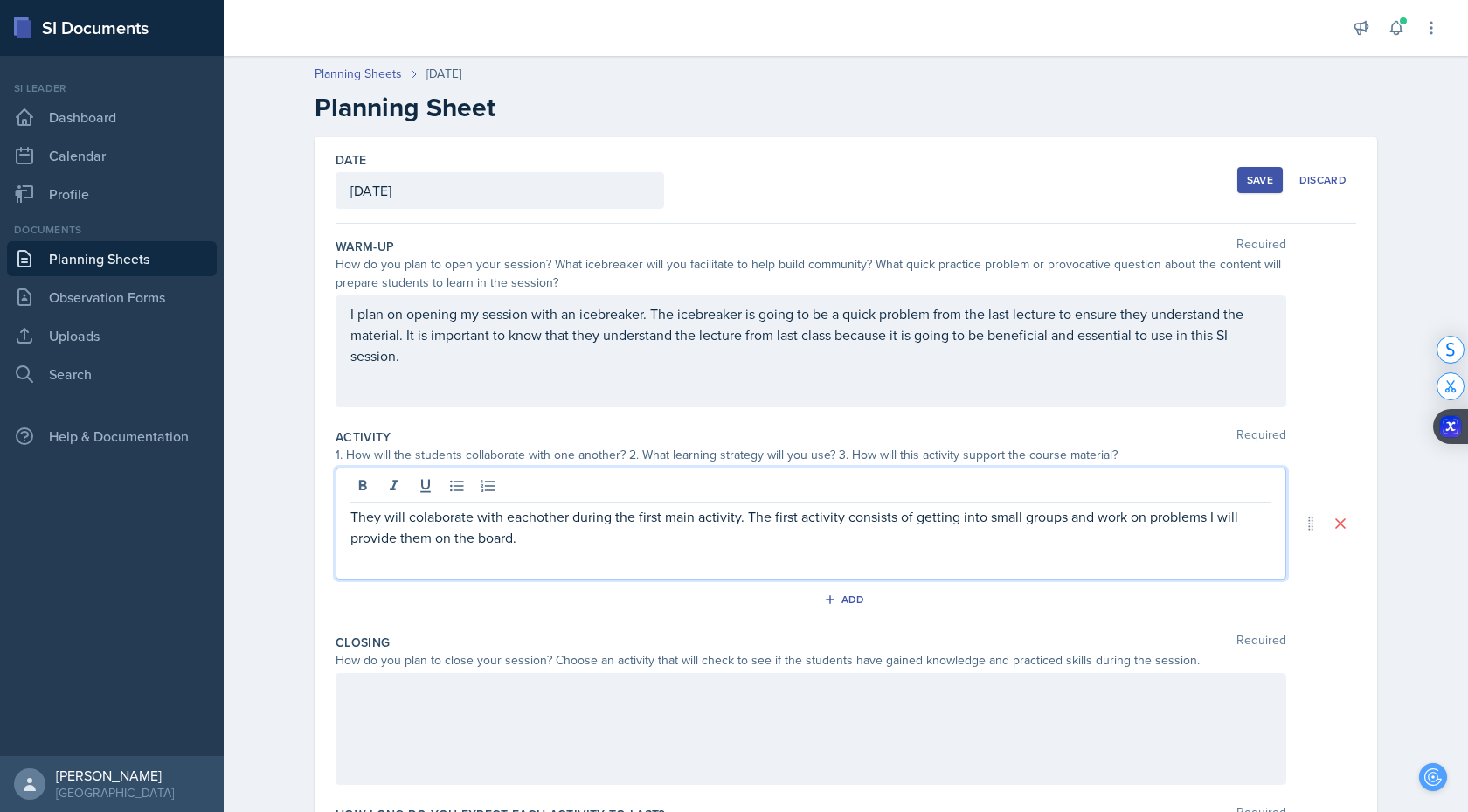
click at [0, 0] on div "collaborate" at bounding box center [0, 0] width 0 height 0
click at [0, 0] on div "with each" at bounding box center [0, 0] width 0 height 0
click at [572, 519] on p "They will collaborate with each eachother during the first main activity. The f…" at bounding box center [811, 527] width 921 height 42
click at [0, 0] on div "Change the verb tense" at bounding box center [0, 0] width 0 height 0
click at [783, 540] on p "They will collaborate with each other during the first main activity. The first…" at bounding box center [811, 527] width 921 height 42
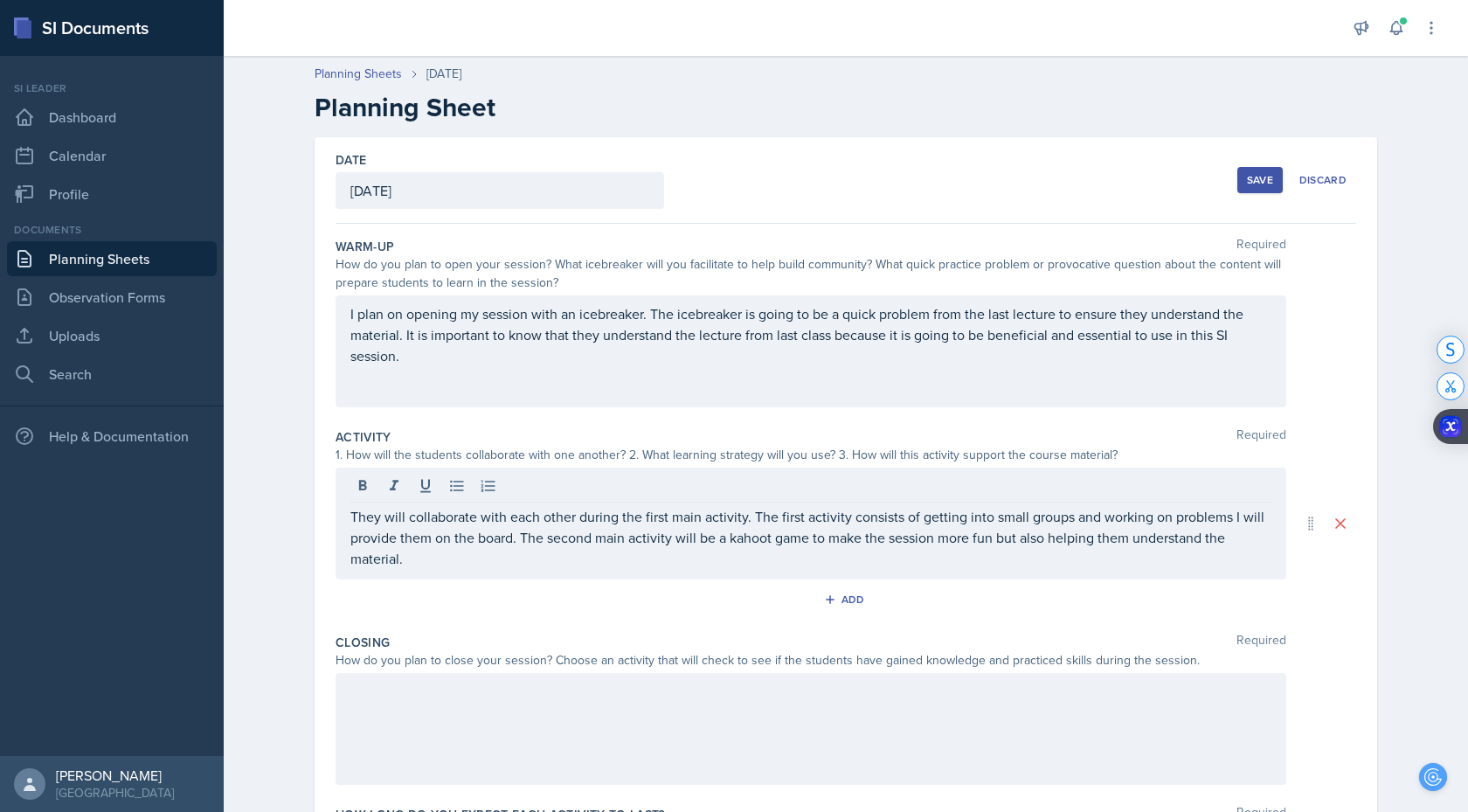
click at [704, 705] on div at bounding box center [810, 728] width 951 height 112
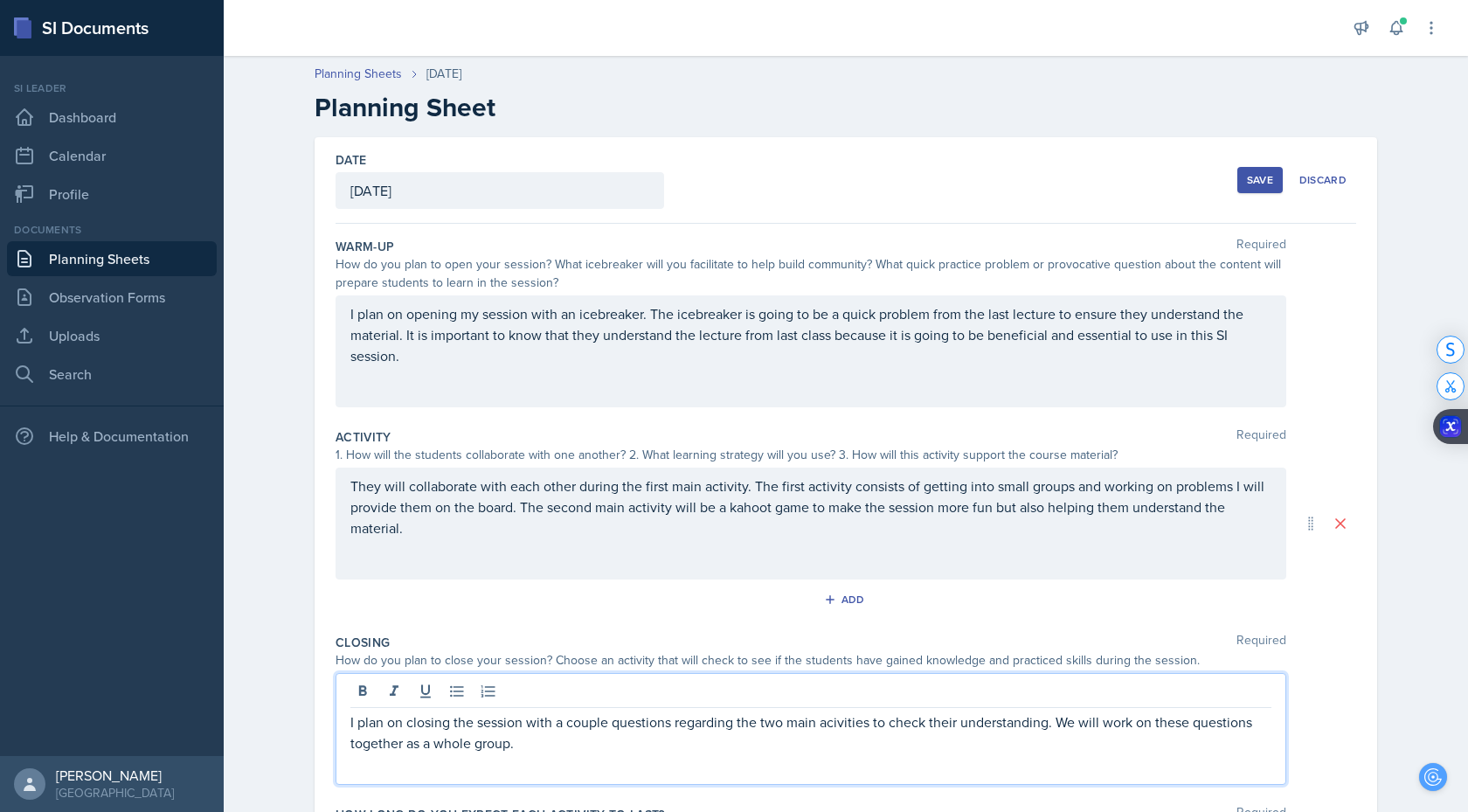
click at [0, 0] on div "activities" at bounding box center [0, 0] width 0 height 0
click at [0, 0] on div "Kahoot" at bounding box center [0, 0] width 0 height 0
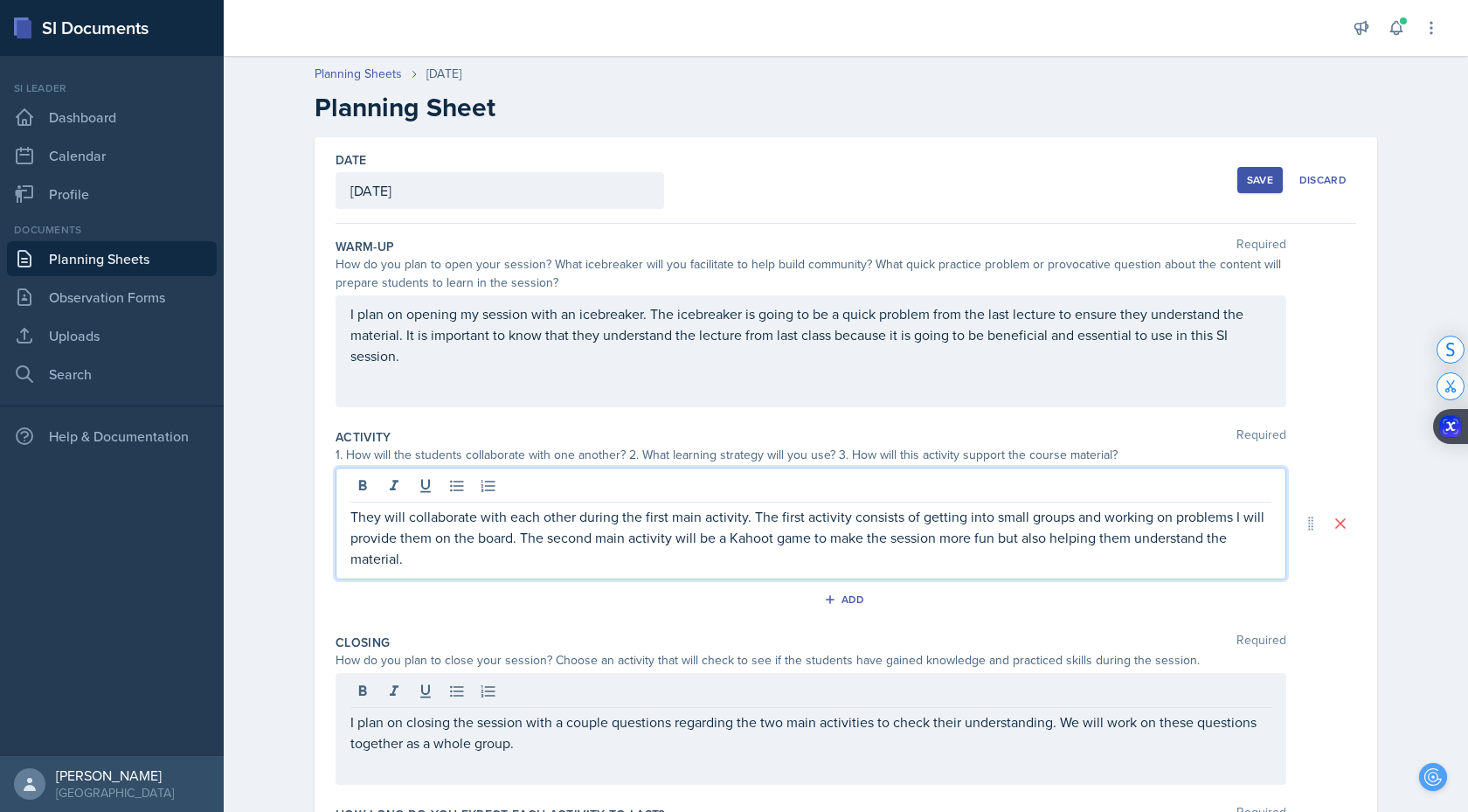
click at [0, 0] on div "help" at bounding box center [0, 0] width 0 height 0
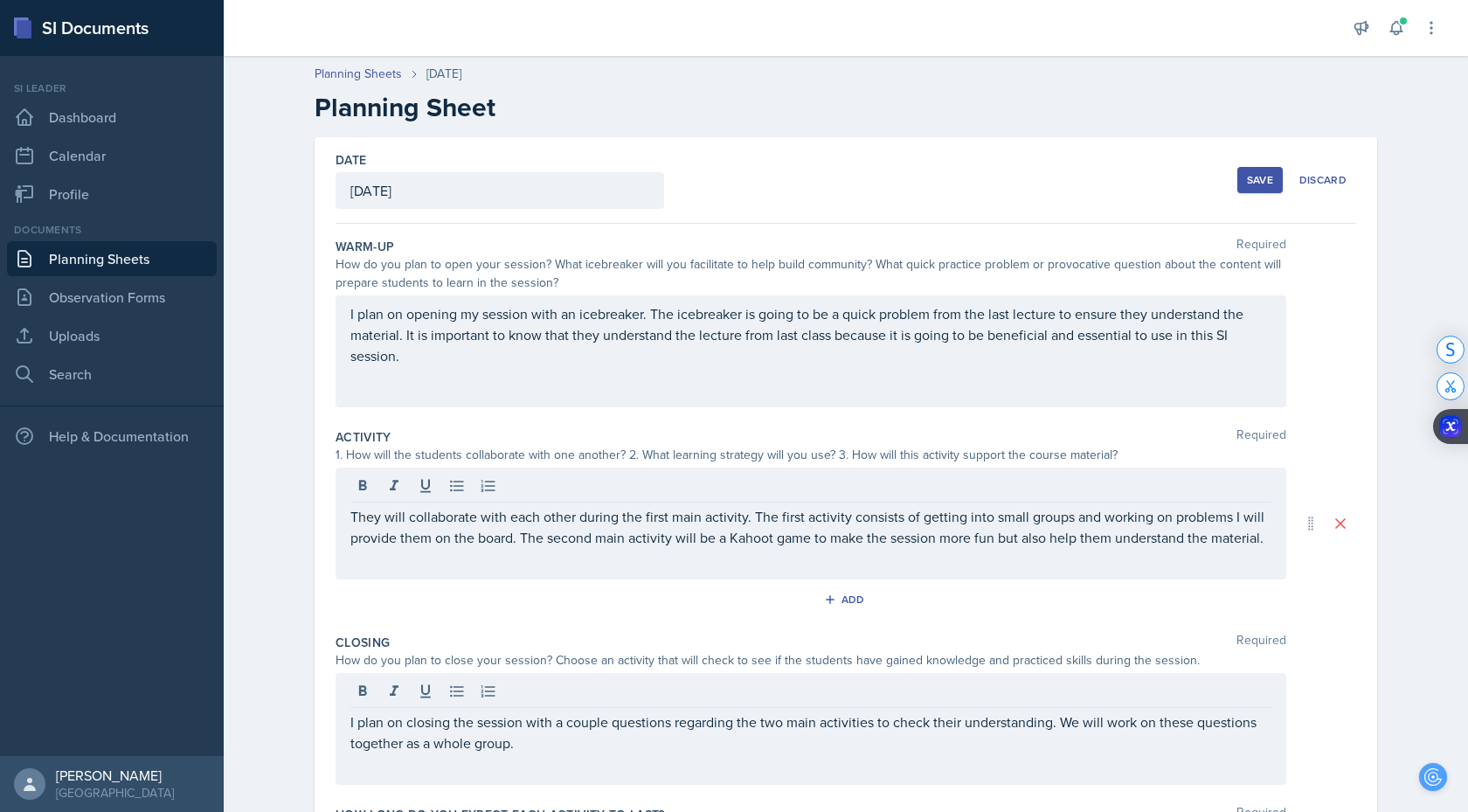
click at [1264, 178] on div "Save" at bounding box center [1259, 180] width 26 height 14
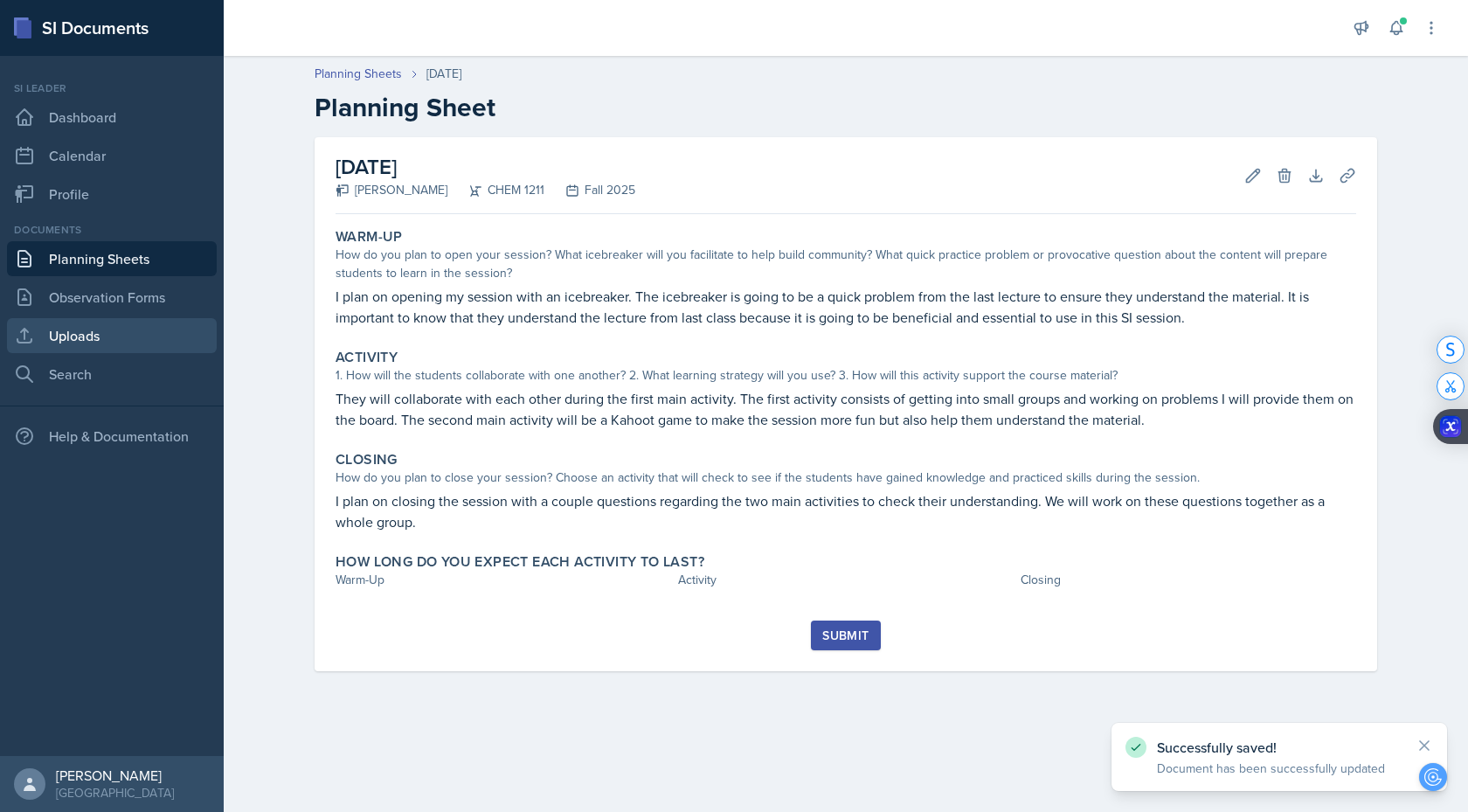
click at [85, 330] on link "Uploads" at bounding box center [112, 335] width 210 height 35
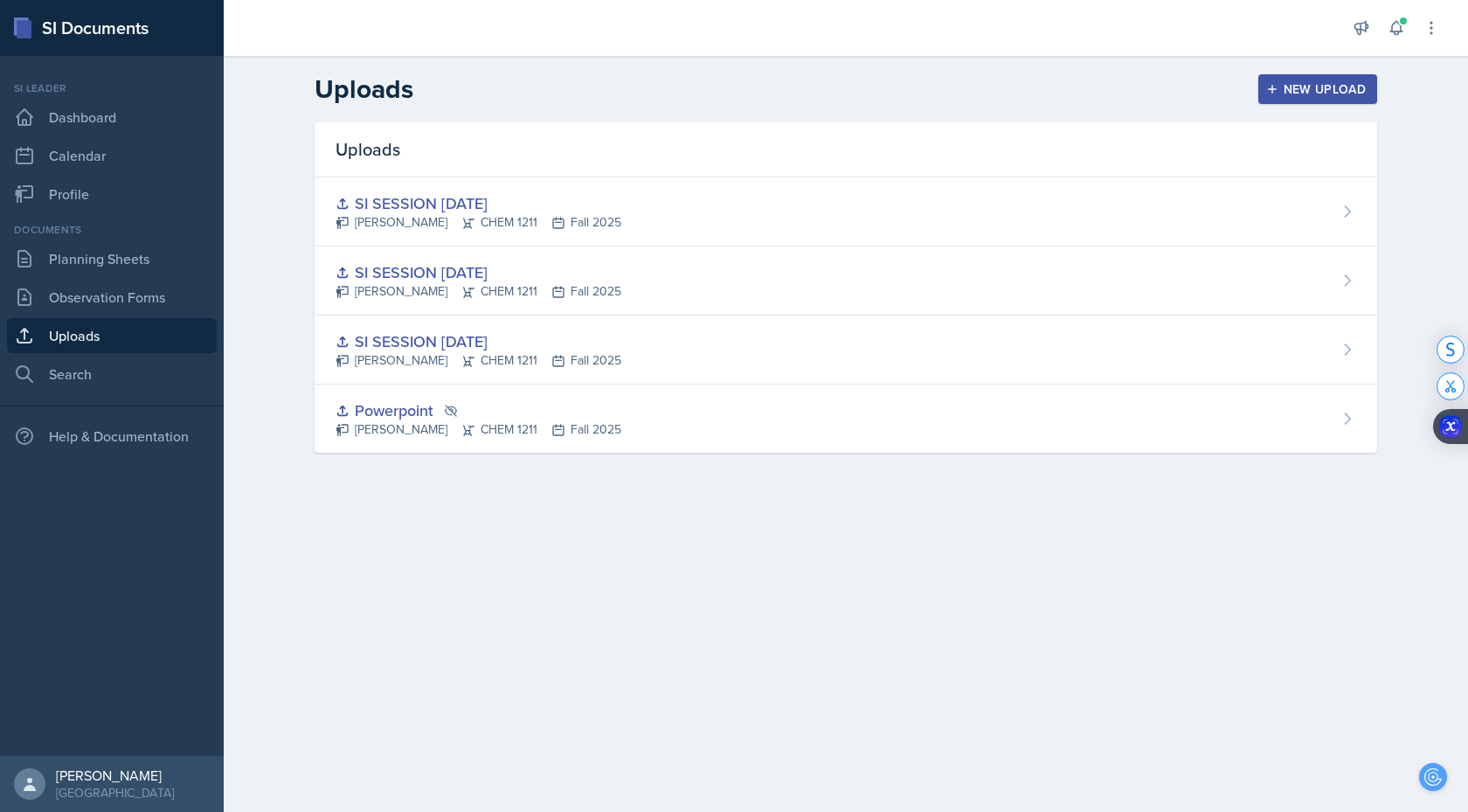
click at [1371, 86] on button "New Upload" at bounding box center [1318, 89] width 119 height 30
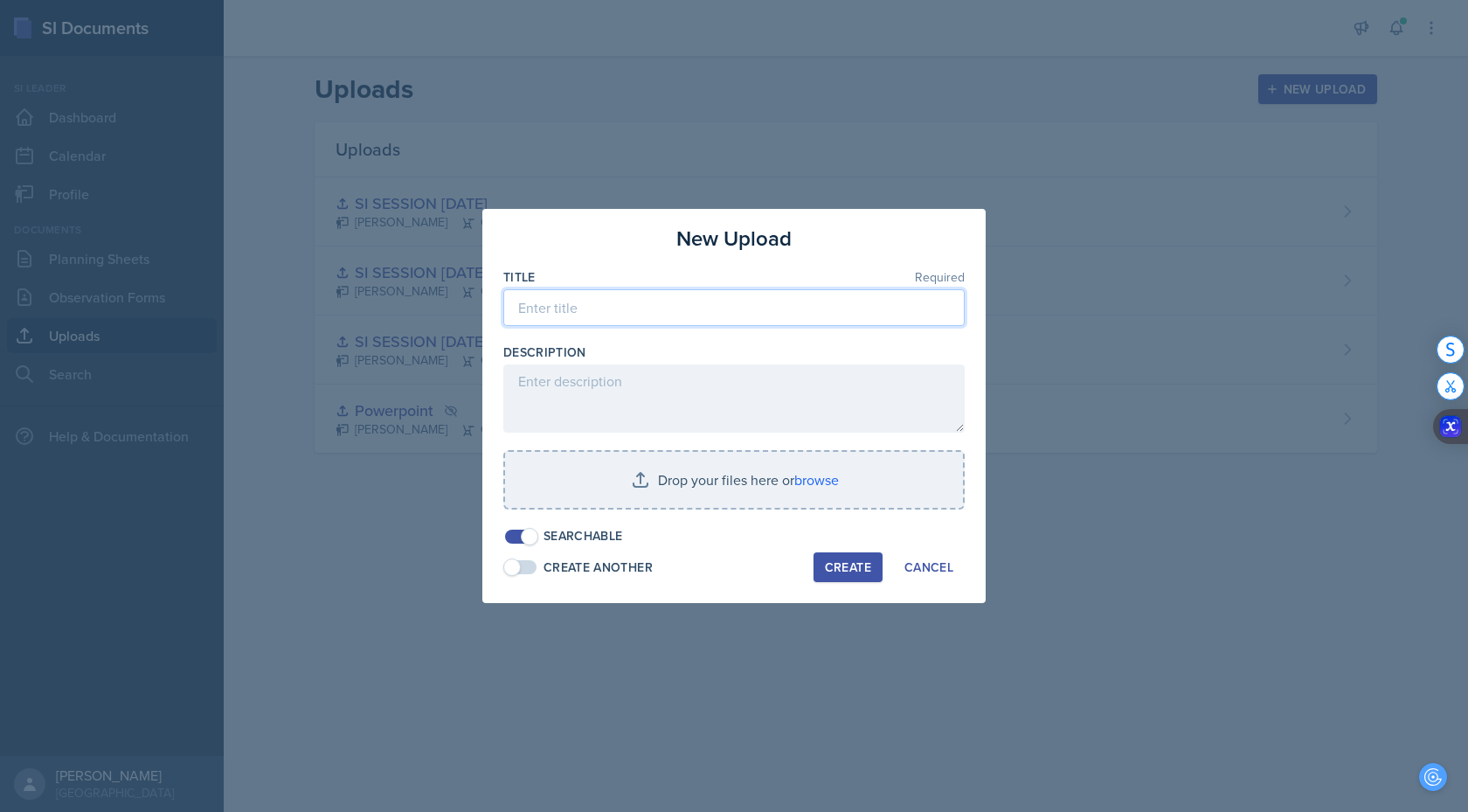
click at [788, 301] on input at bounding box center [733, 307] width 461 height 37
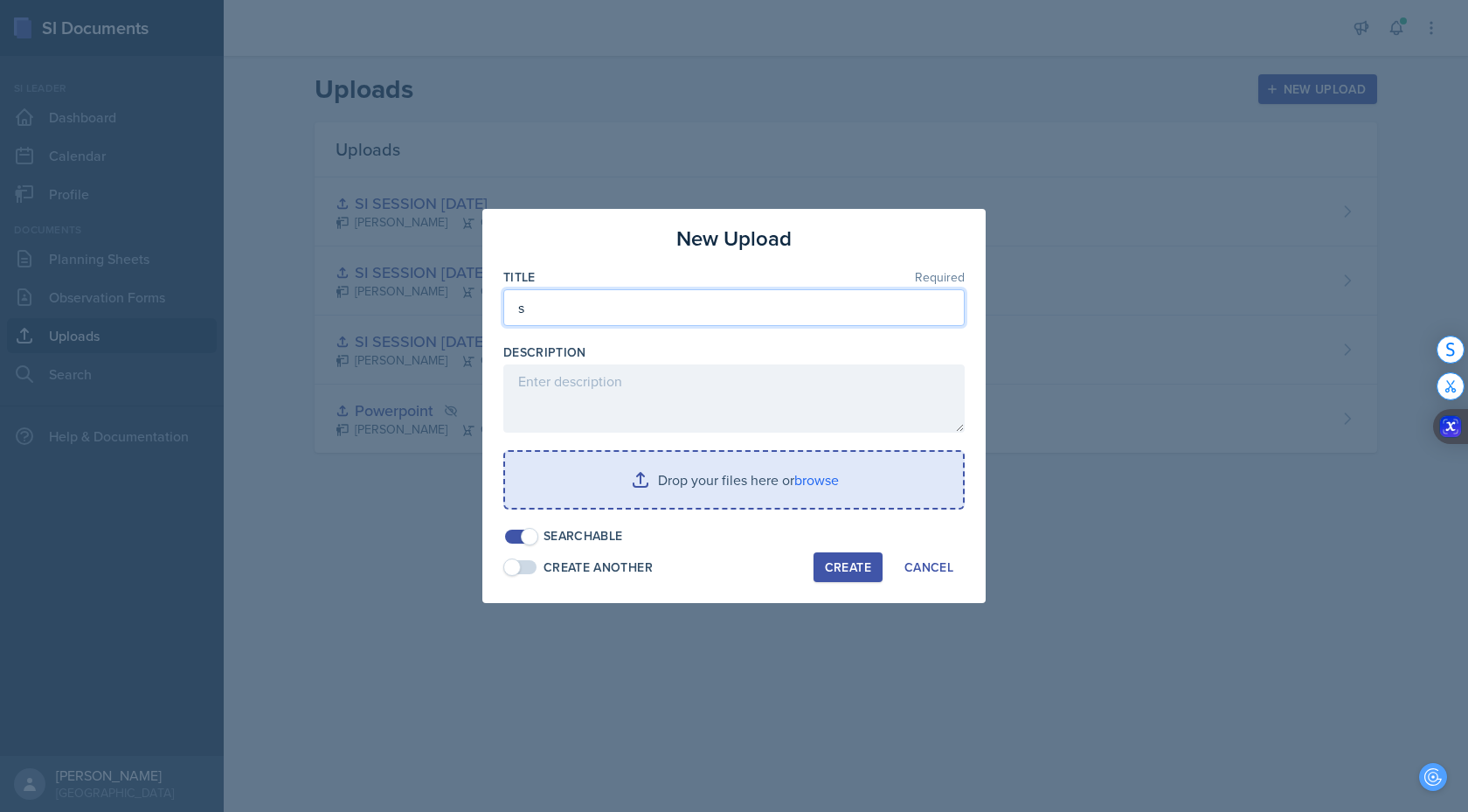
type input "s"
click at [823, 485] on input "file" at bounding box center [733, 480] width 458 height 56
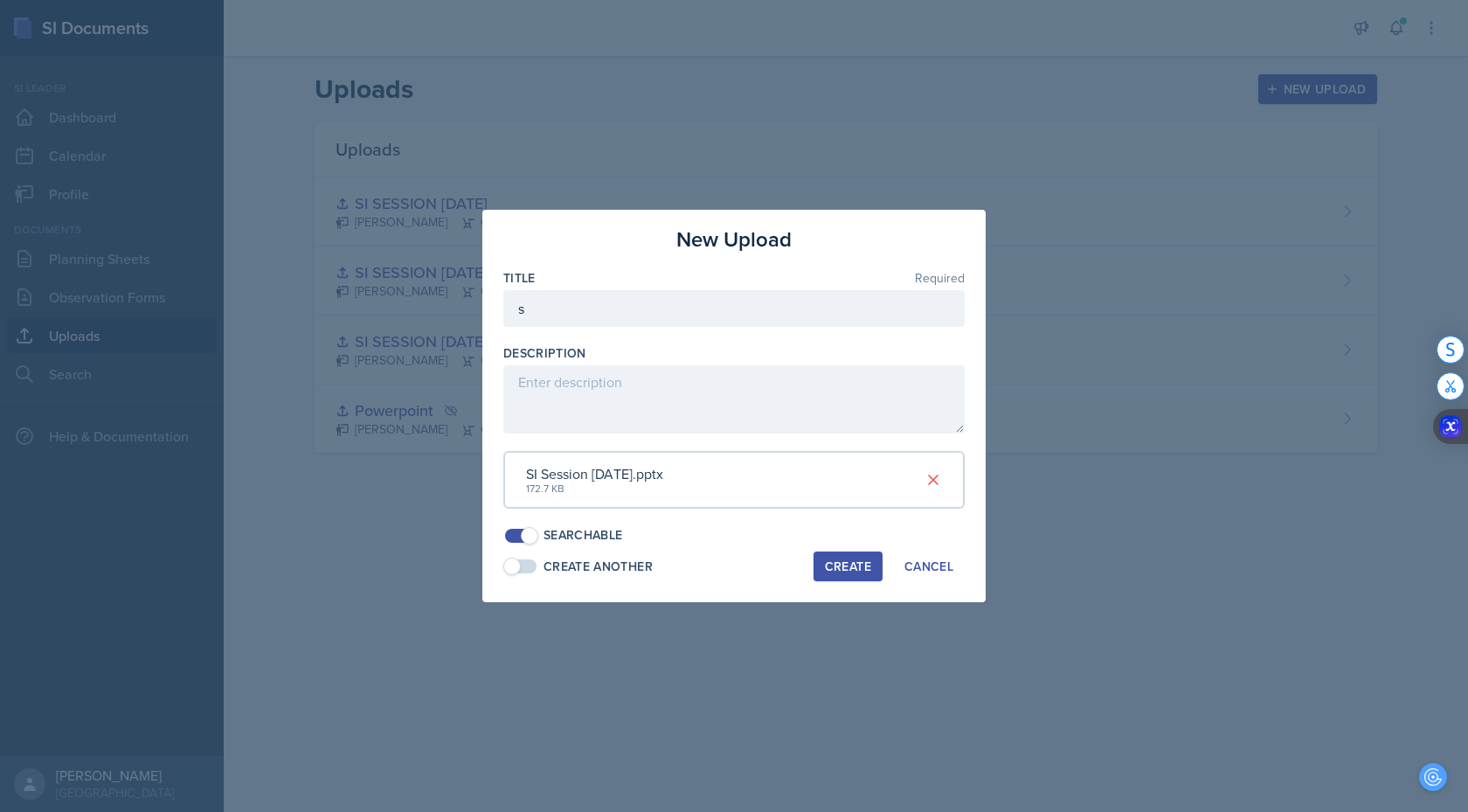
click at [859, 565] on div "Create" at bounding box center [848, 565] width 46 height 14
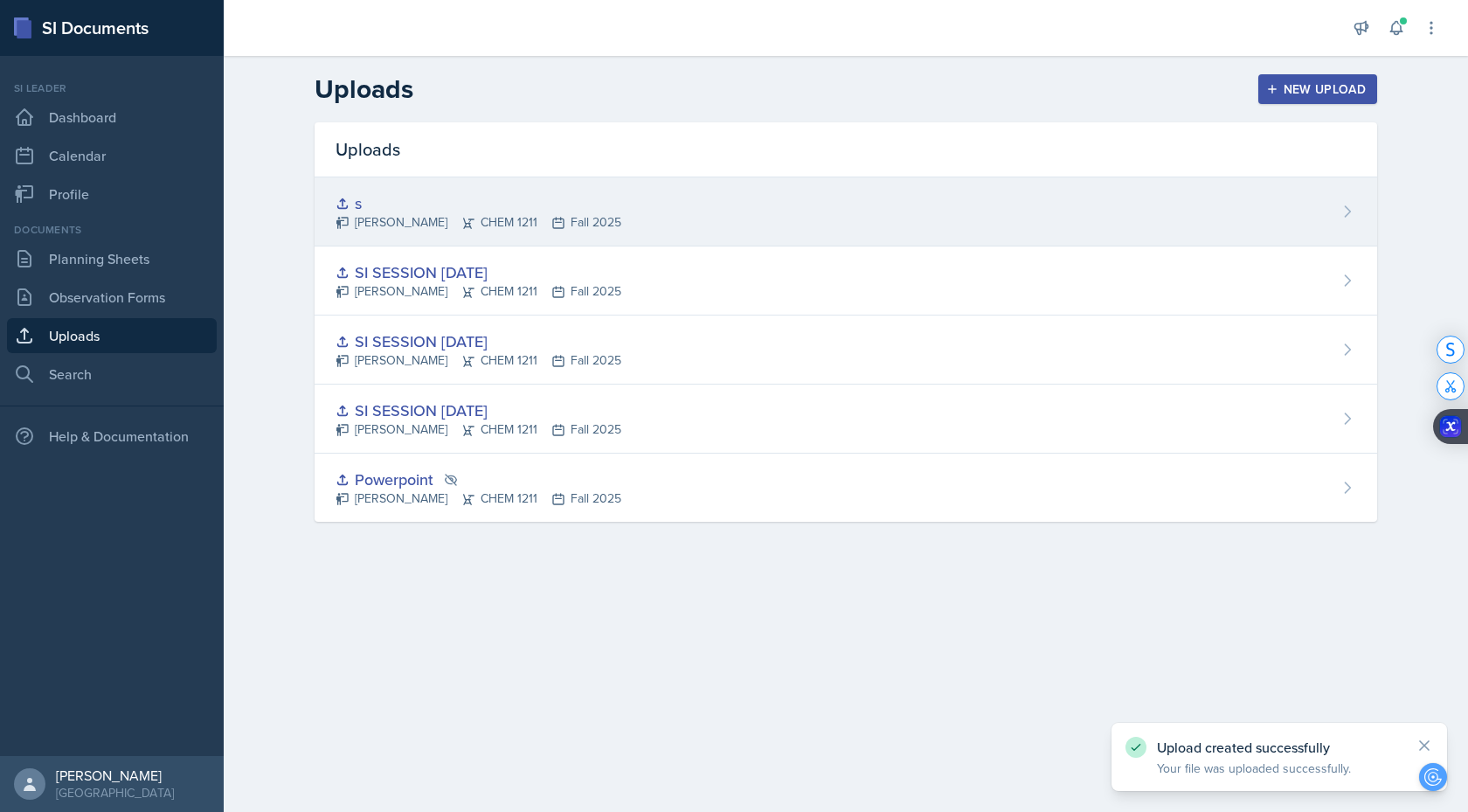
click at [354, 204] on div "s" at bounding box center [478, 203] width 286 height 23
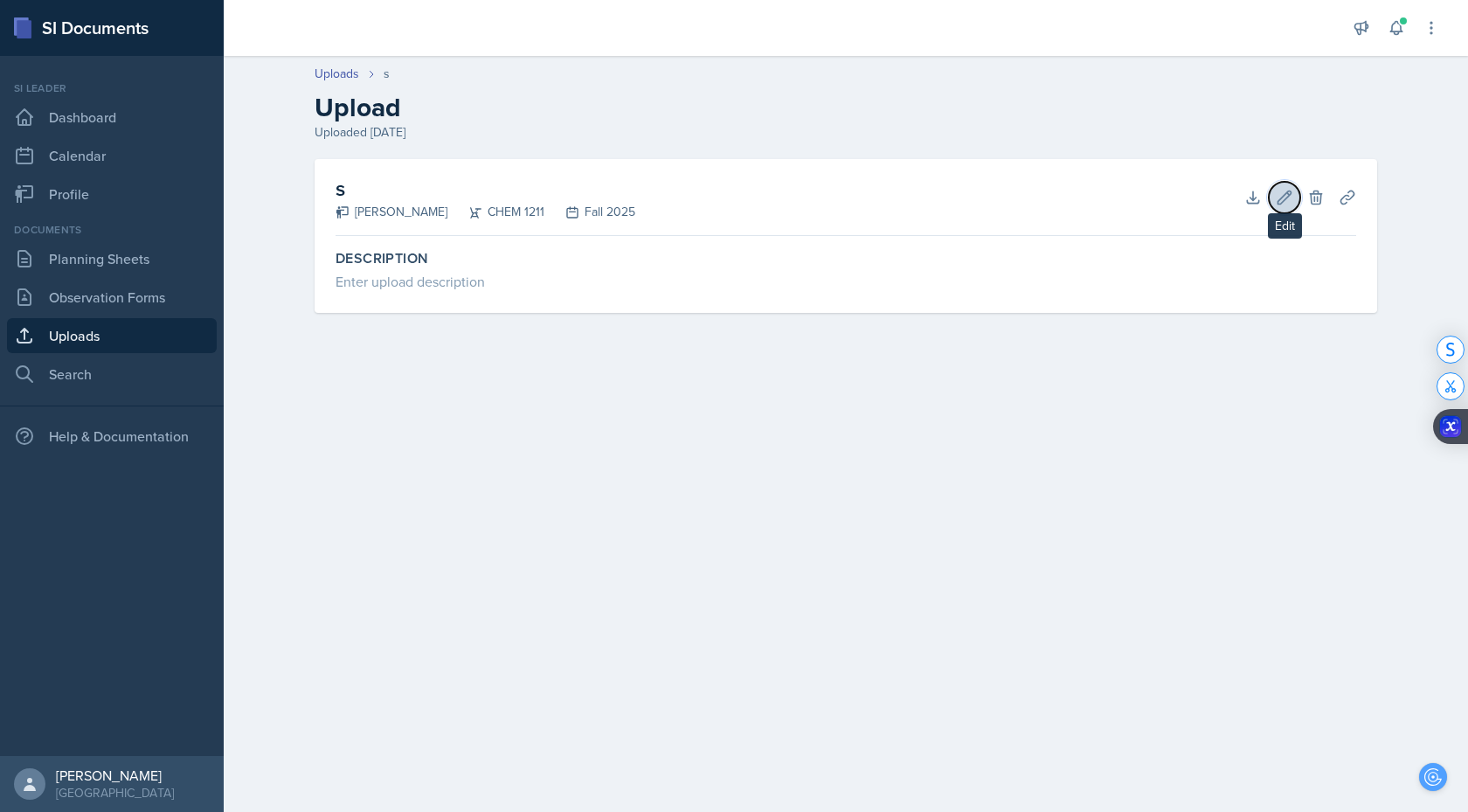
click at [1287, 196] on icon at bounding box center [1285, 197] width 13 height 13
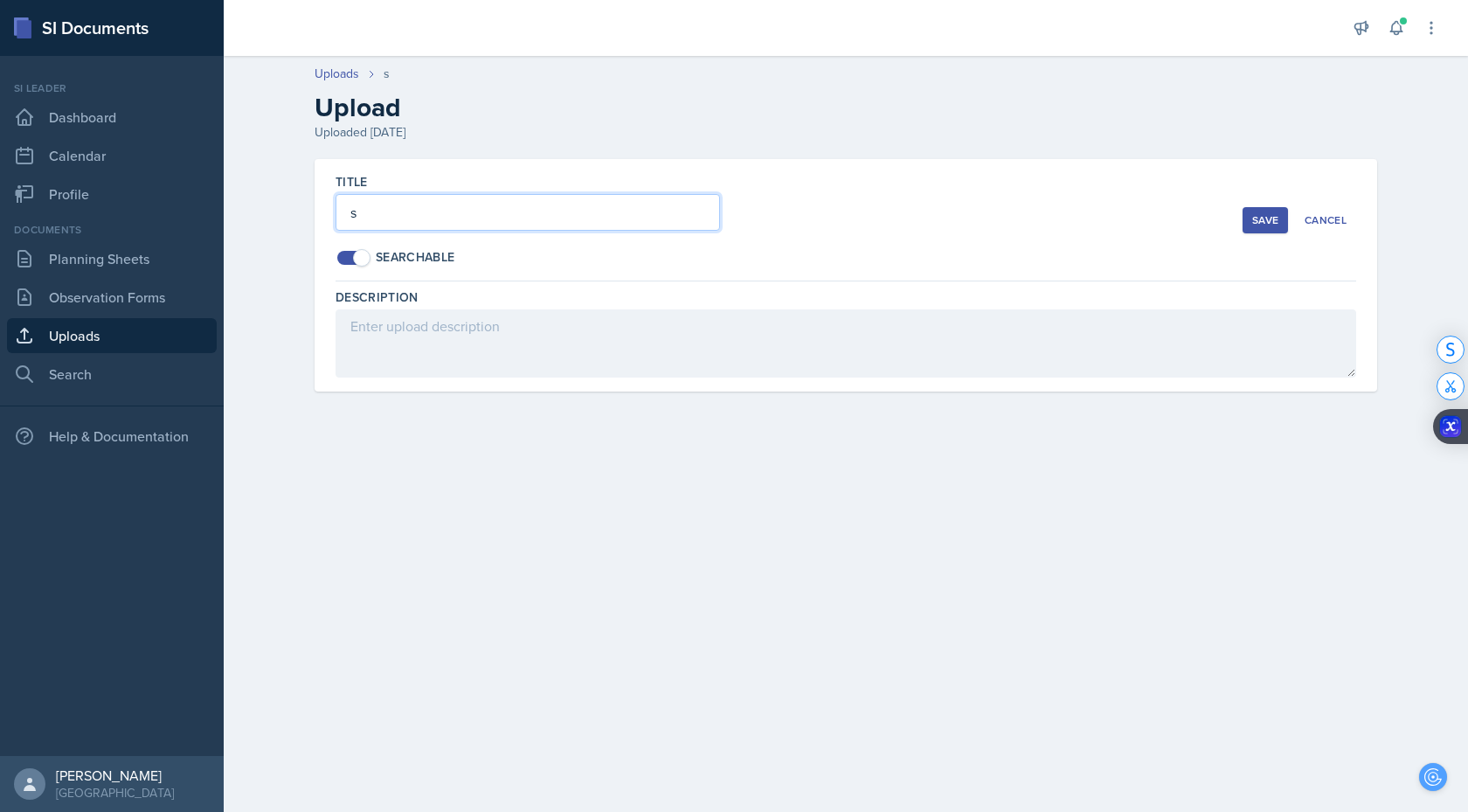
click at [522, 222] on input "s" at bounding box center [527, 212] width 384 height 37
type input "s"
type input "SI SESSION [DATE]"
click at [1270, 223] on div "Save" at bounding box center [1265, 220] width 26 height 14
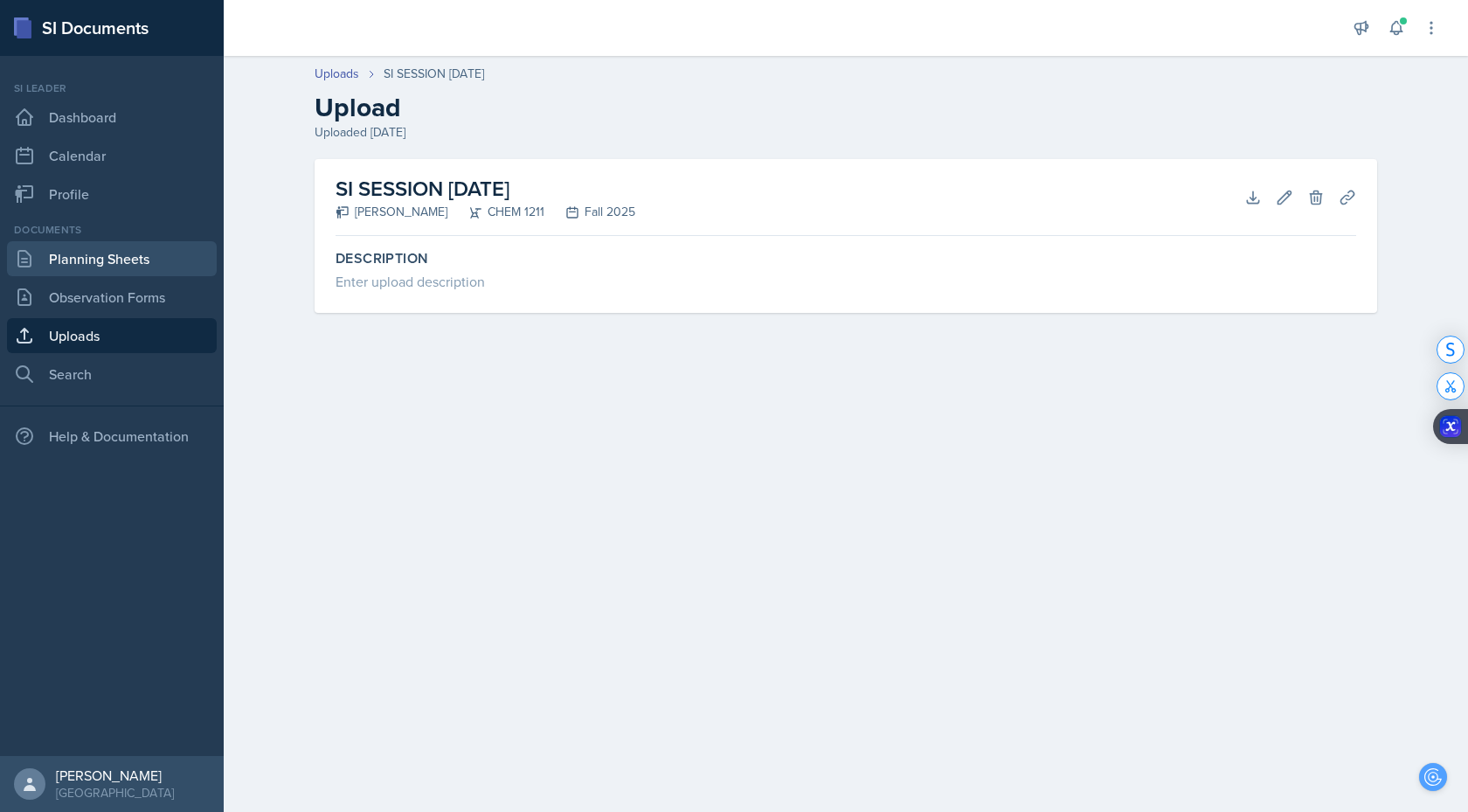
click at [118, 261] on link "Planning Sheets" at bounding box center [112, 258] width 210 height 35
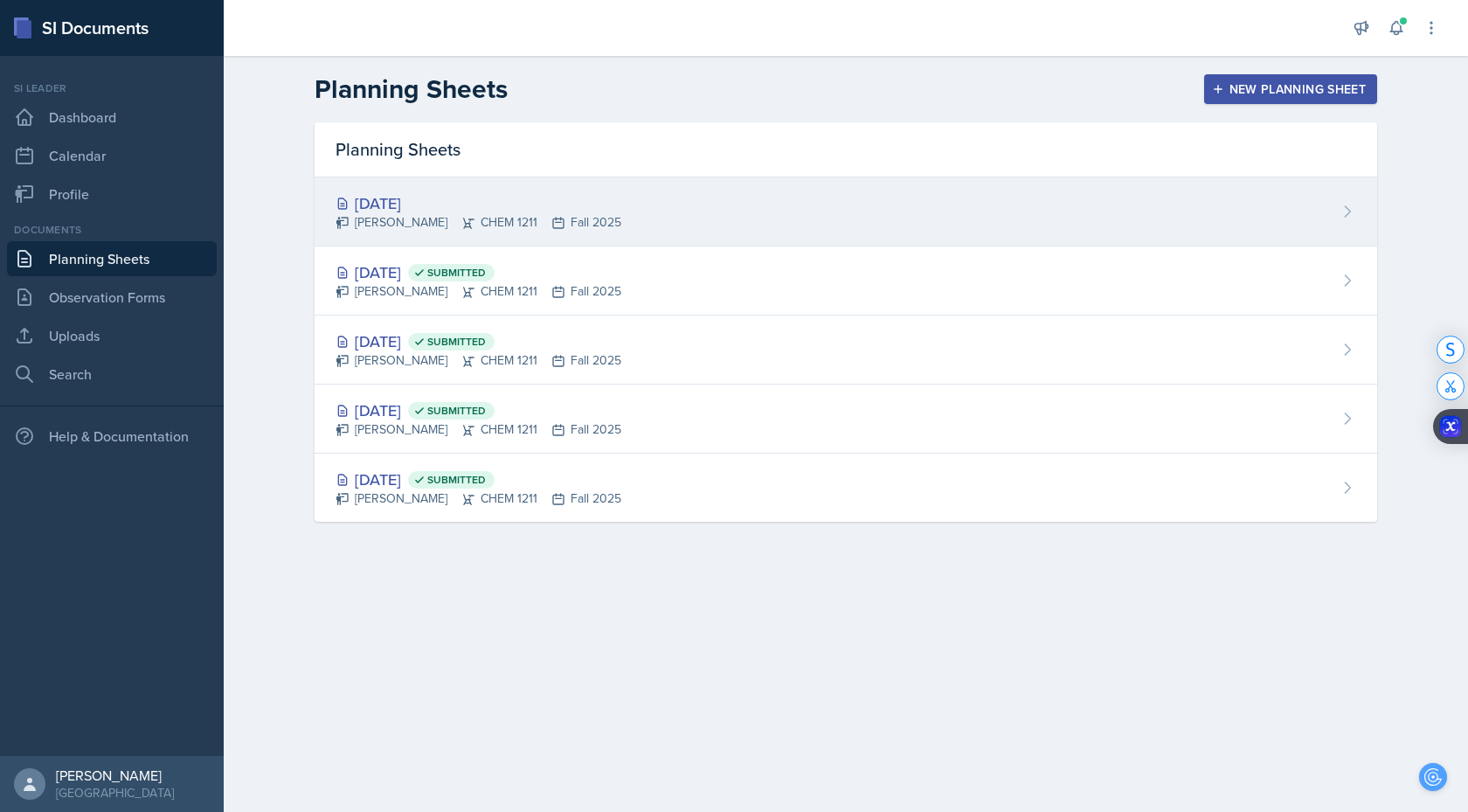
click at [435, 209] on div "[DATE]" at bounding box center [478, 203] width 286 height 23
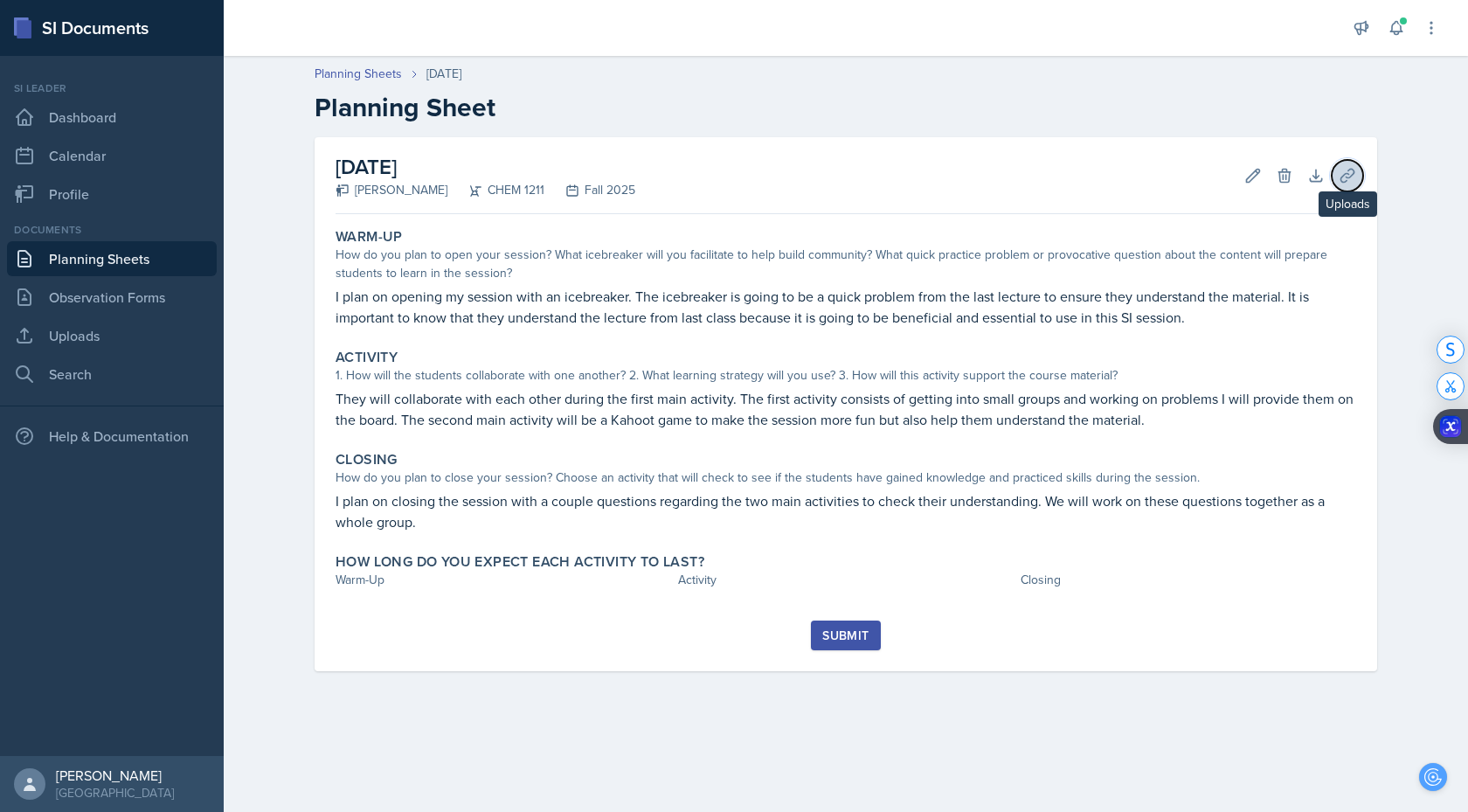
click at [1357, 169] on button "Uploads" at bounding box center [1347, 175] width 32 height 32
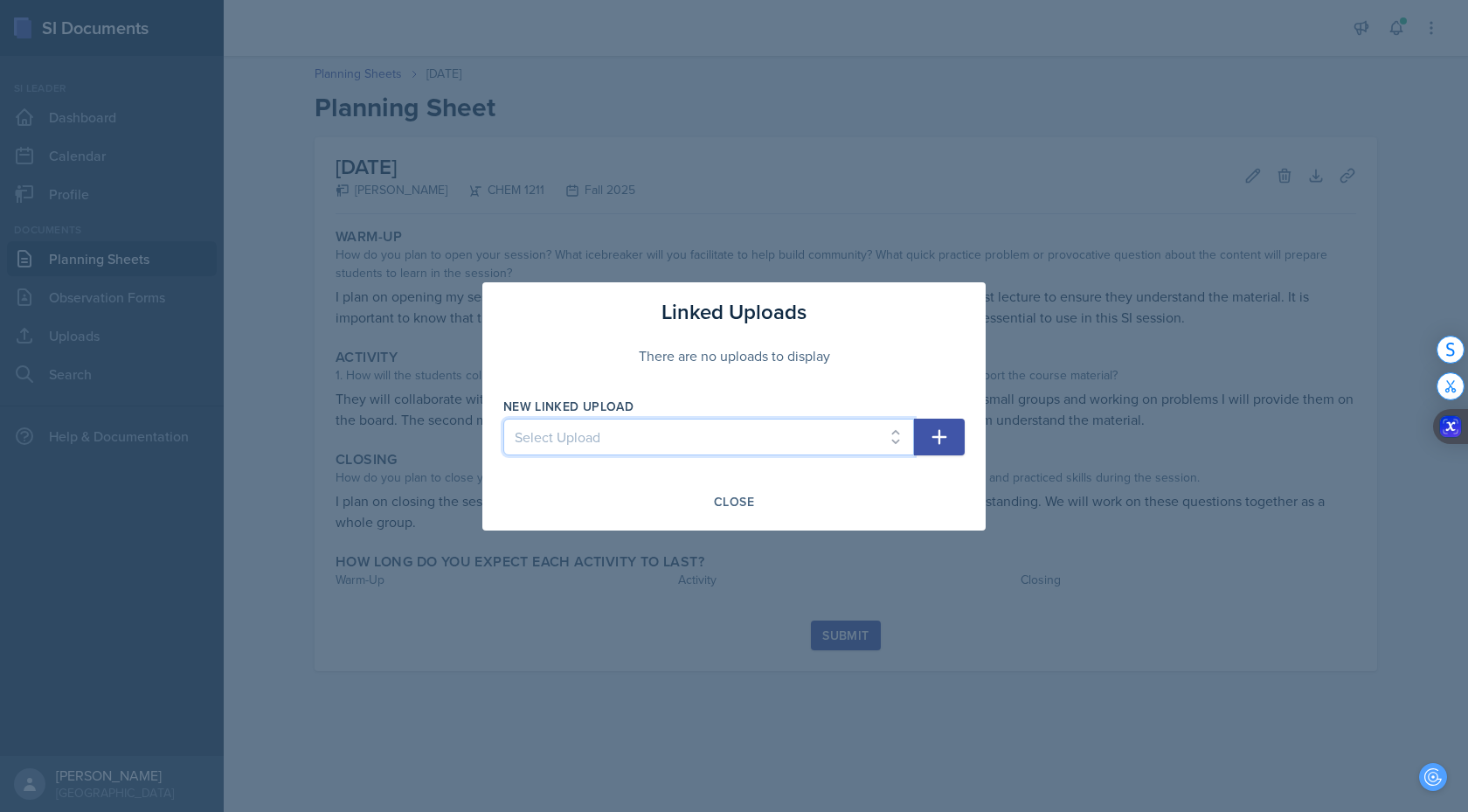
click at [699, 446] on select "Select Upload Powerpoint SI SESSION [DATE] SI SESSION [DATE] SI SESSION [DATE] …" at bounding box center [708, 436] width 410 height 37
select select "d9480766-2d95-4d86-877e-3ded025dd1d4"
click at [944, 427] on icon "button" at bounding box center [939, 437] width 21 height 21
select select
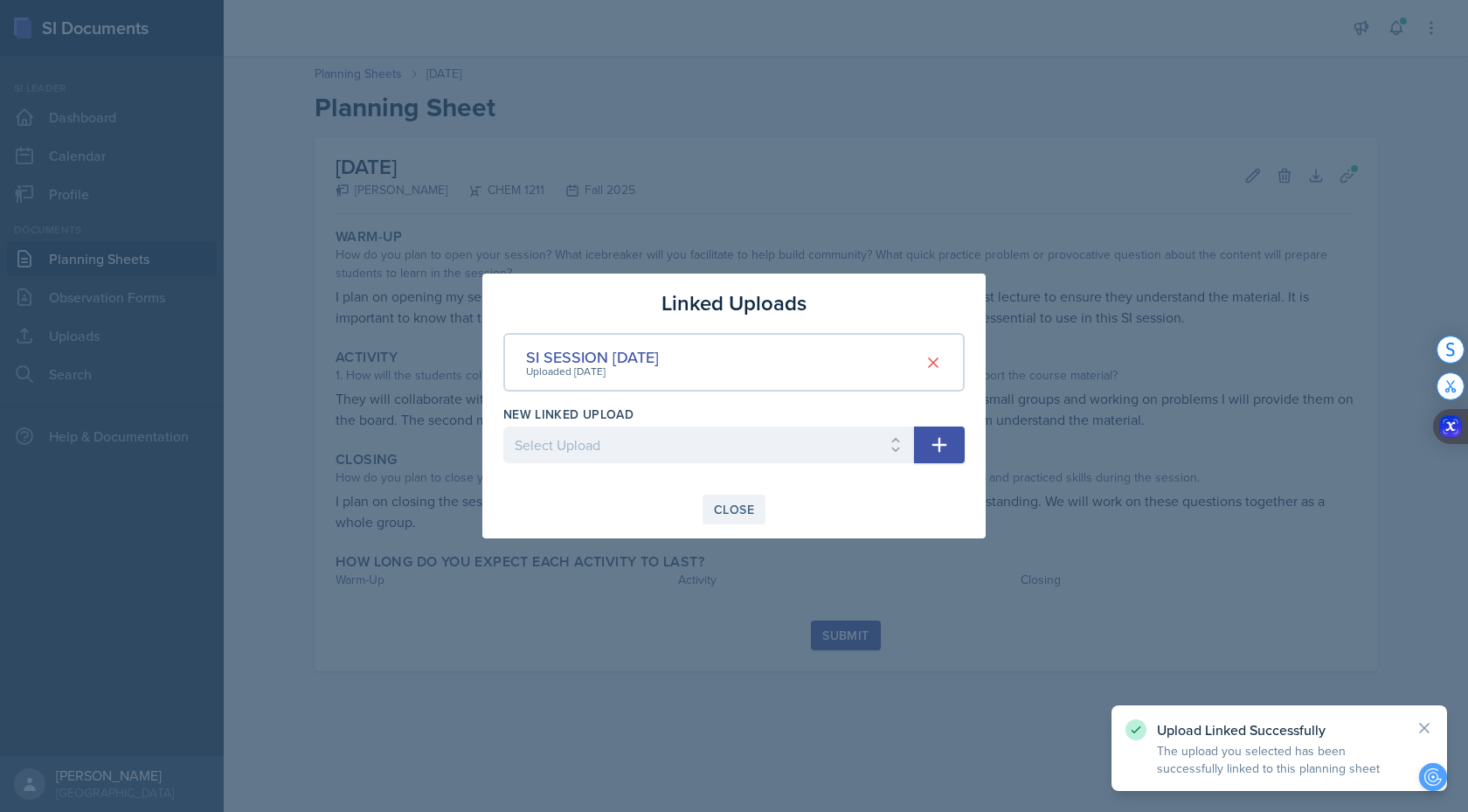
click at [733, 509] on div "Close" at bounding box center [734, 510] width 40 height 14
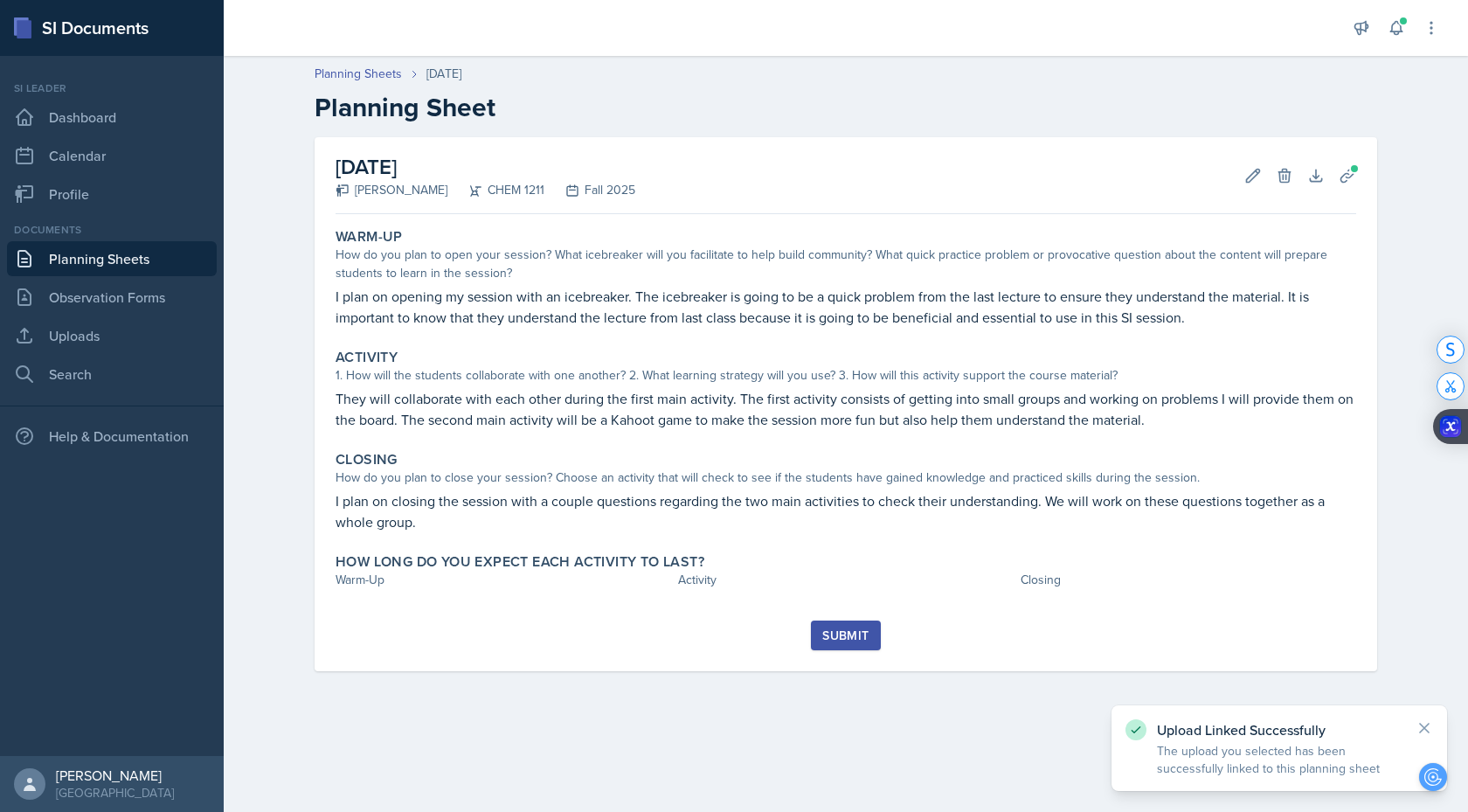
click at [859, 636] on div "Submit" at bounding box center [845, 635] width 46 height 14
click at [1254, 173] on icon at bounding box center [1253, 175] width 17 height 17
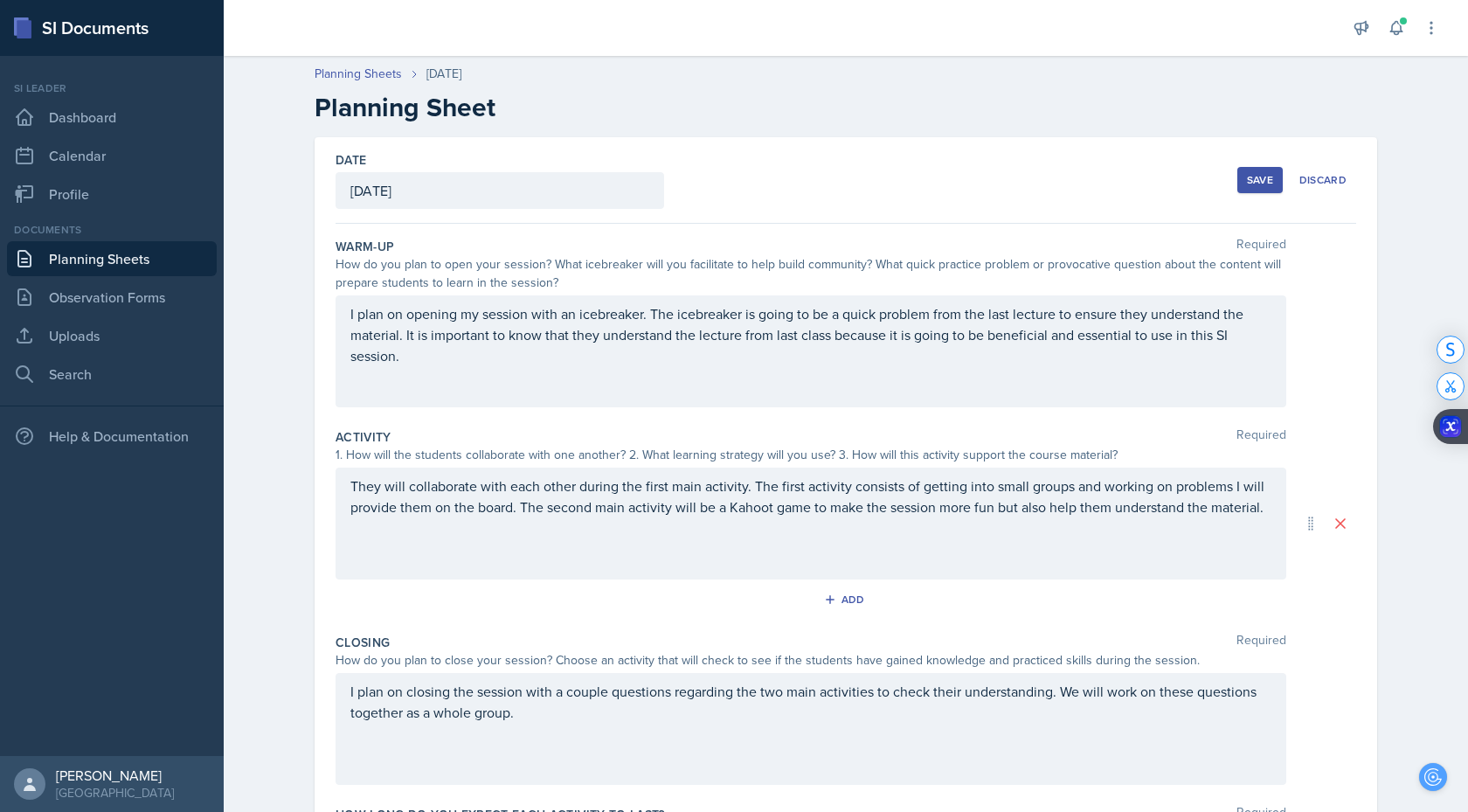
scroll to position [140, 0]
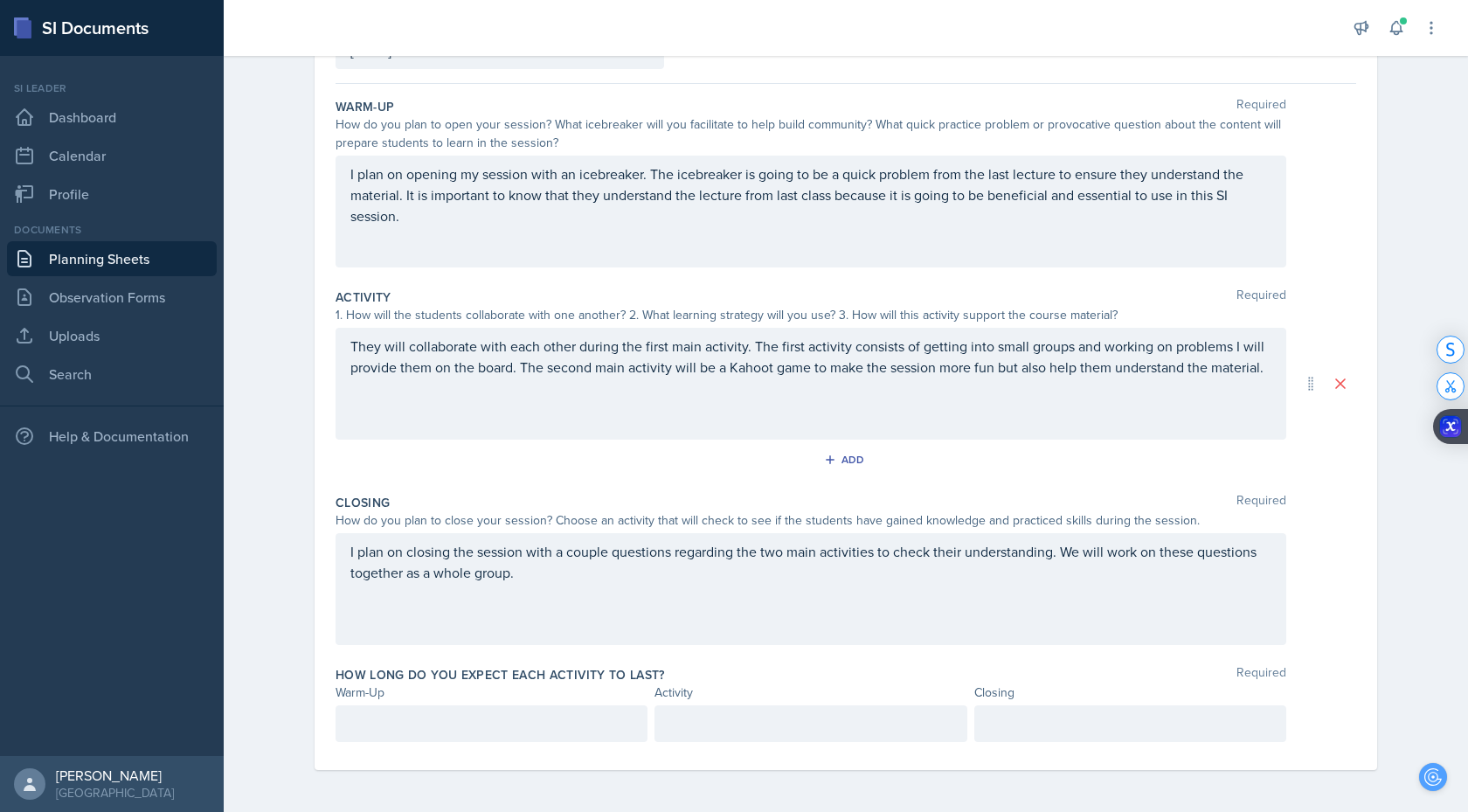
click at [417, 725] on p at bounding box center [491, 723] width 282 height 21
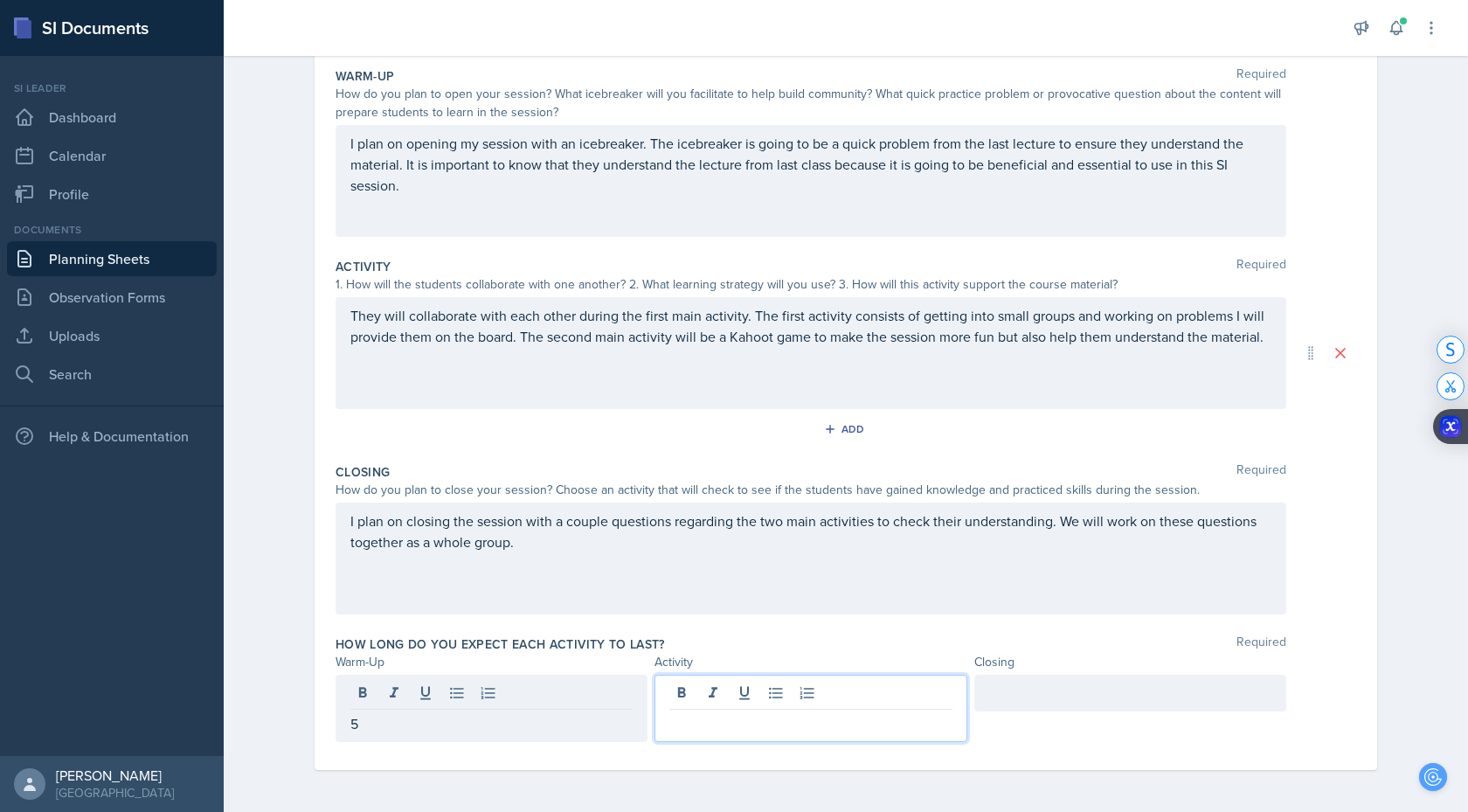
click at [682, 702] on div at bounding box center [810, 708] width 312 height 67
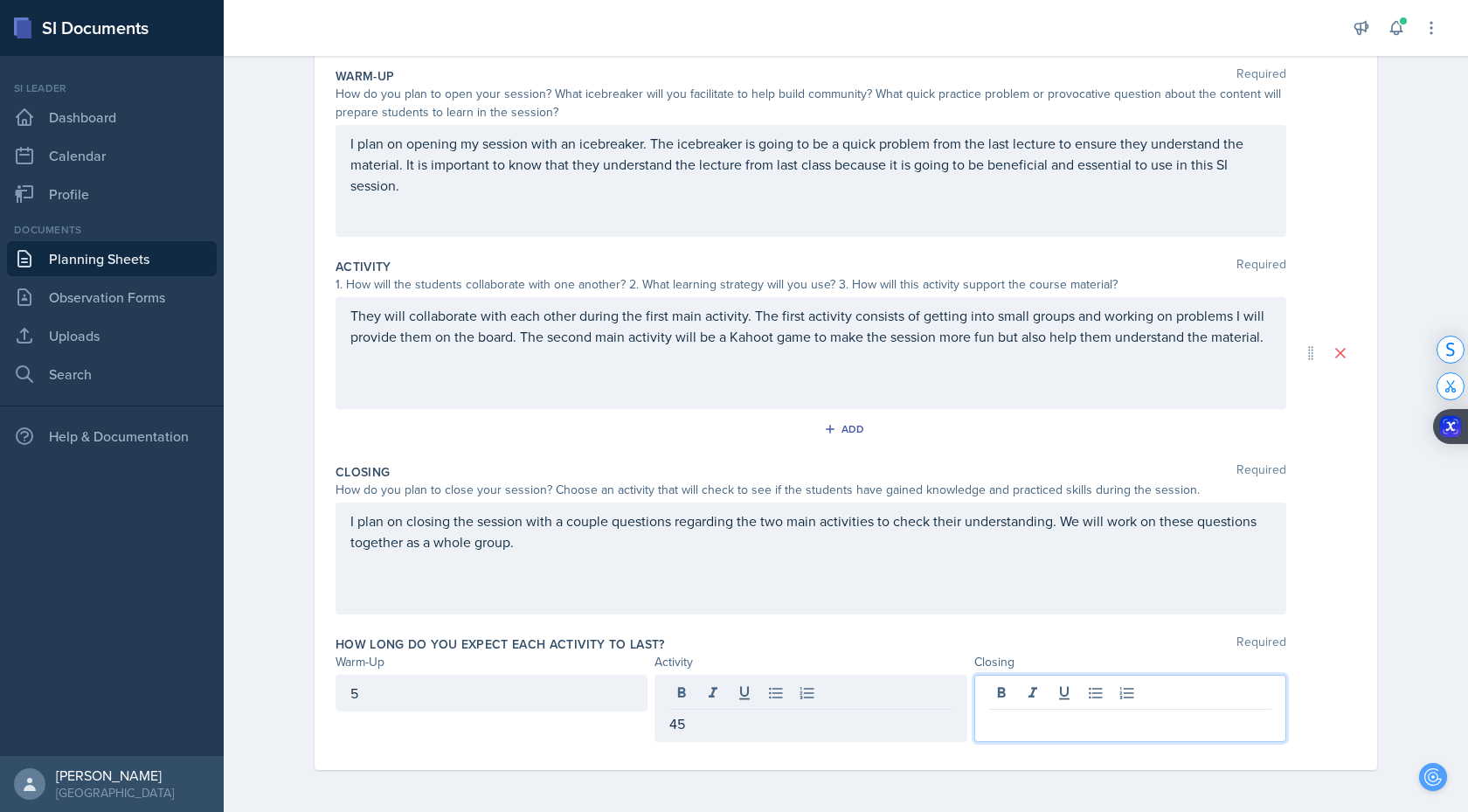
click at [1078, 694] on div at bounding box center [1130, 708] width 312 height 67
click at [699, 653] on div "Activity" at bounding box center [810, 662] width 312 height 18
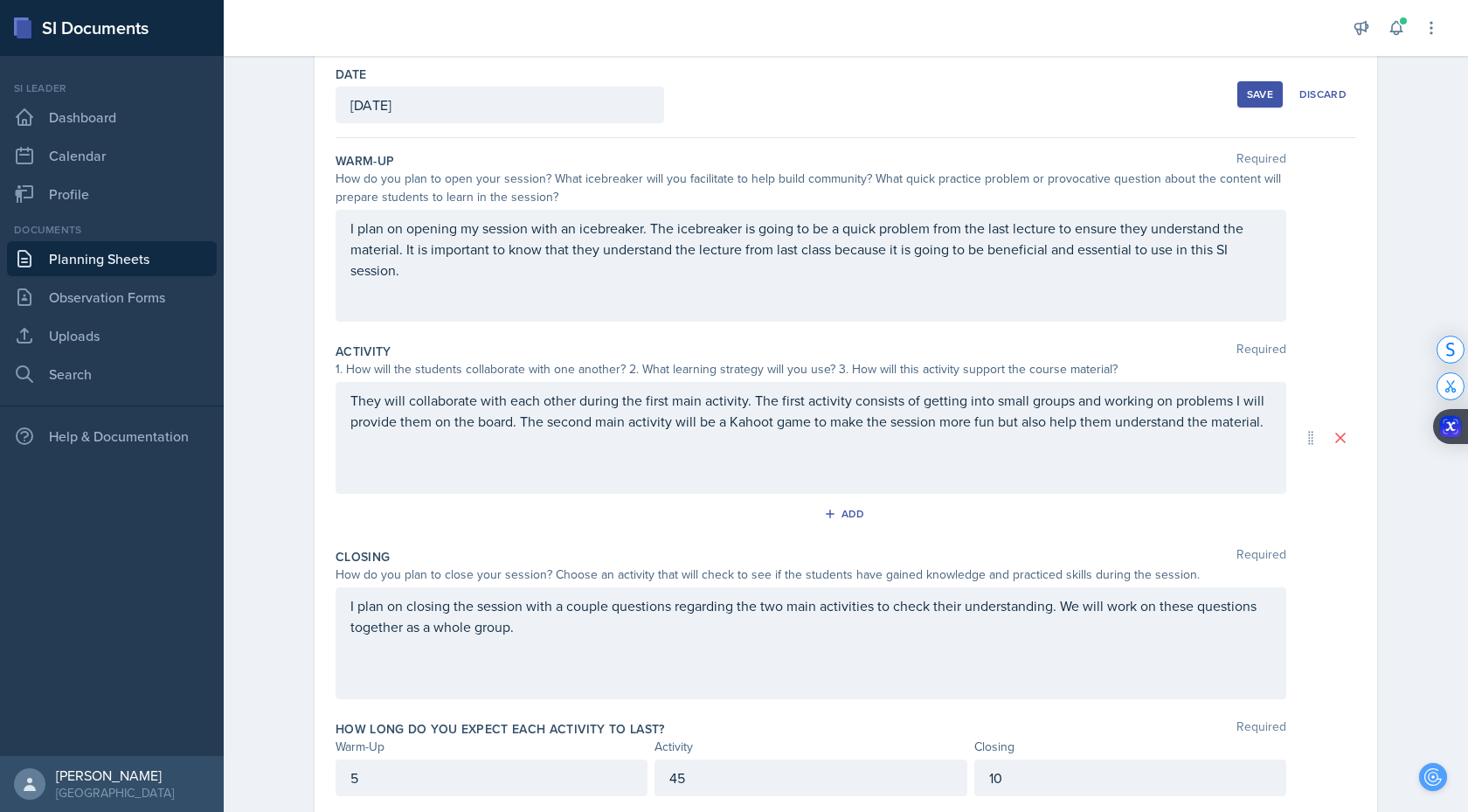
scroll to position [77, 0]
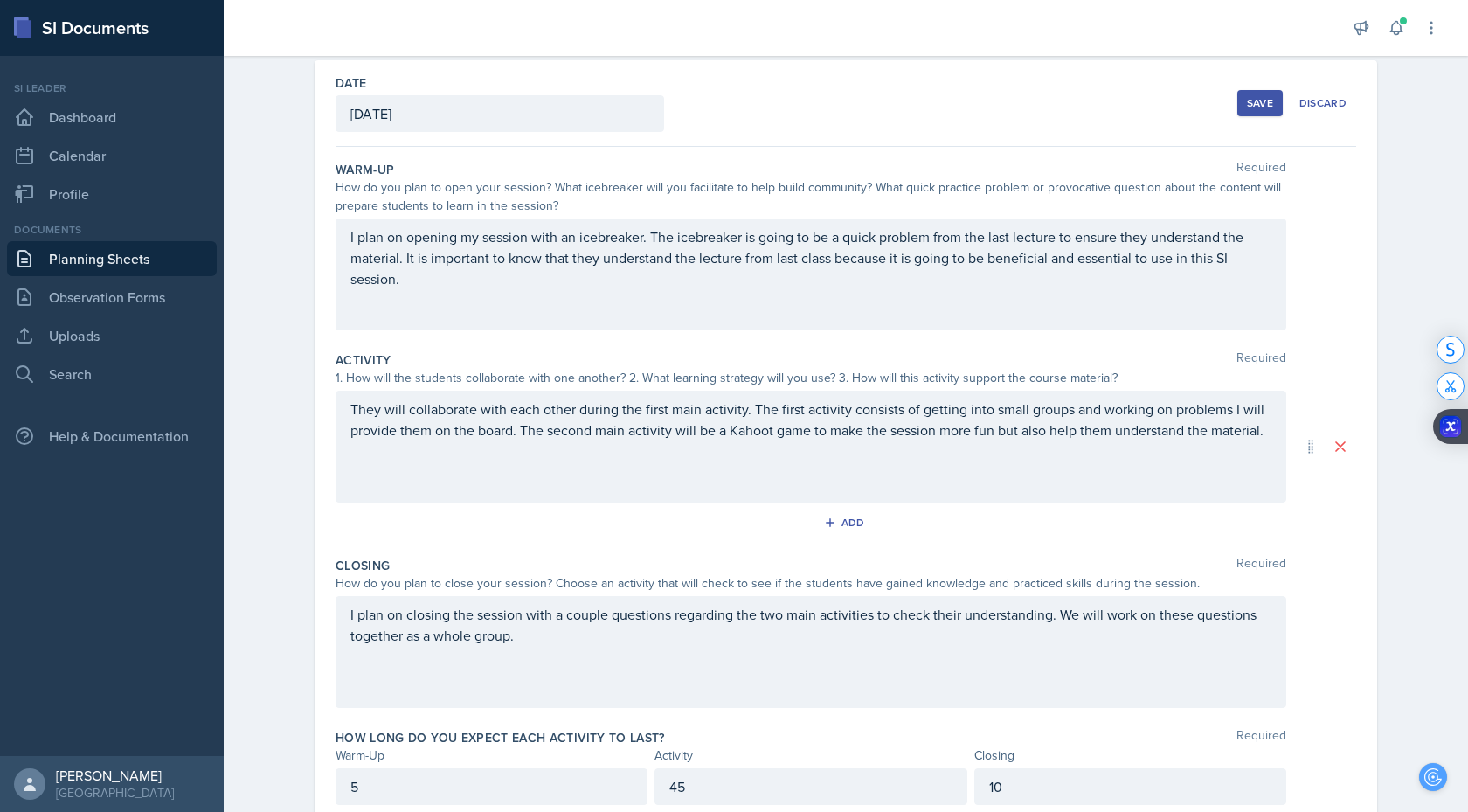
click at [1249, 118] on div "Save Discard" at bounding box center [1296, 103] width 118 height 40
click at [1254, 107] on div "Save" at bounding box center [1259, 103] width 26 height 14
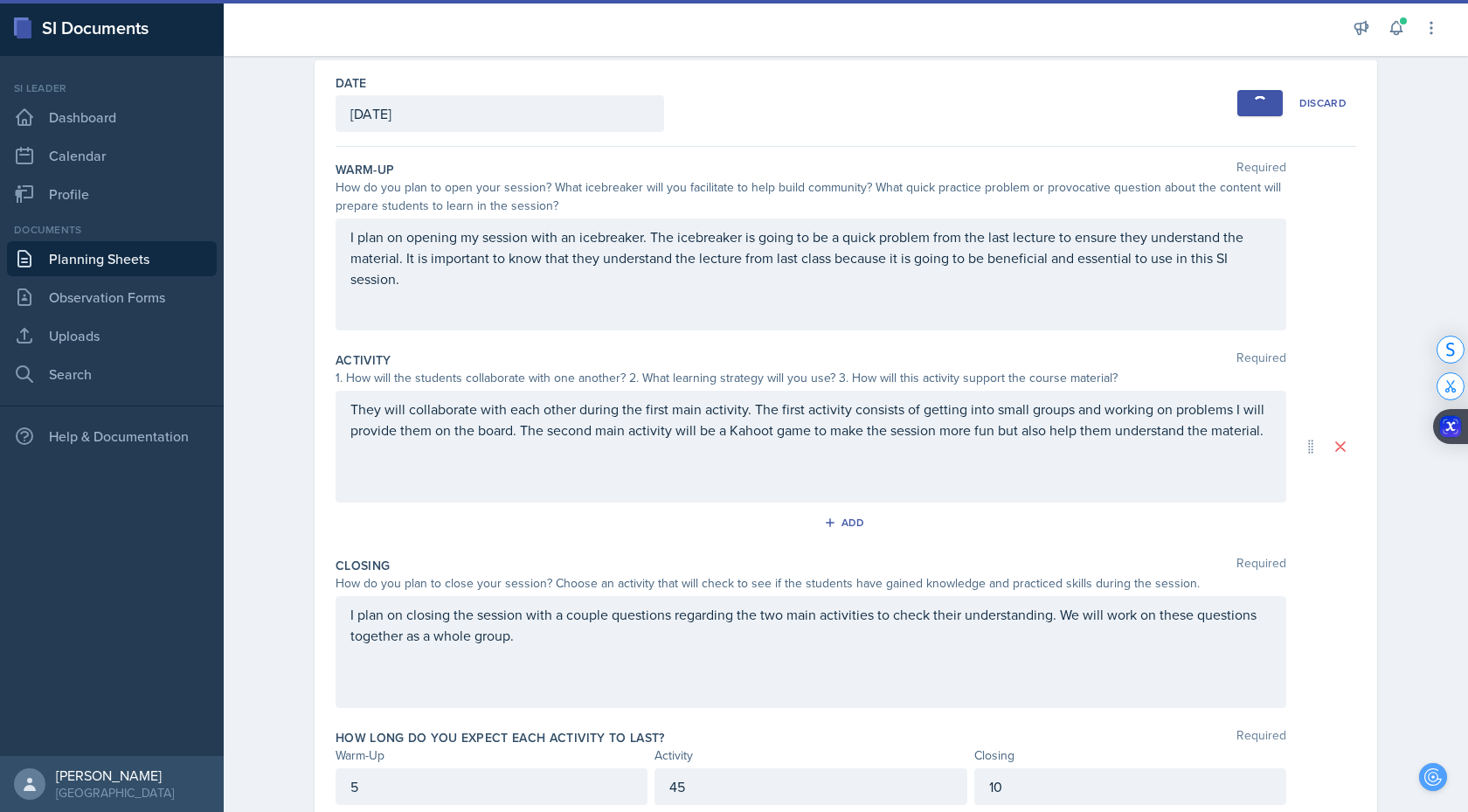
scroll to position [0, 0]
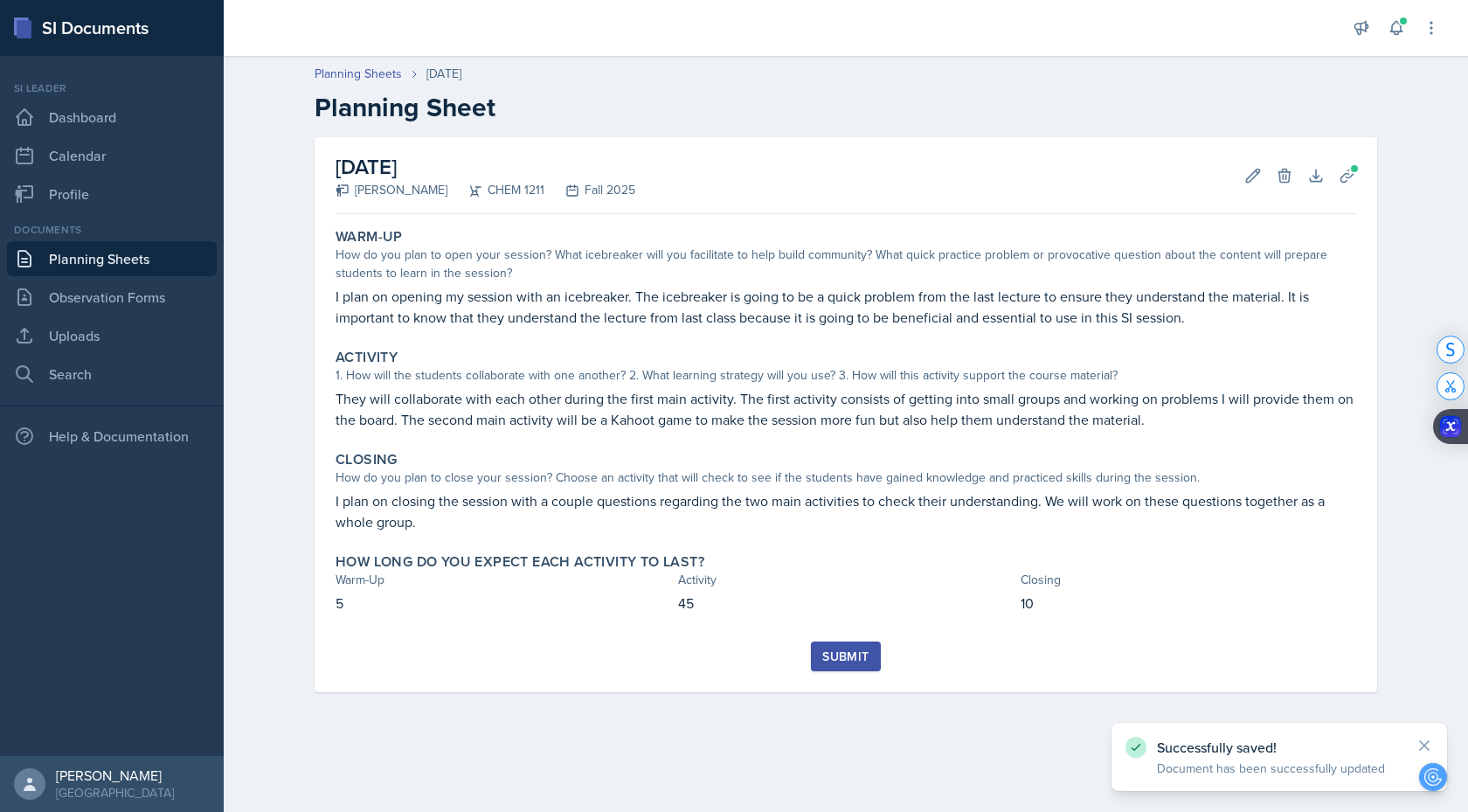
click at [851, 653] on div "Submit" at bounding box center [845, 656] width 46 height 14
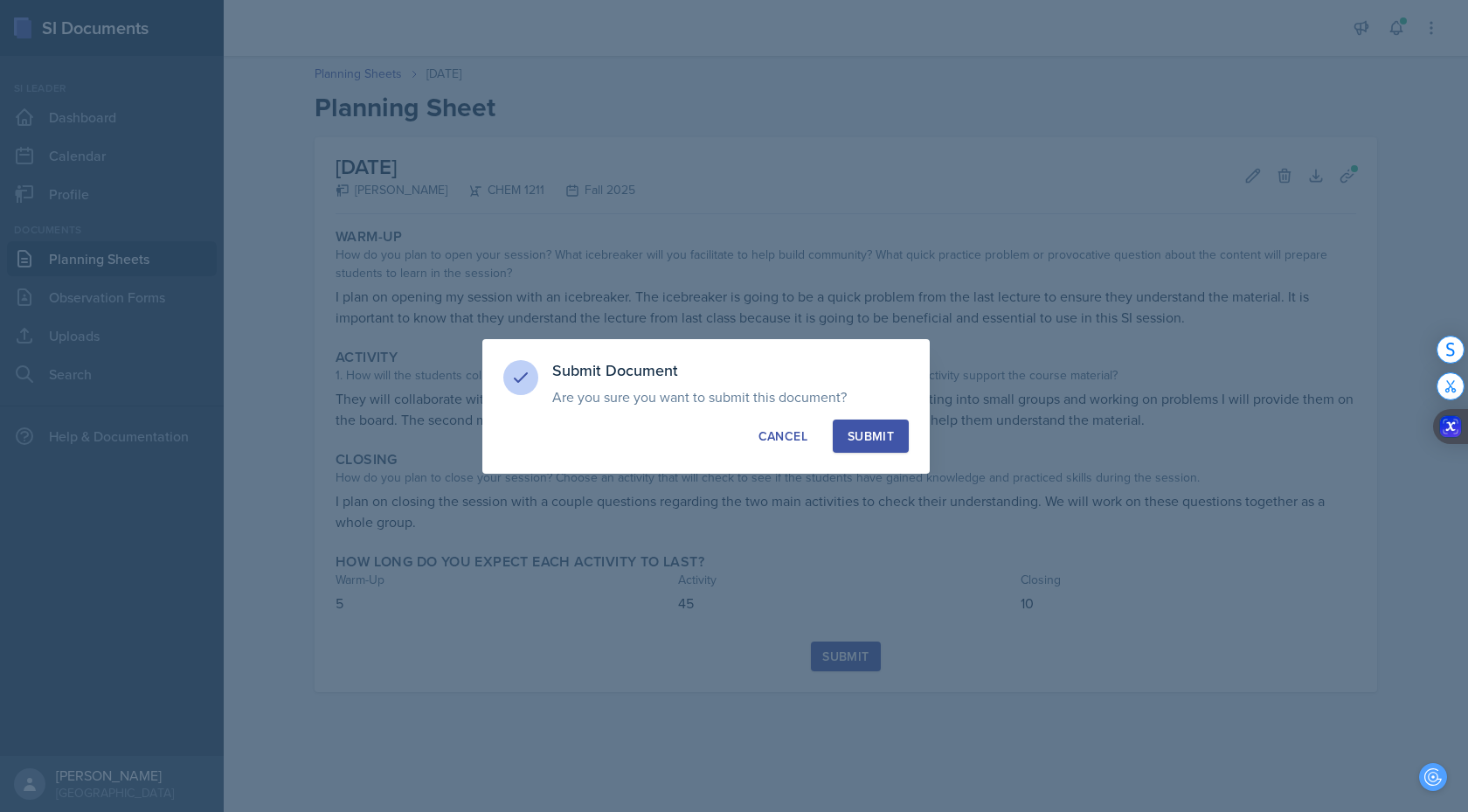
click at [891, 428] on div "Submit" at bounding box center [871, 436] width 46 height 17
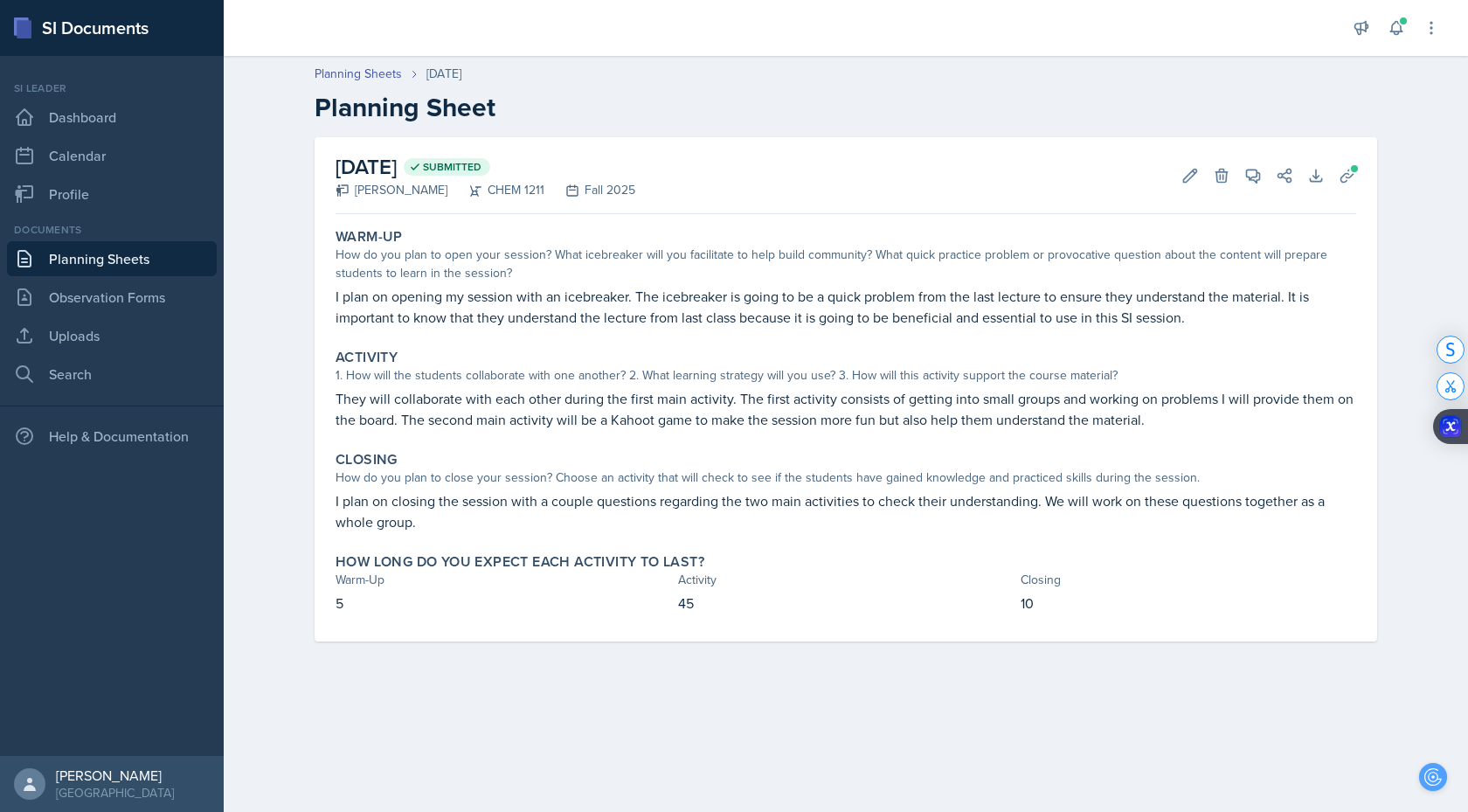
click at [86, 266] on link "Planning Sheets" at bounding box center [112, 258] width 210 height 35
